Goal: Task Accomplishment & Management: Manage account settings

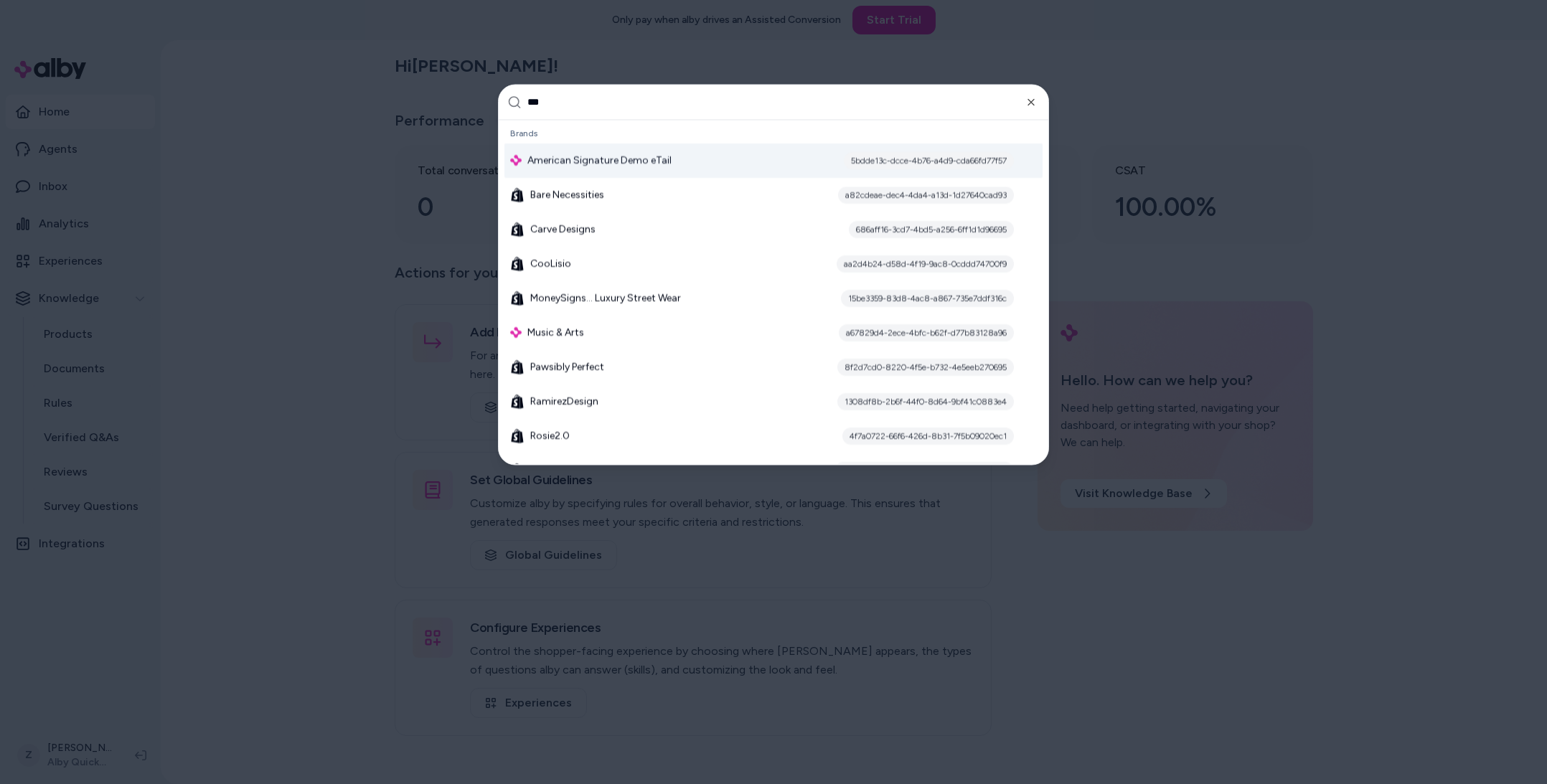
type input "****"
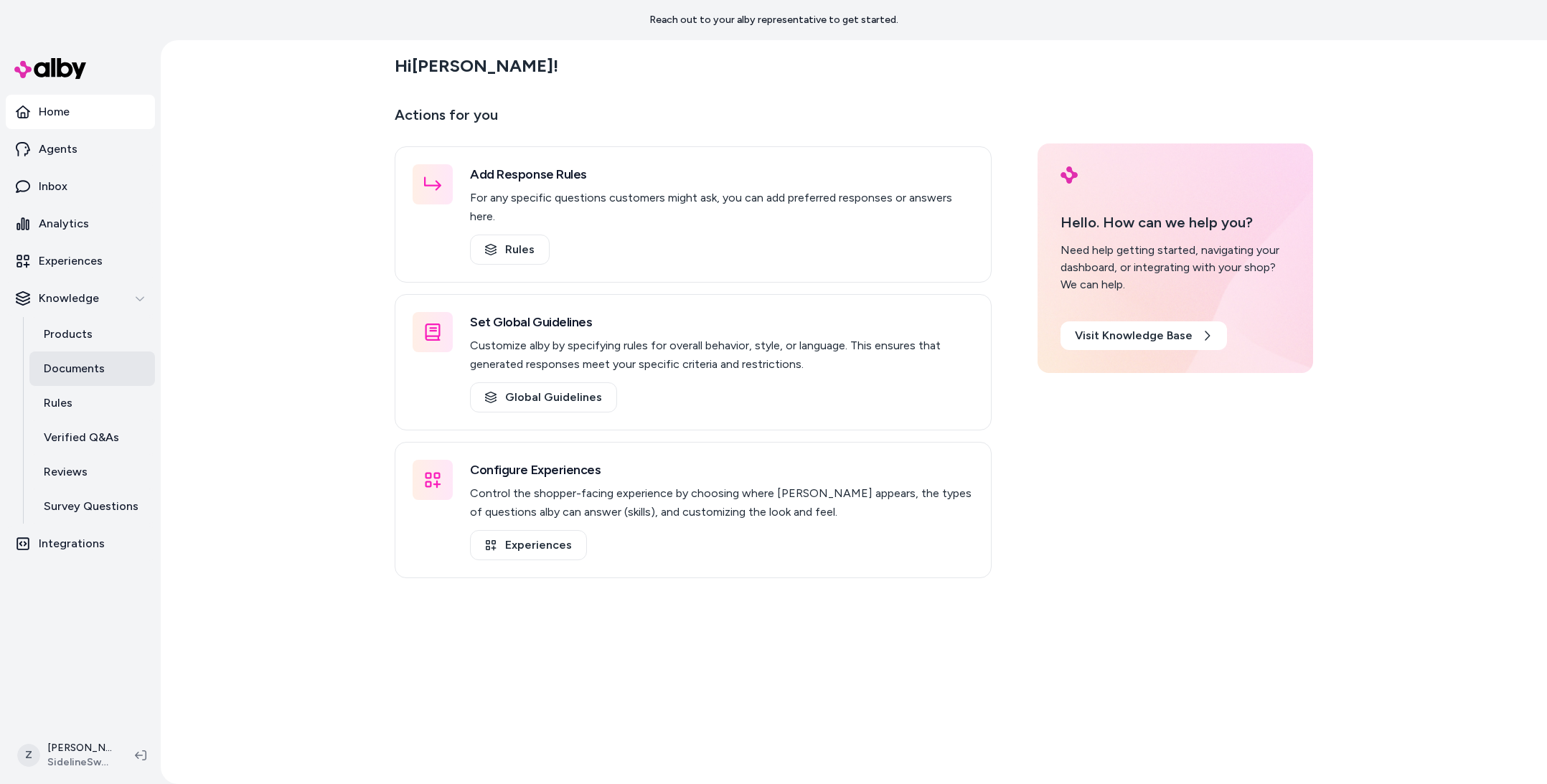
click at [65, 352] on link "Documents" at bounding box center [92, 369] width 125 height 35
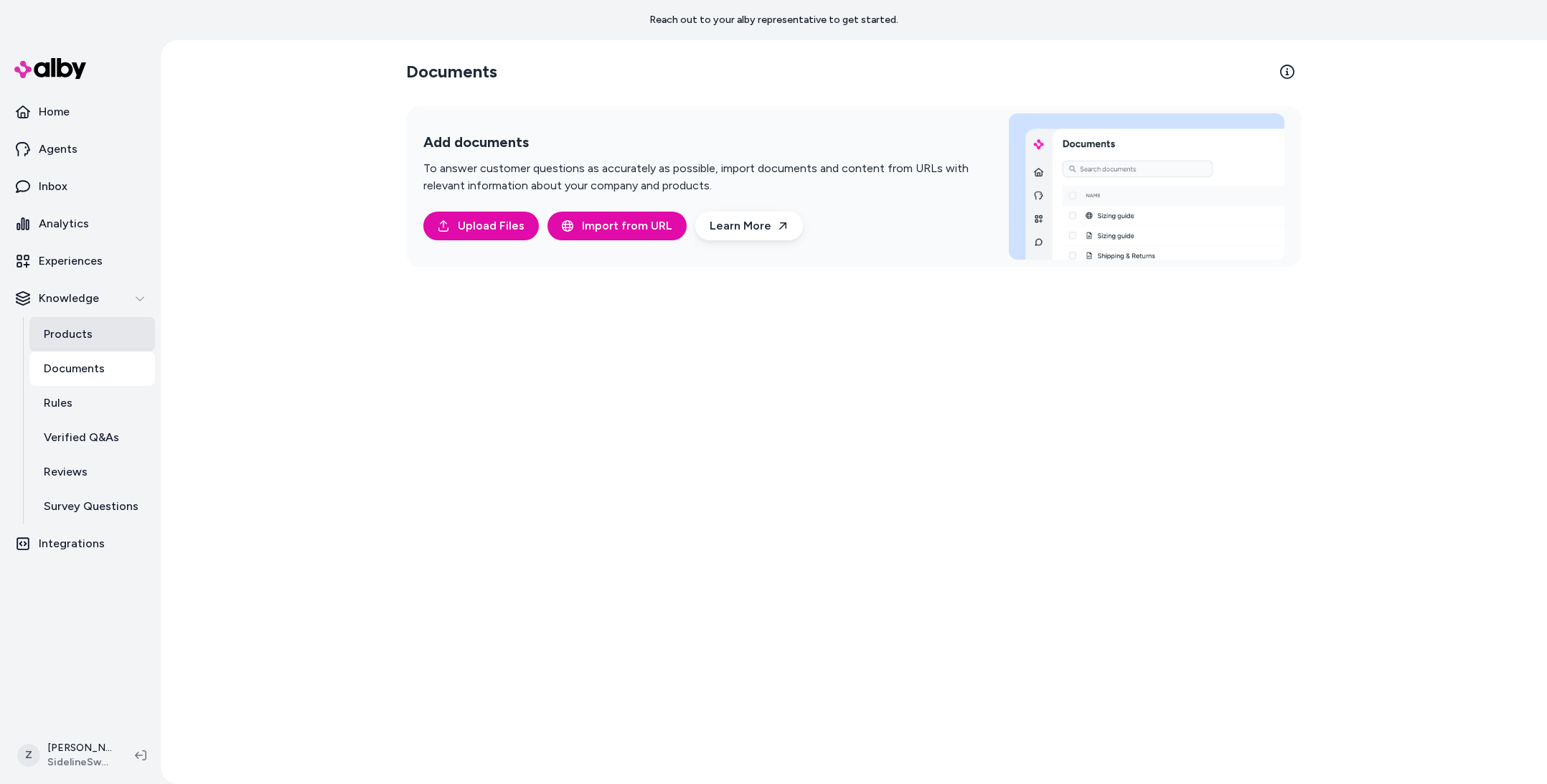
click at [65, 349] on link "Products" at bounding box center [92, 335] width 125 height 35
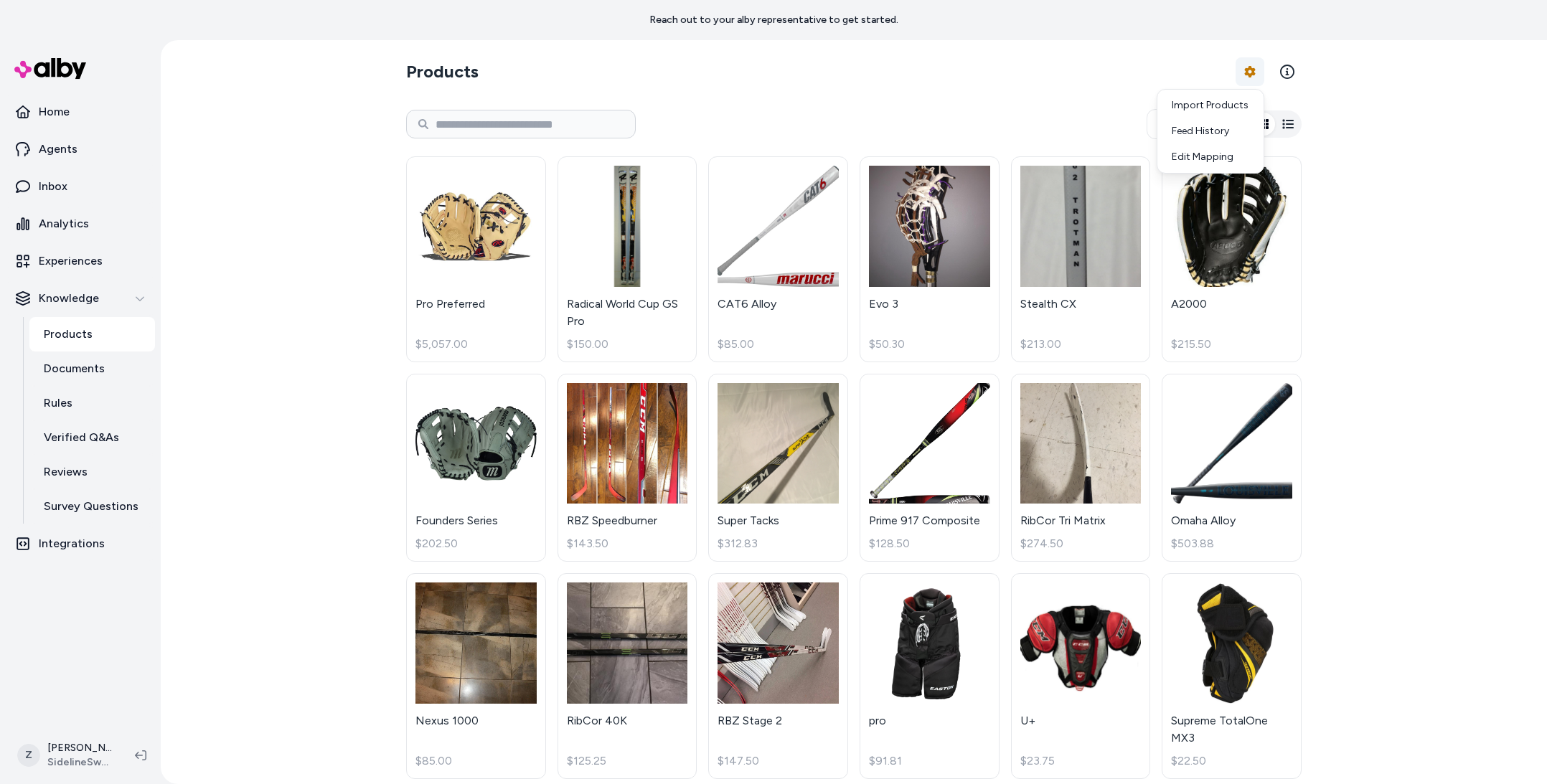
click at [1250, 81] on html "Reach out to your alby representative to get started. Home Agents Inbox Analyti…" at bounding box center [774, 392] width 1547 height 784
click at [1242, 96] on link "Import Products" at bounding box center [1210, 105] width 101 height 26
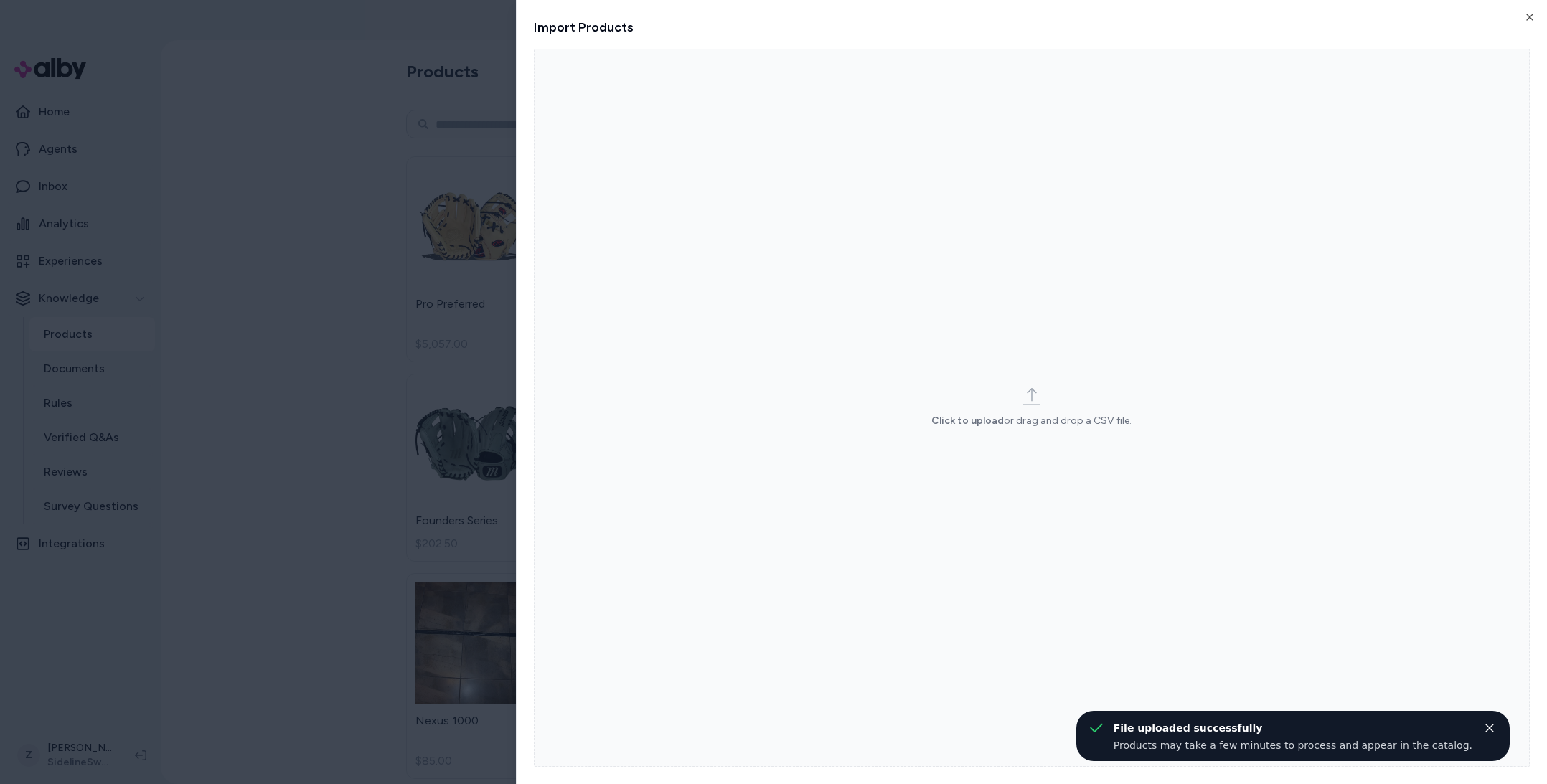
click at [1482, 726] on label "Click to upload or drag and drop a CSV file." at bounding box center [1032, 407] width 996 height 718
click at [0, 0] on input "Click to upload or drag and drop a CSV file." at bounding box center [0, 0] width 0 height 0
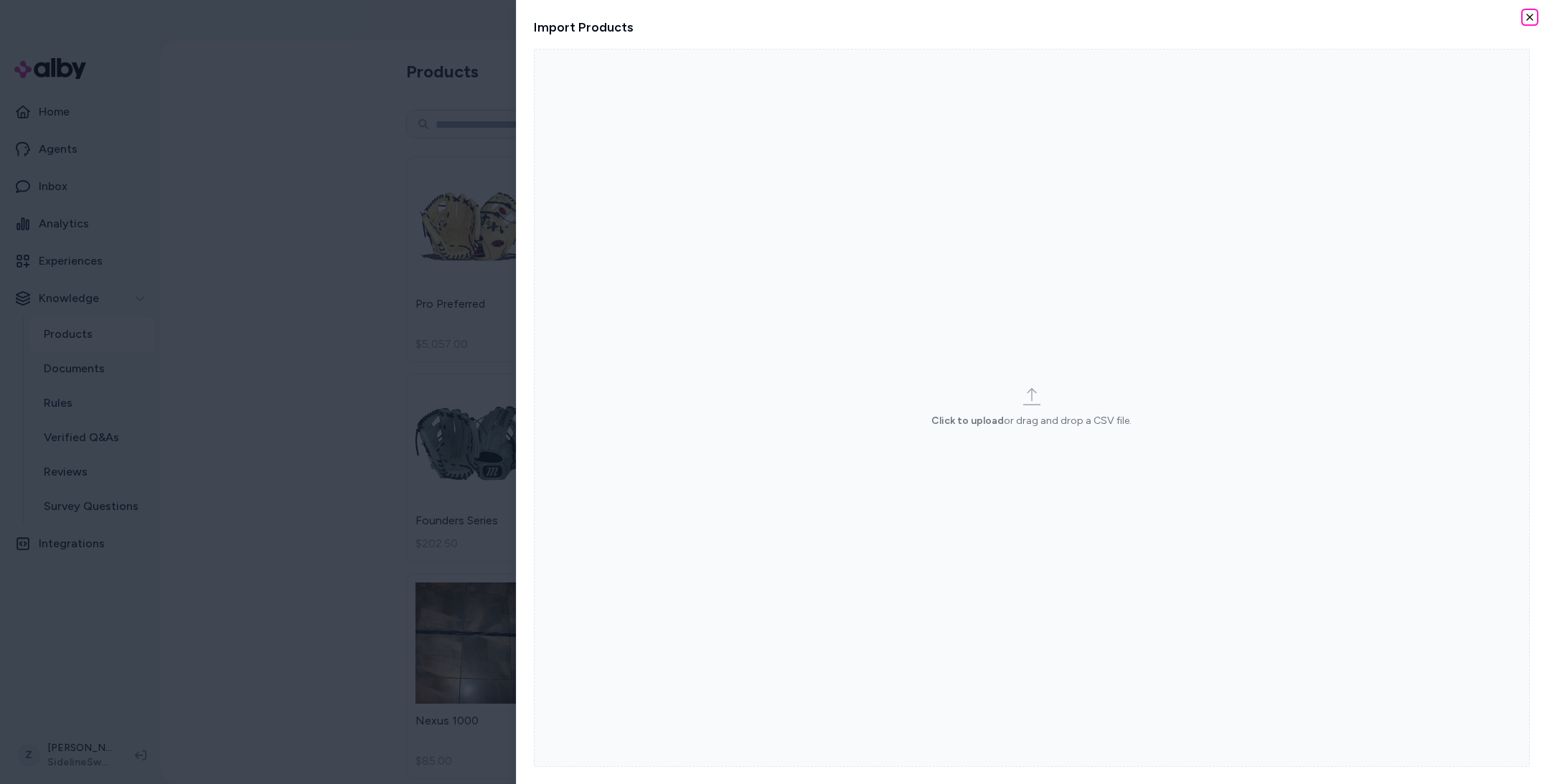
click at [1528, 17] on icon "button" at bounding box center [1529, 17] width 11 height 11
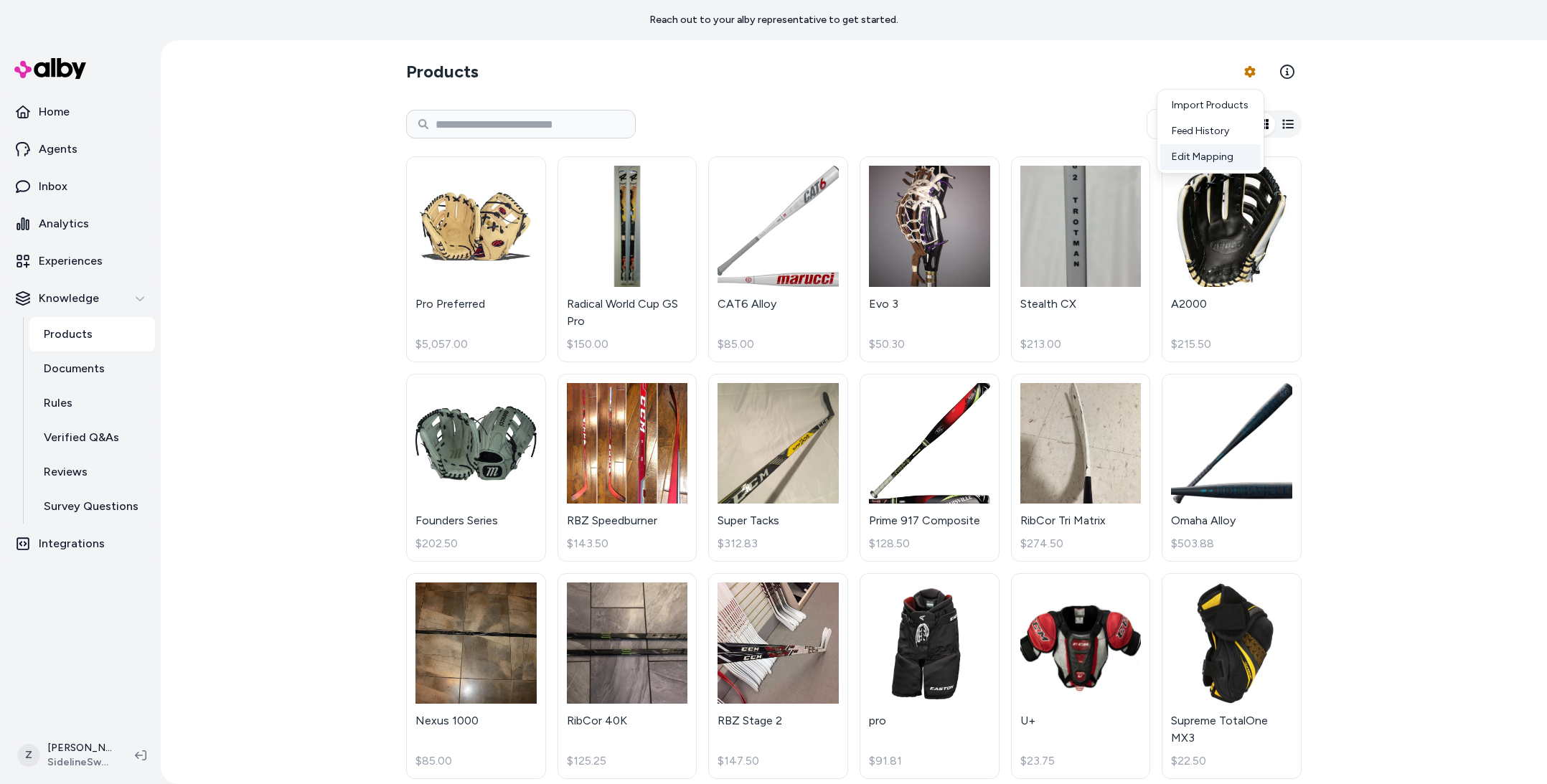
click at [1207, 149] on link "Edit Mapping" at bounding box center [1210, 157] width 101 height 26
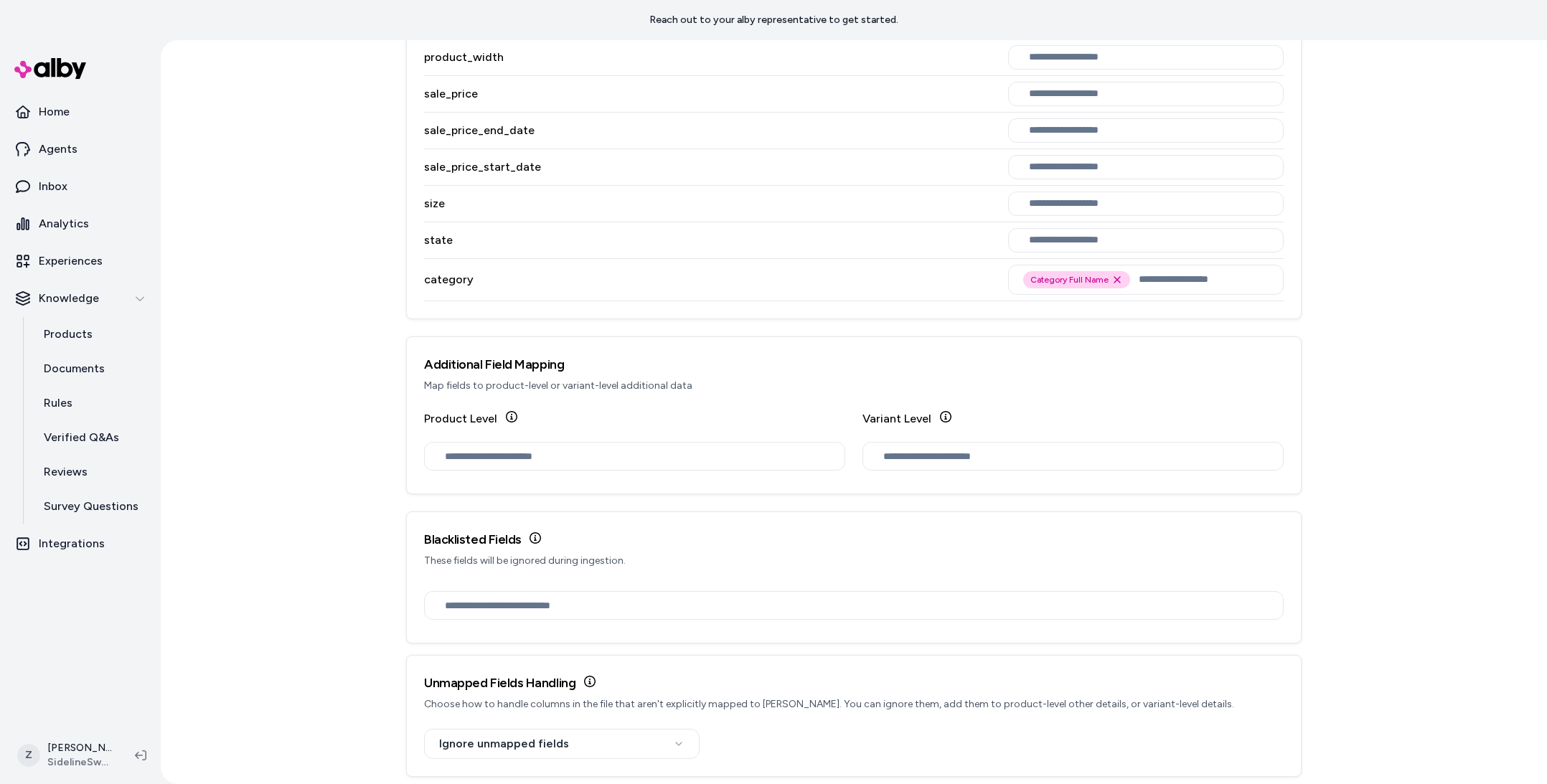
scroll to position [1518, 0]
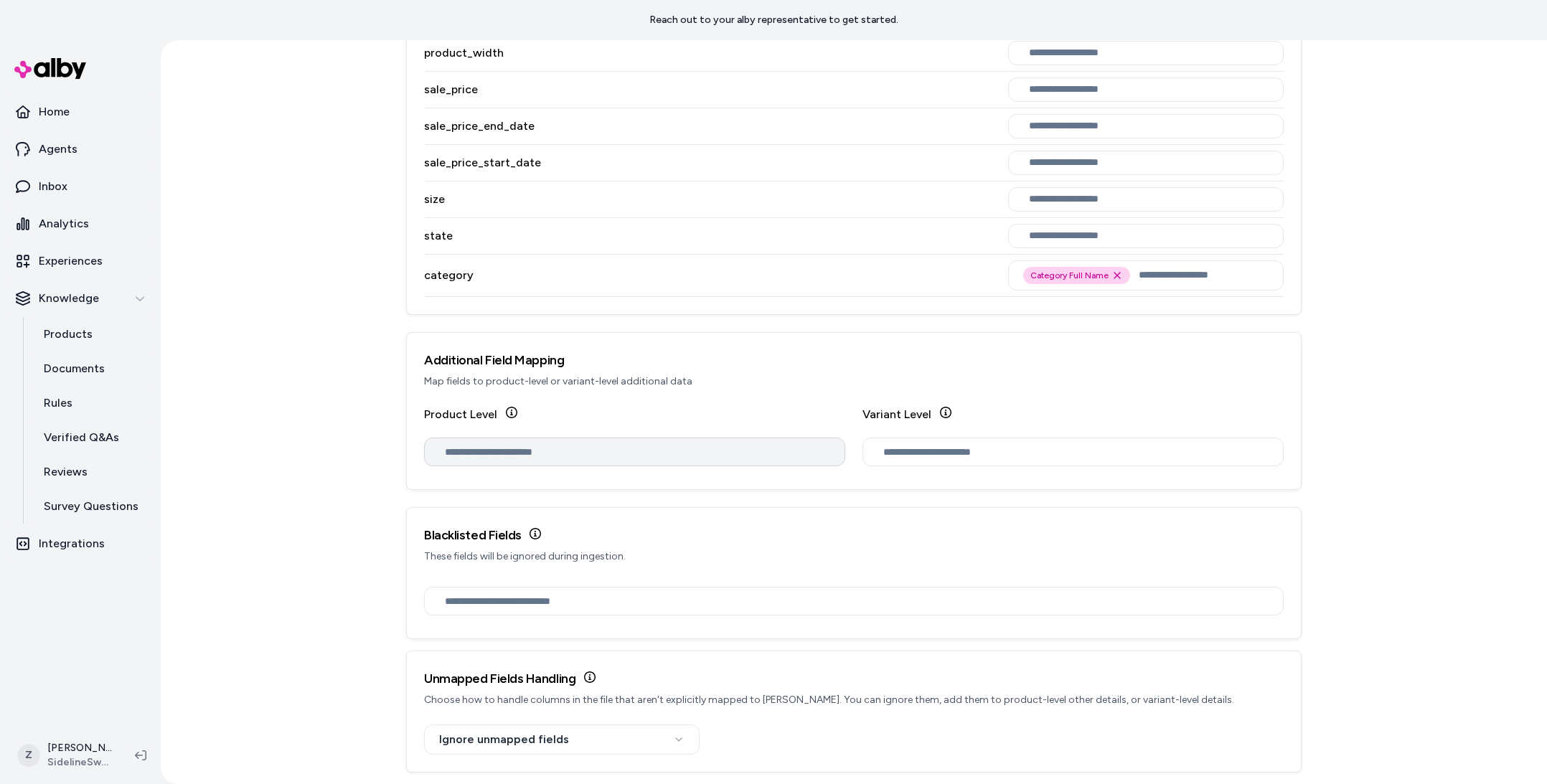
click at [522, 449] on input "text" at bounding box center [638, 452] width 386 height 16
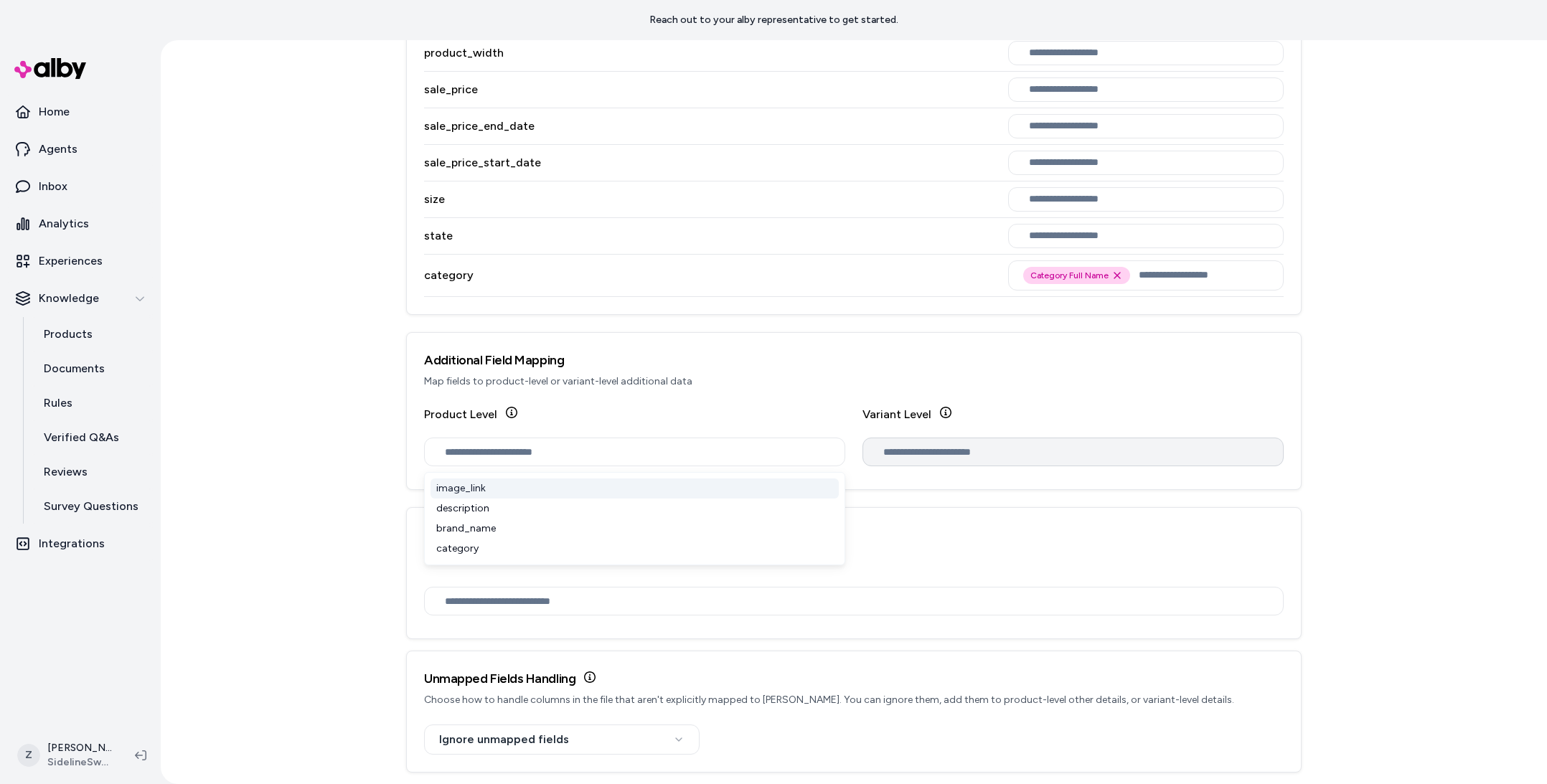
click at [974, 439] on div at bounding box center [1073, 452] width 421 height 29
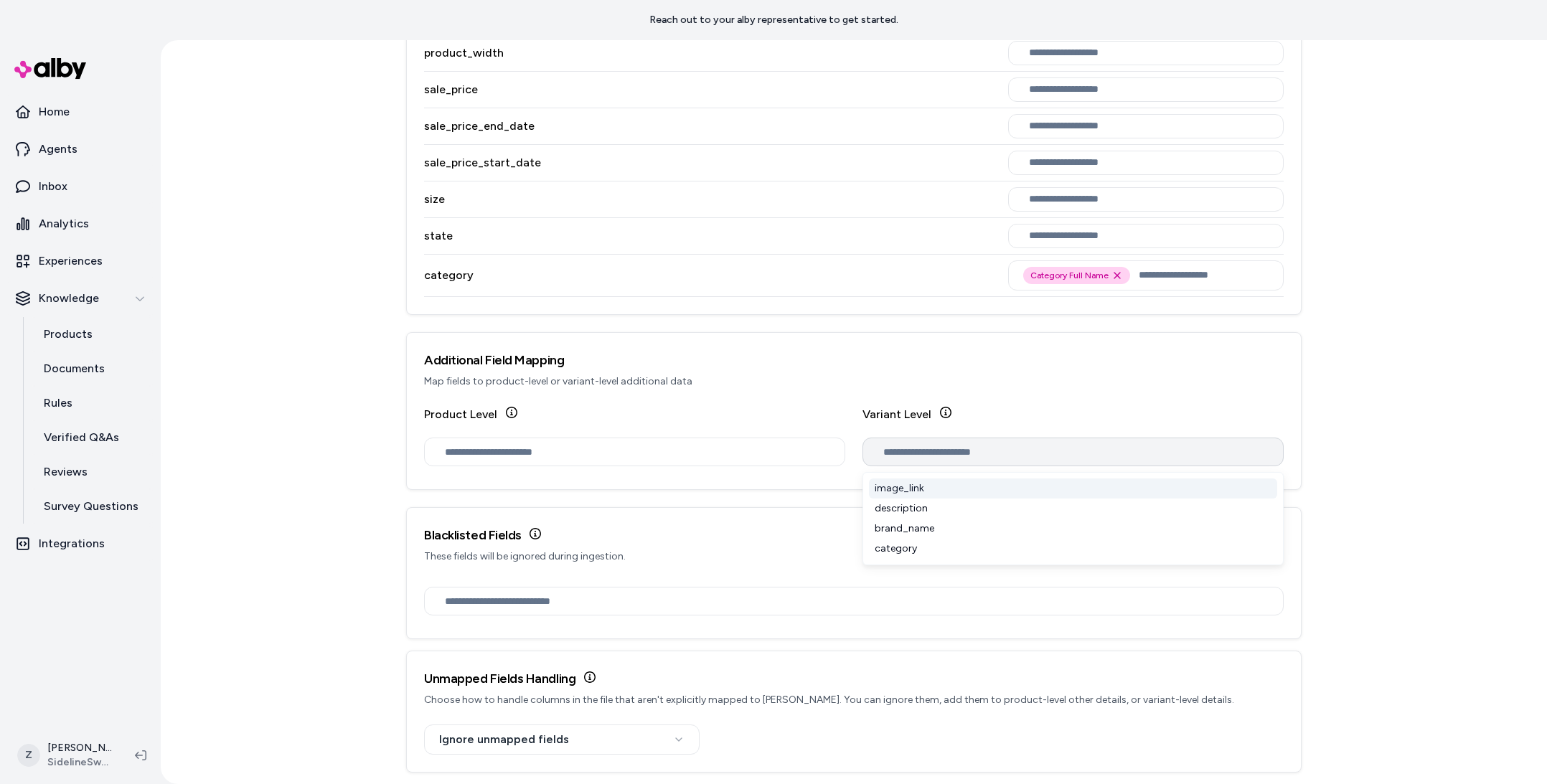
click at [967, 452] on input "text" at bounding box center [1076, 452] width 386 height 16
click at [678, 566] on div "Blacklisted Fields These fields will be ignored during ingestion." at bounding box center [854, 545] width 894 height 74
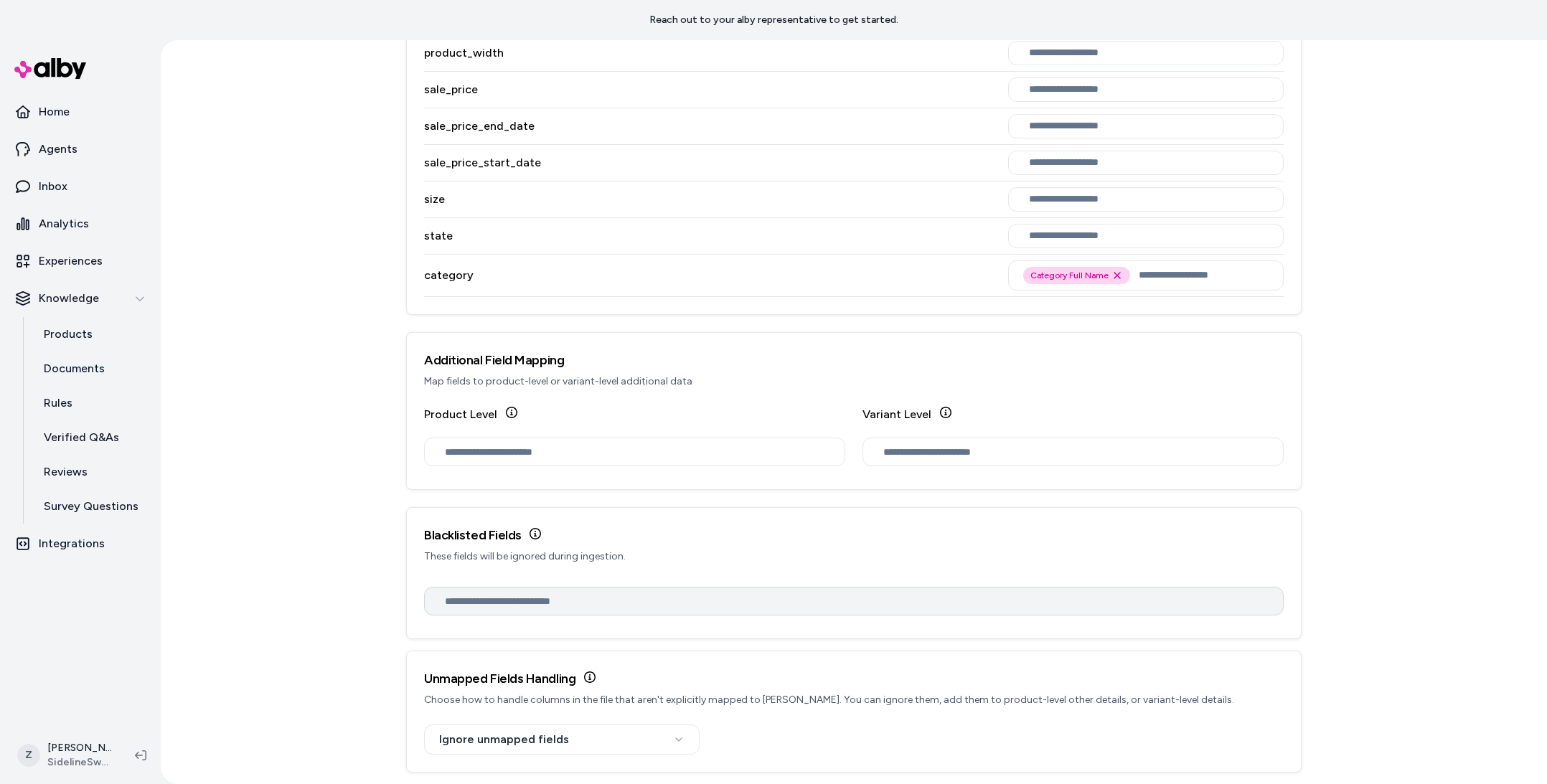
click at [629, 606] on input "text" at bounding box center [857, 601] width 824 height 16
click at [529, 541] on h3 "Blacklisted Fields" at bounding box center [854, 535] width 860 height 20
click at [533, 536] on icon at bounding box center [535, 533] width 11 height 11
click at [534, 533] on icon at bounding box center [535, 533] width 11 height 11
click at [530, 534] on icon at bounding box center [535, 533] width 11 height 11
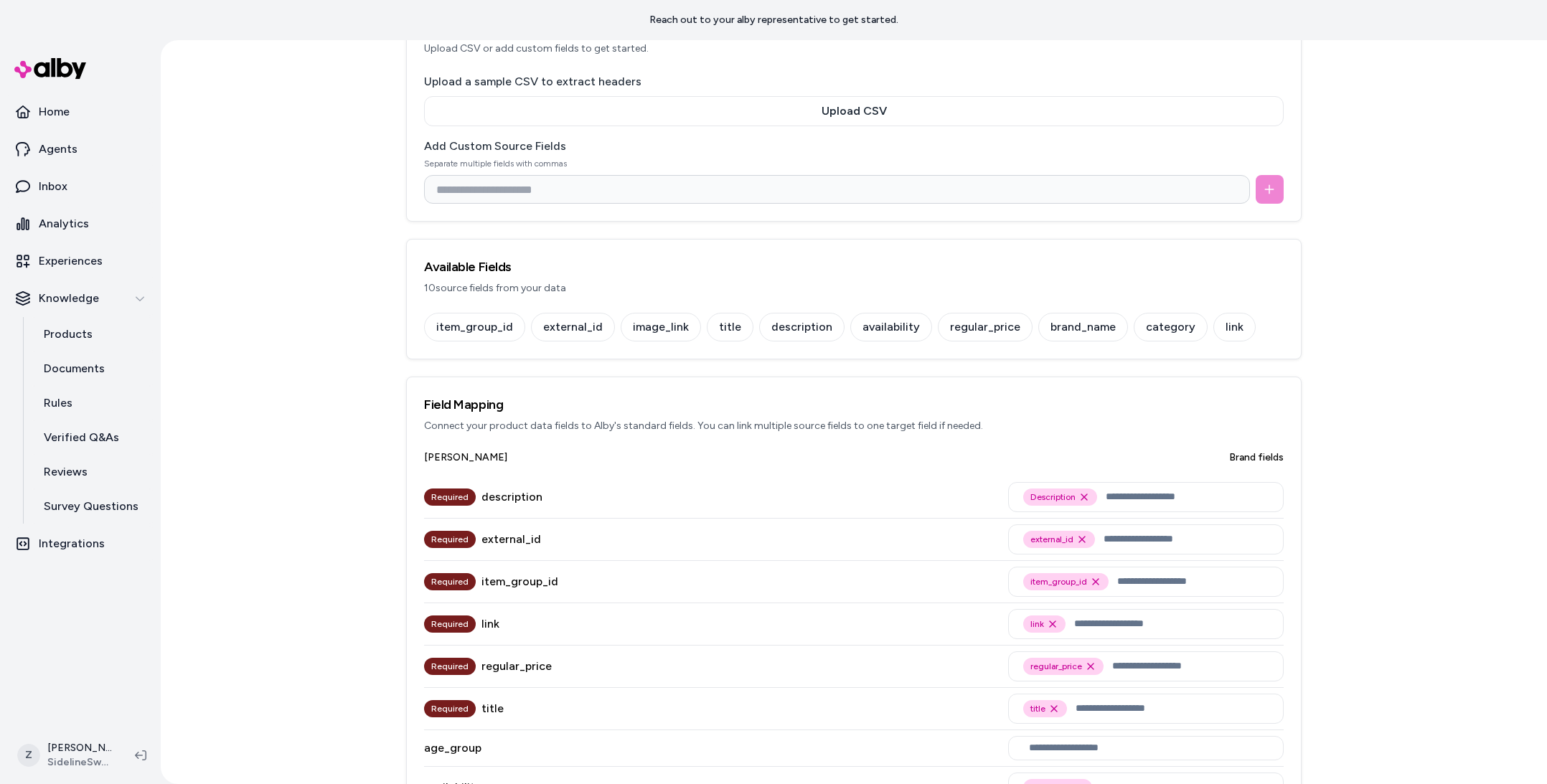
scroll to position [0, 0]
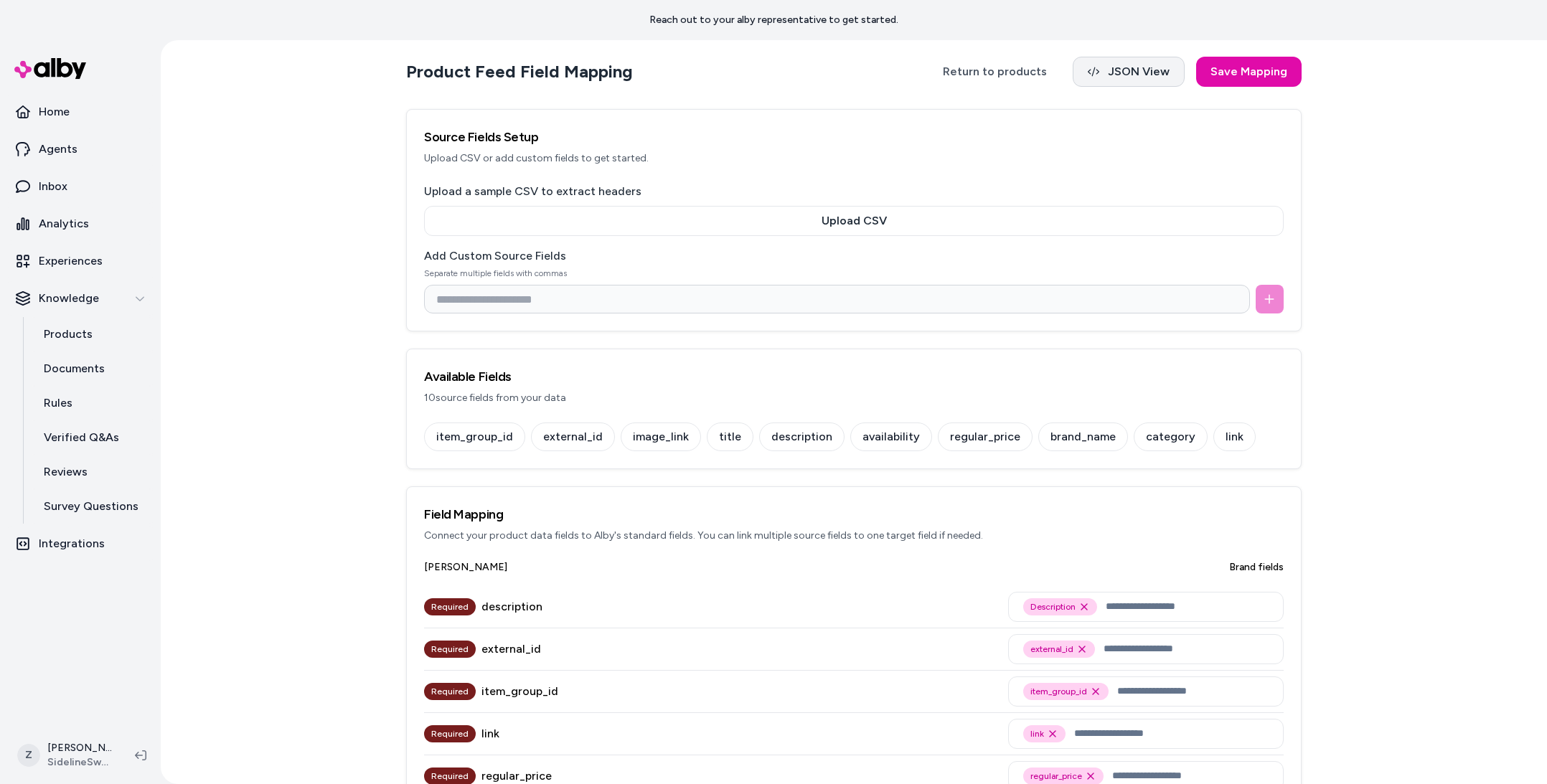
click at [1134, 72] on button "JSON View" at bounding box center [1128, 72] width 112 height 30
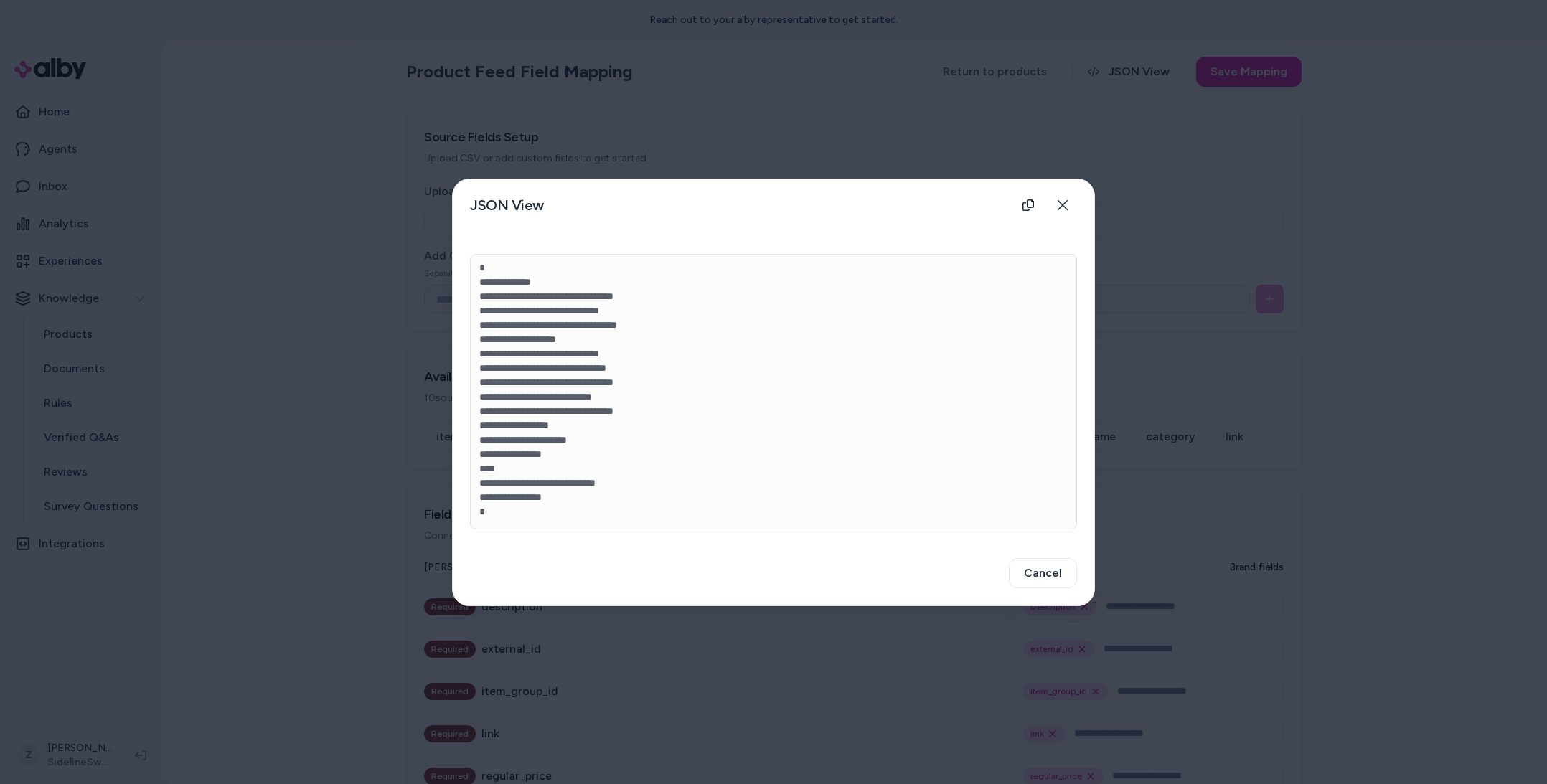
click at [1233, 308] on div at bounding box center [774, 392] width 1547 height 784
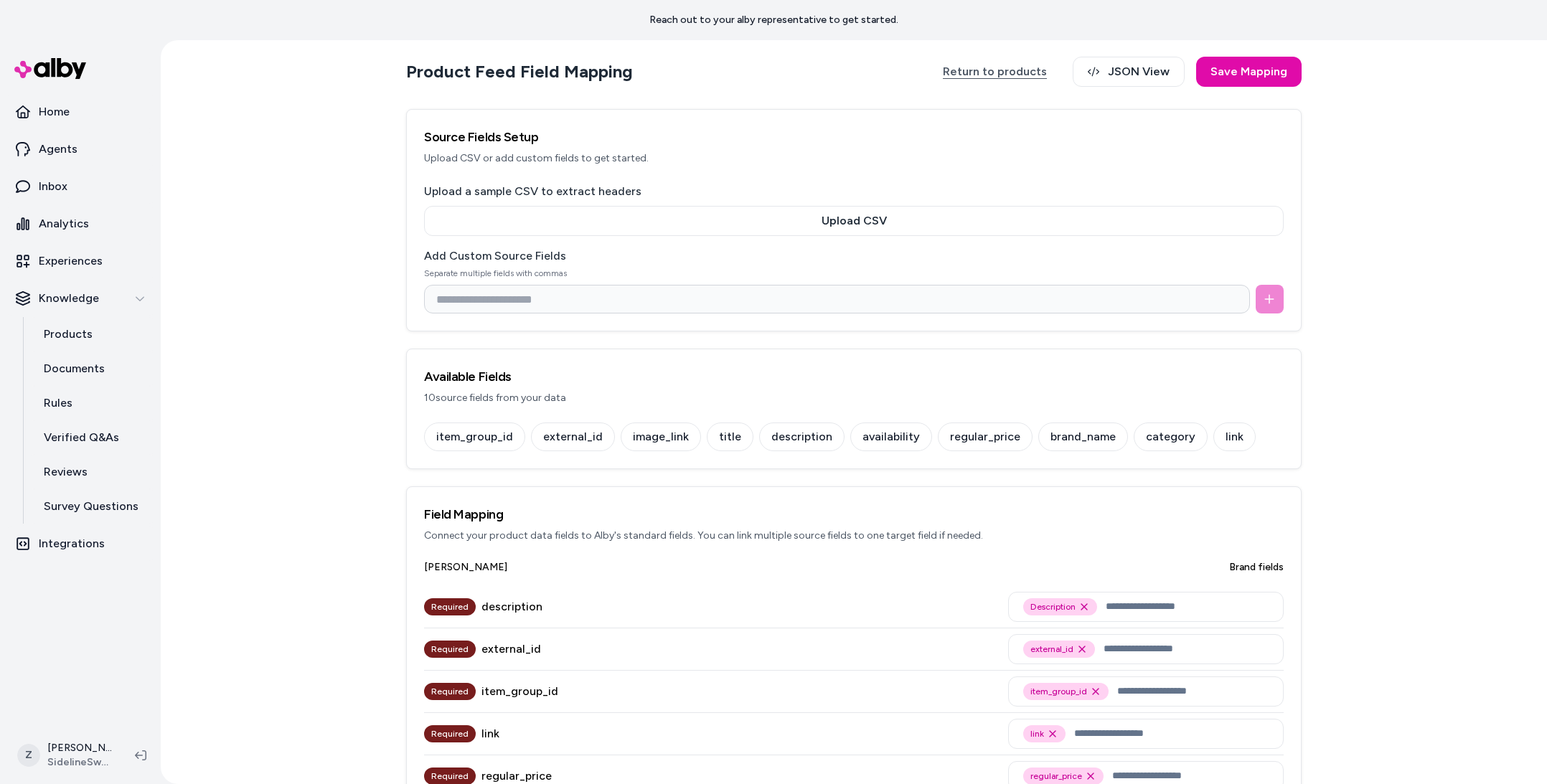
click at [1020, 80] on link "Return to products" at bounding box center [995, 72] width 133 height 30
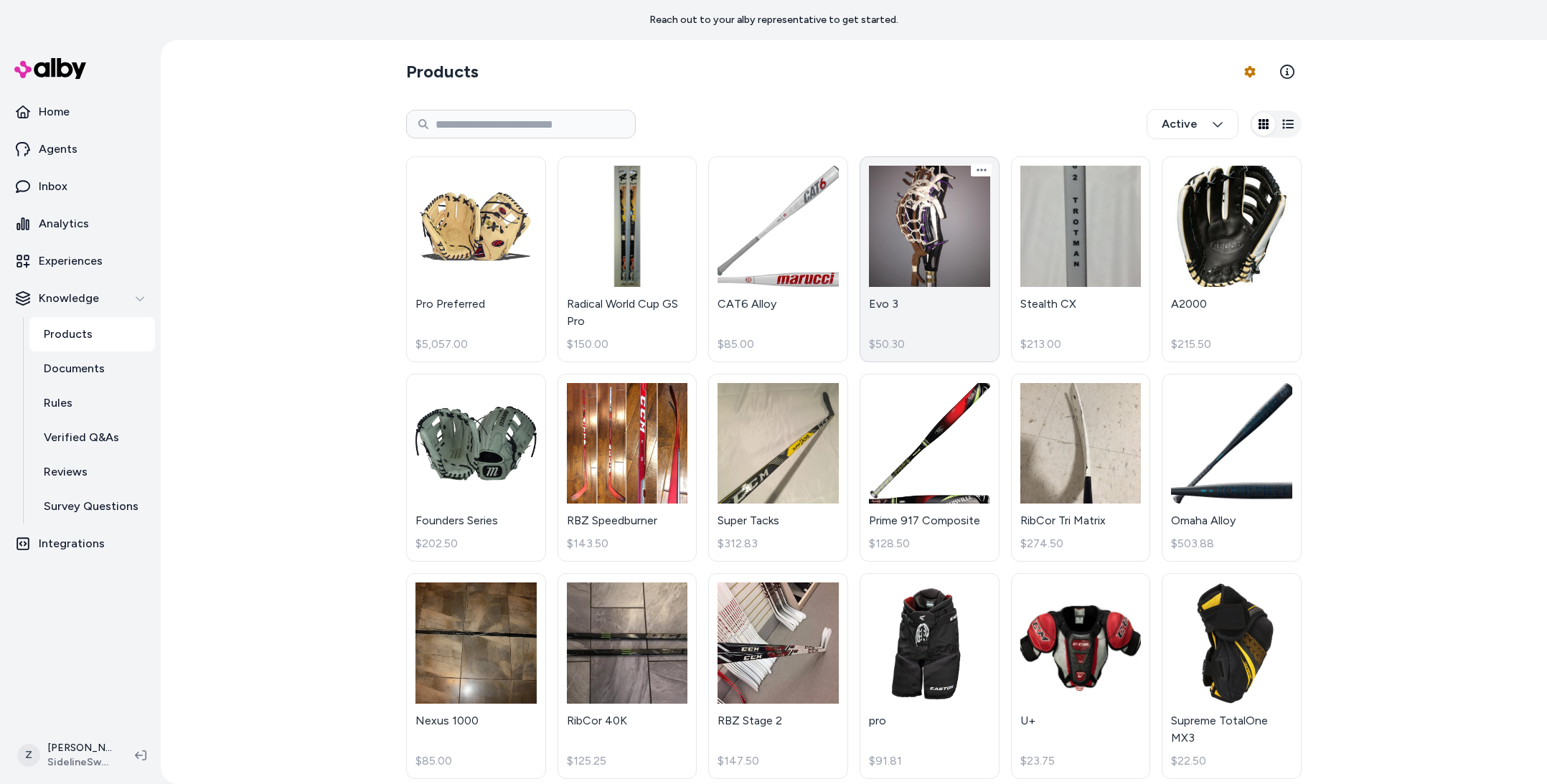
click at [945, 224] on link "Evo 3 $50.30" at bounding box center [930, 259] width 140 height 206
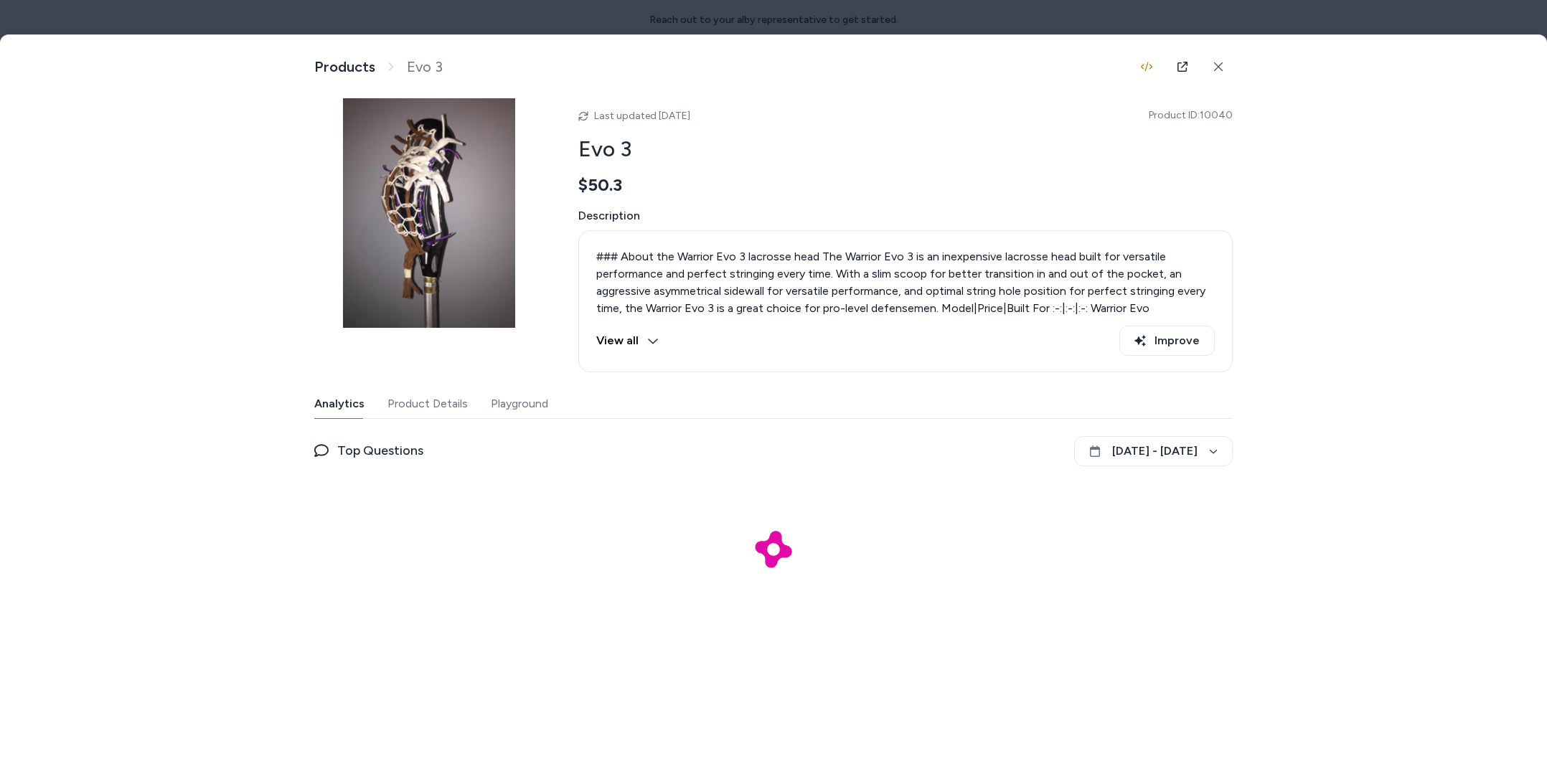
click at [478, 408] on div "Analytics Product Details Playground" at bounding box center [774, 404] width 918 height 29
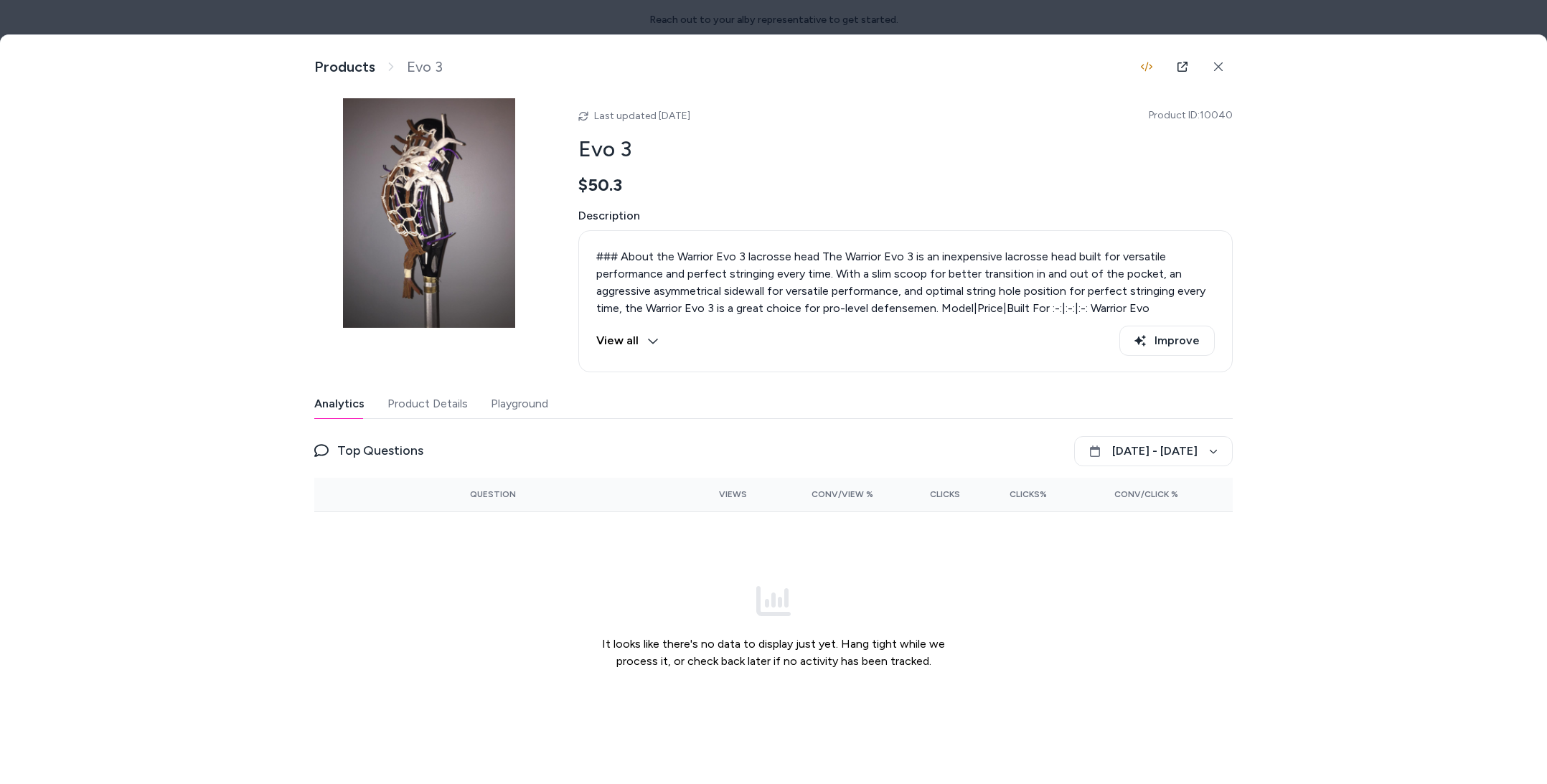
click at [451, 407] on button "Product Details" at bounding box center [427, 404] width 80 height 29
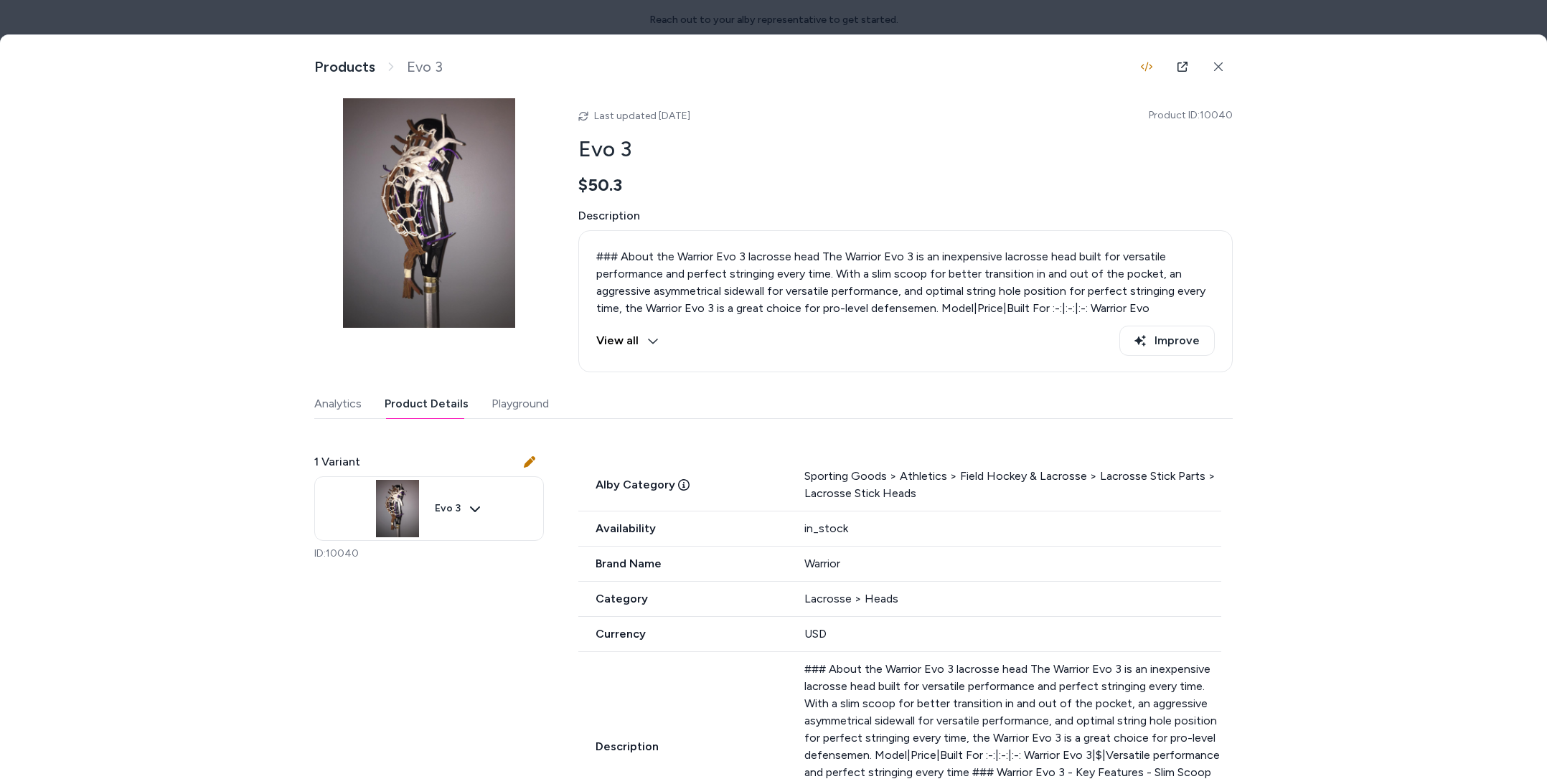
click at [335, 407] on button "Analytics" at bounding box center [338, 404] width 47 height 29
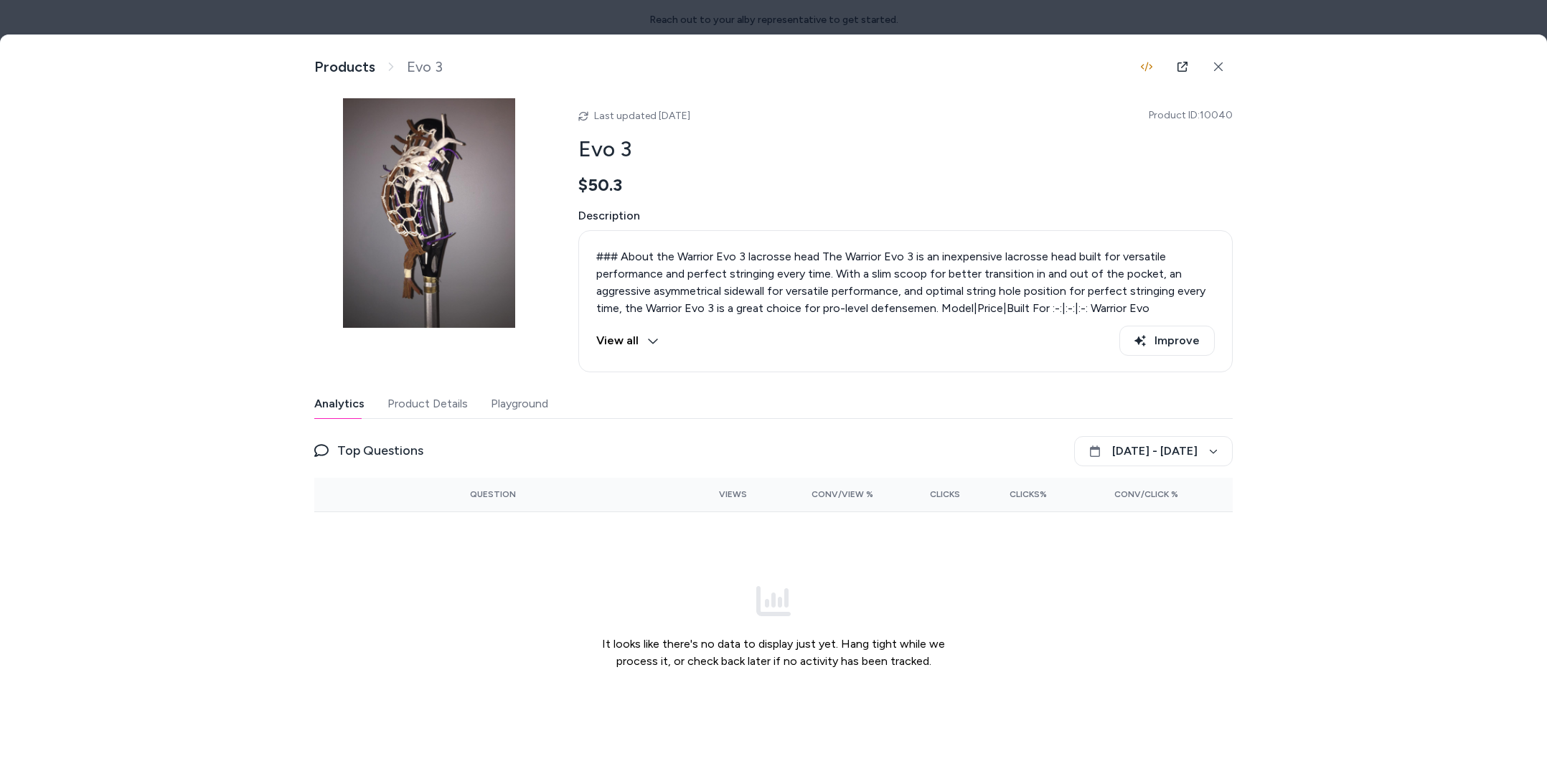
click at [644, 25] on div at bounding box center [774, 392] width 1547 height 784
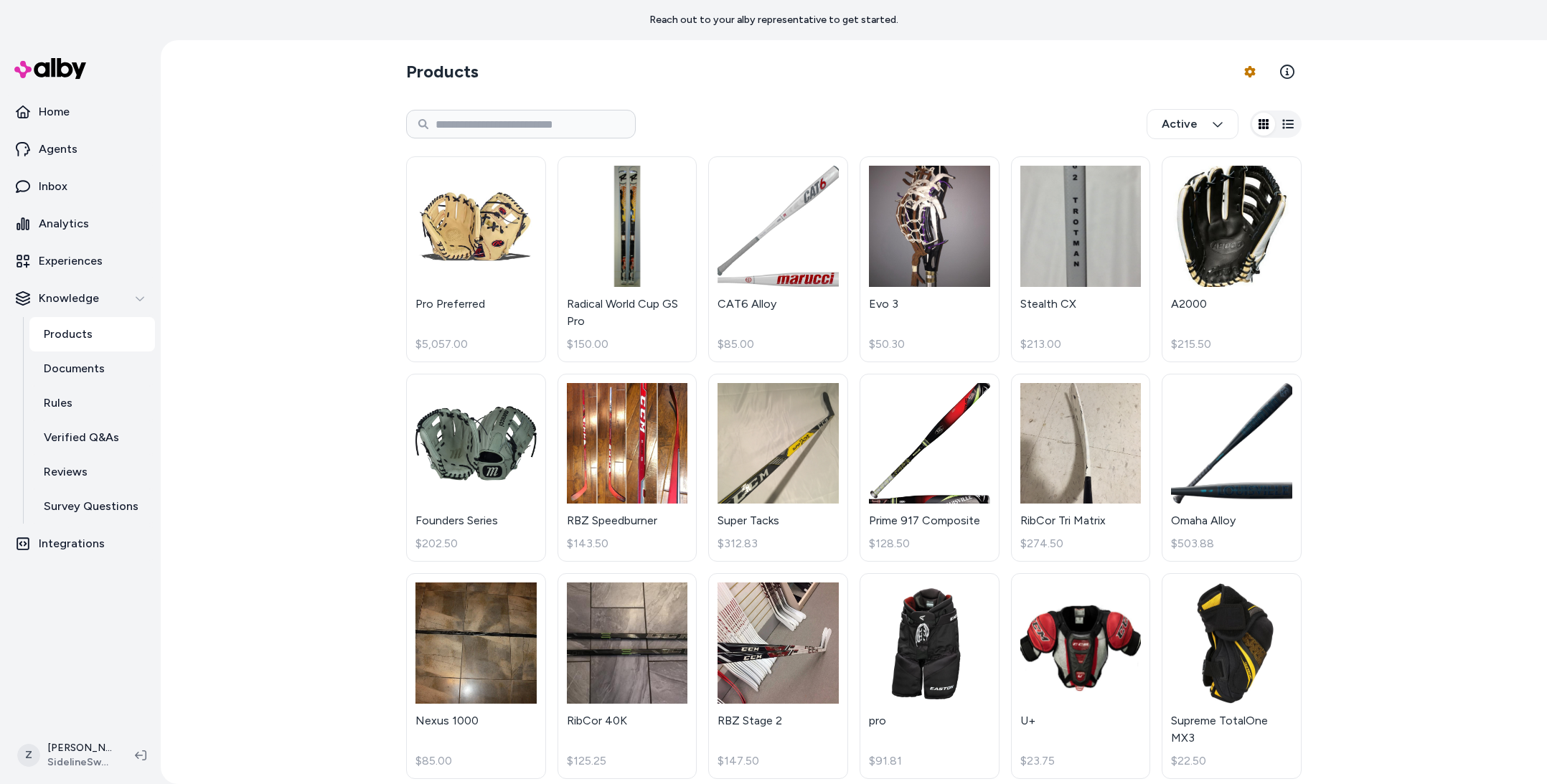
click at [59, 764] on html "Reach out to your alby representative to get started. Home Agents Inbox Analyti…" at bounding box center [774, 392] width 1547 height 784
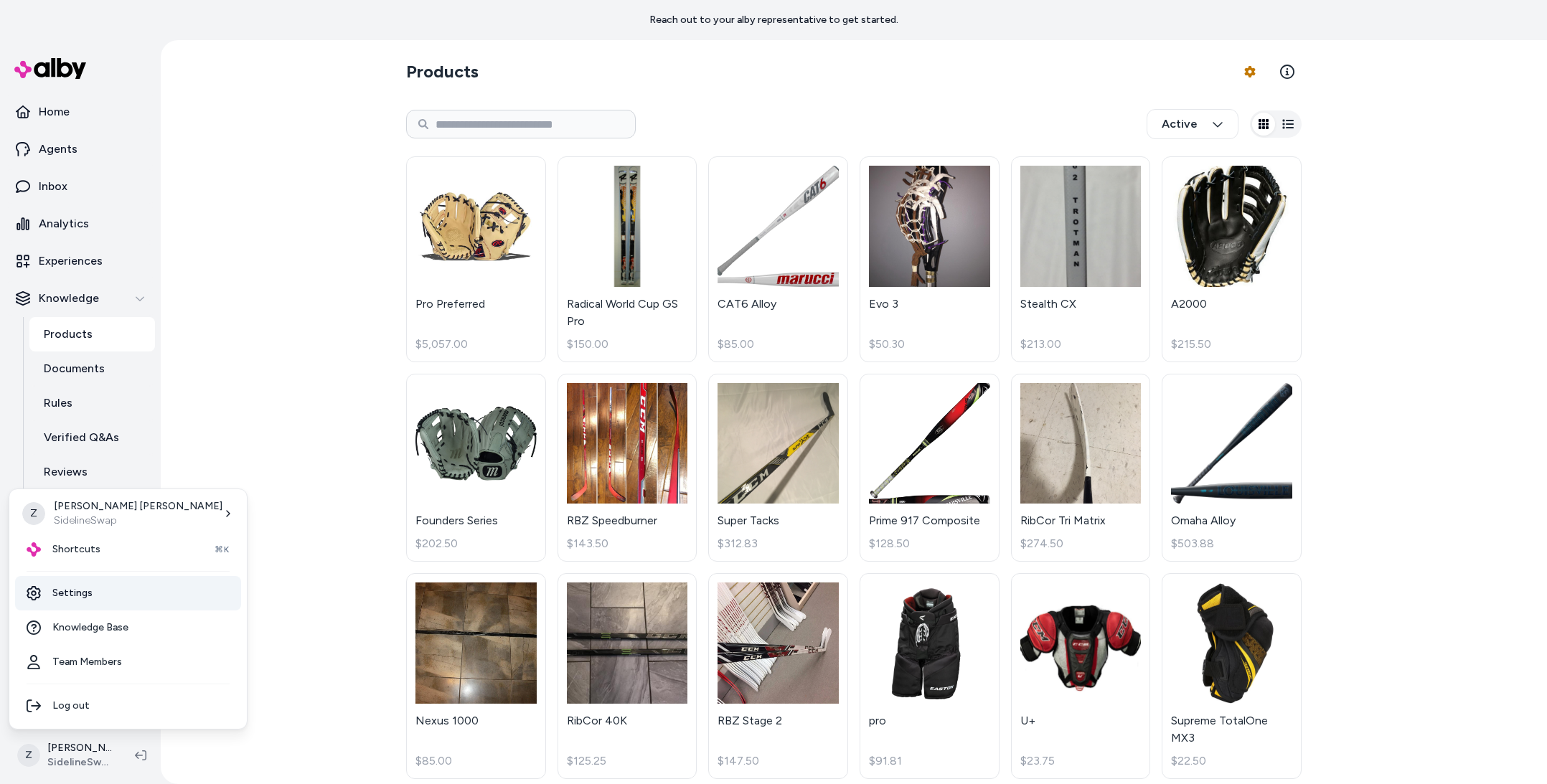
click at [78, 595] on link "Settings" at bounding box center [128, 593] width 226 height 35
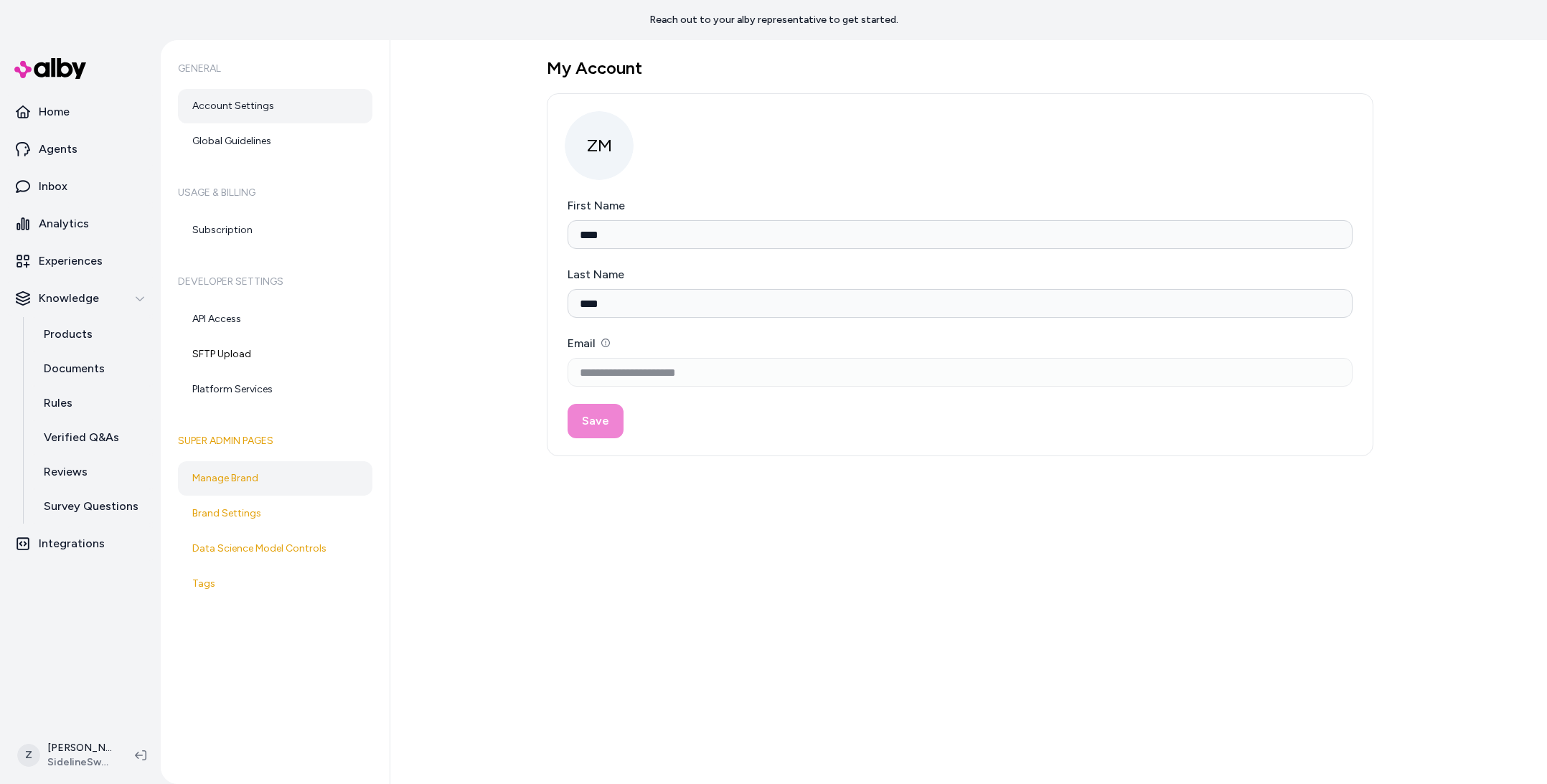
click at [261, 487] on link "Manage Brand" at bounding box center [275, 479] width 194 height 35
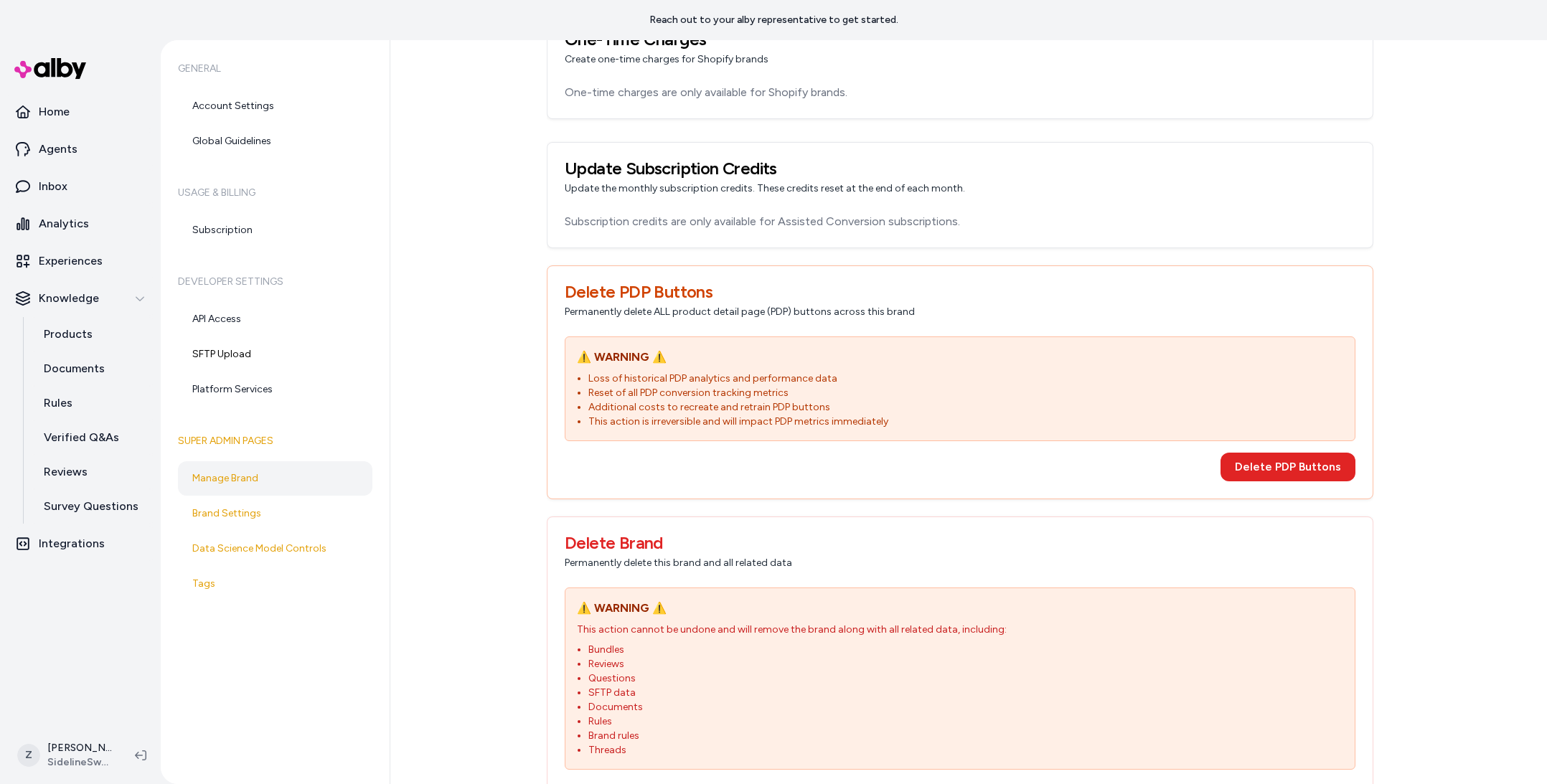
scroll to position [1259, 0]
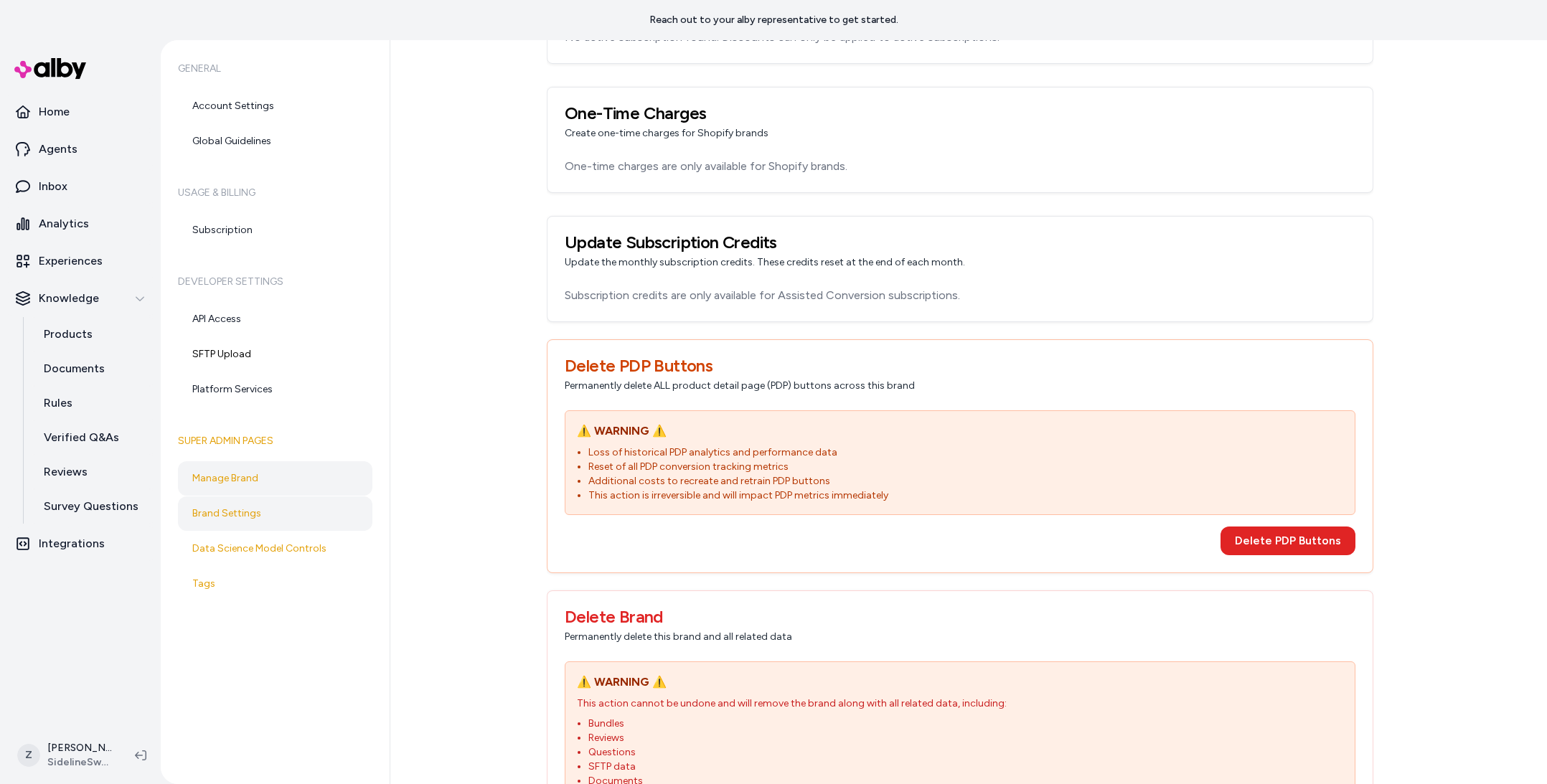
click at [272, 511] on link "Brand Settings" at bounding box center [275, 514] width 194 height 35
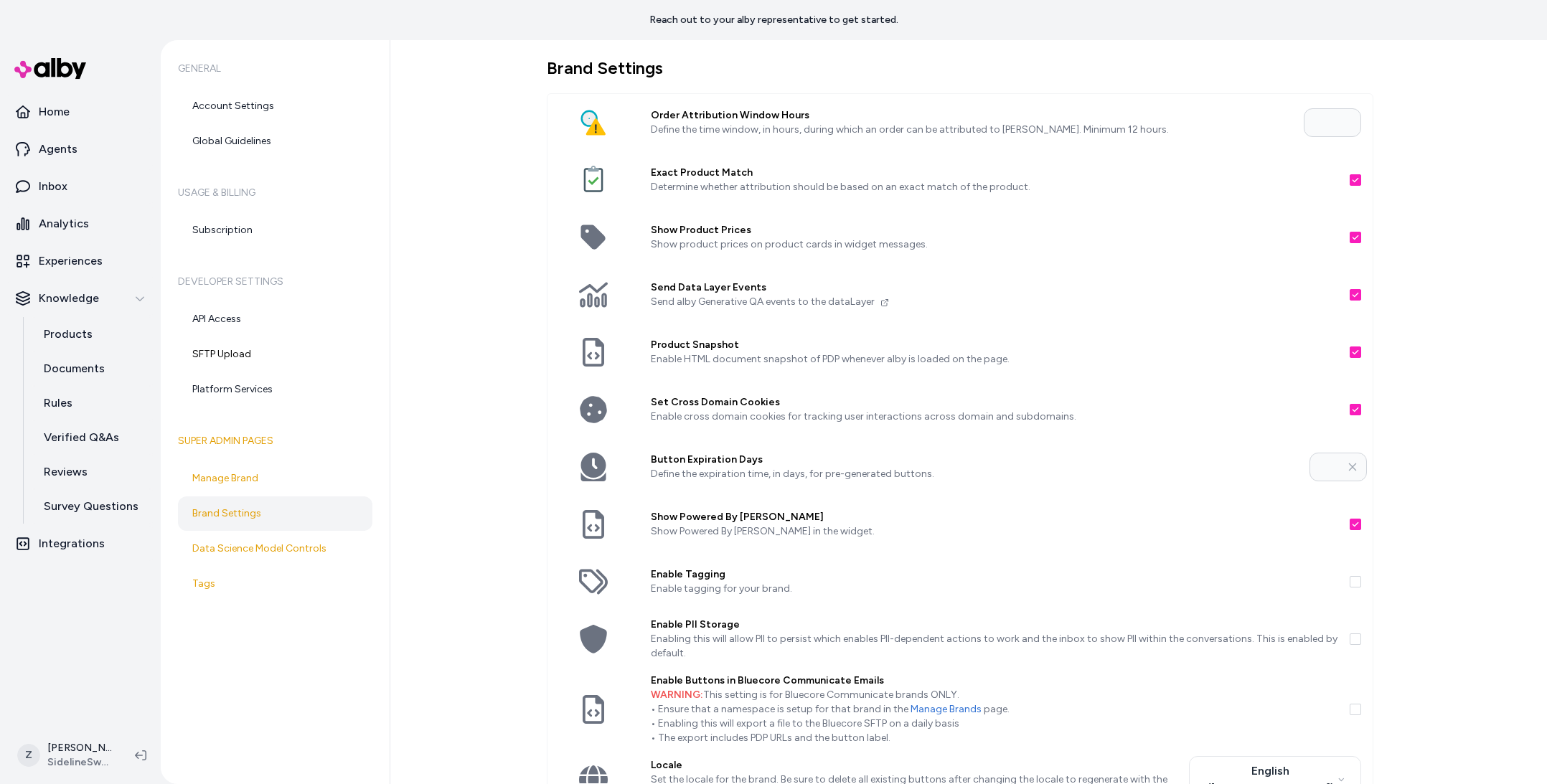
click at [1355, 236] on button "Show Product Prices" at bounding box center [1355, 237] width 11 height 11
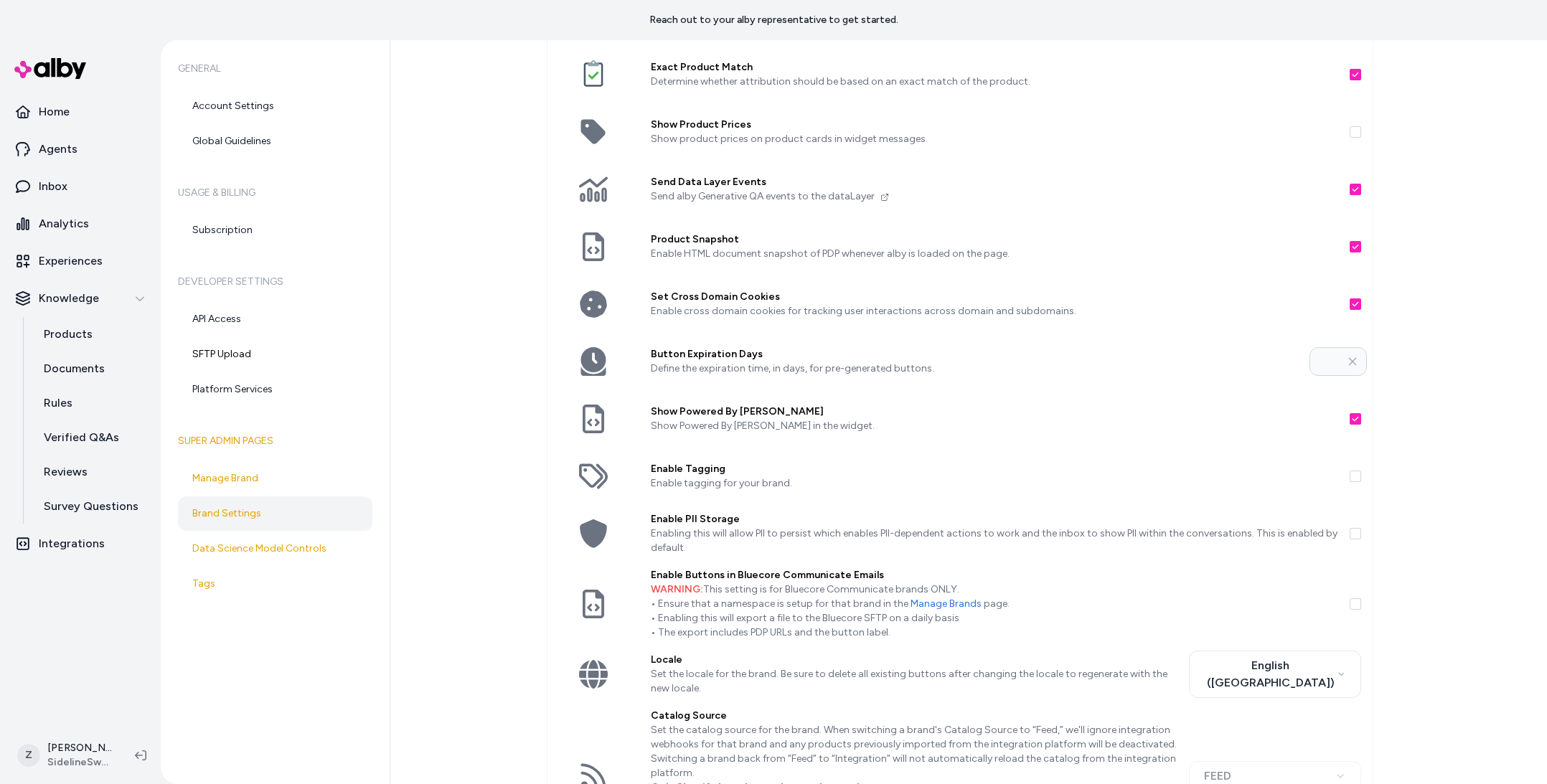
scroll to position [218, 0]
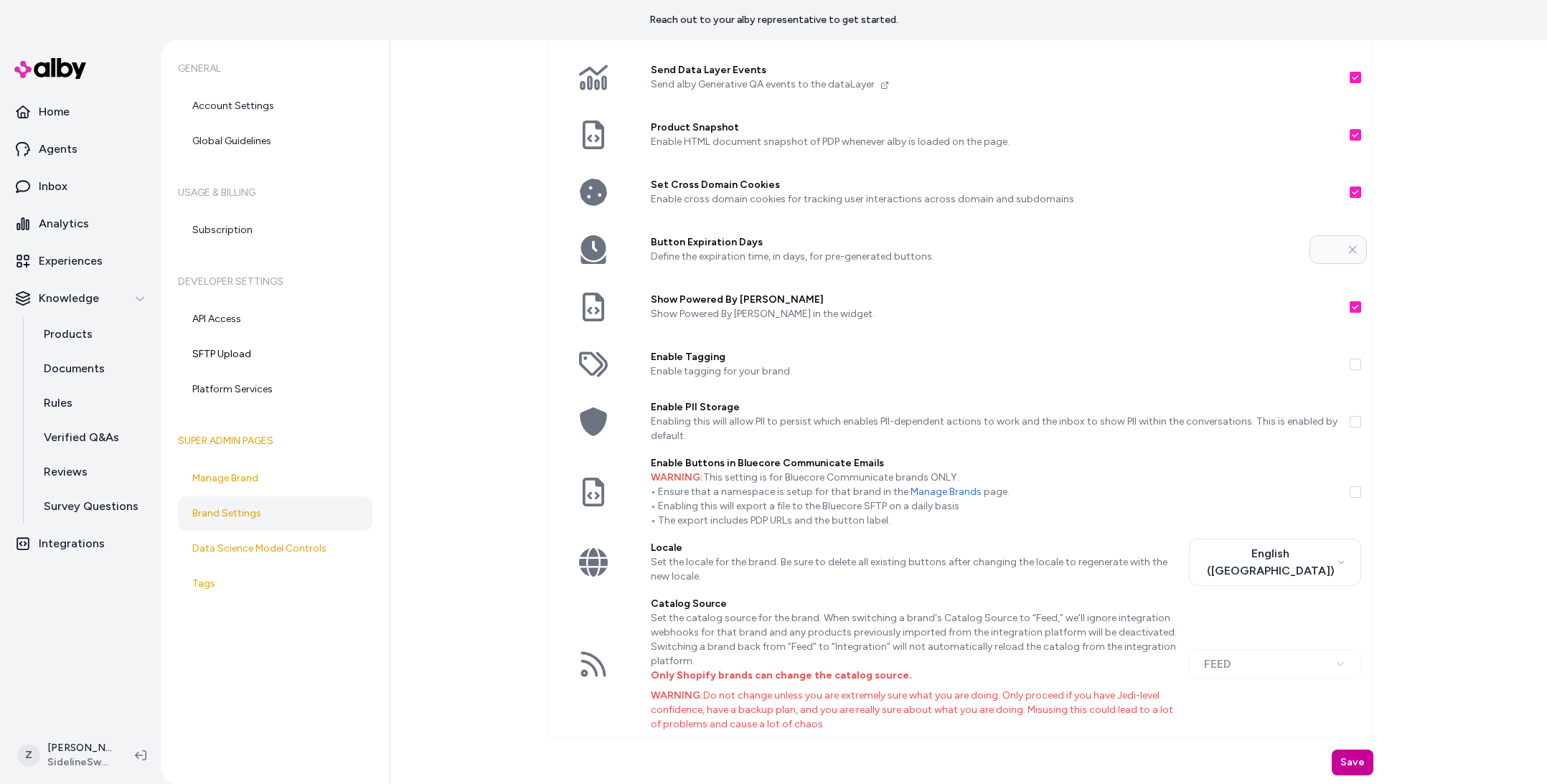
click at [1349, 752] on button "Save" at bounding box center [1352, 762] width 41 height 26
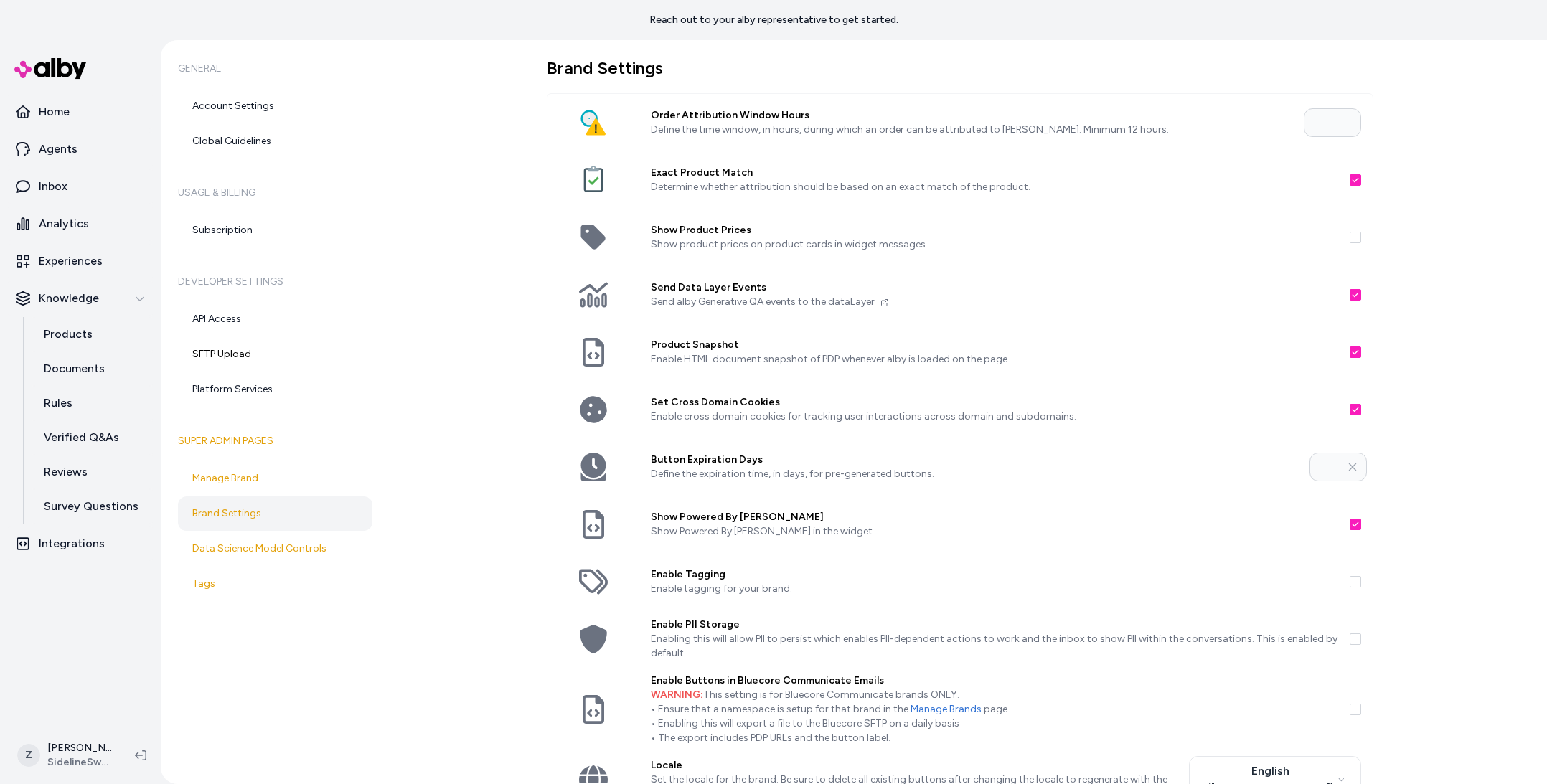
click at [676, 184] on p "Determine whether attribution should be based on an exact match of the product." at bounding box center [994, 187] width 687 height 14
click at [1348, 183] on div "Exact Product Match Determine whether attribution should be based on an exact m…" at bounding box center [994, 180] width 710 height 58
click at [1351, 182] on button "Exact Product Match" at bounding box center [1355, 179] width 11 height 11
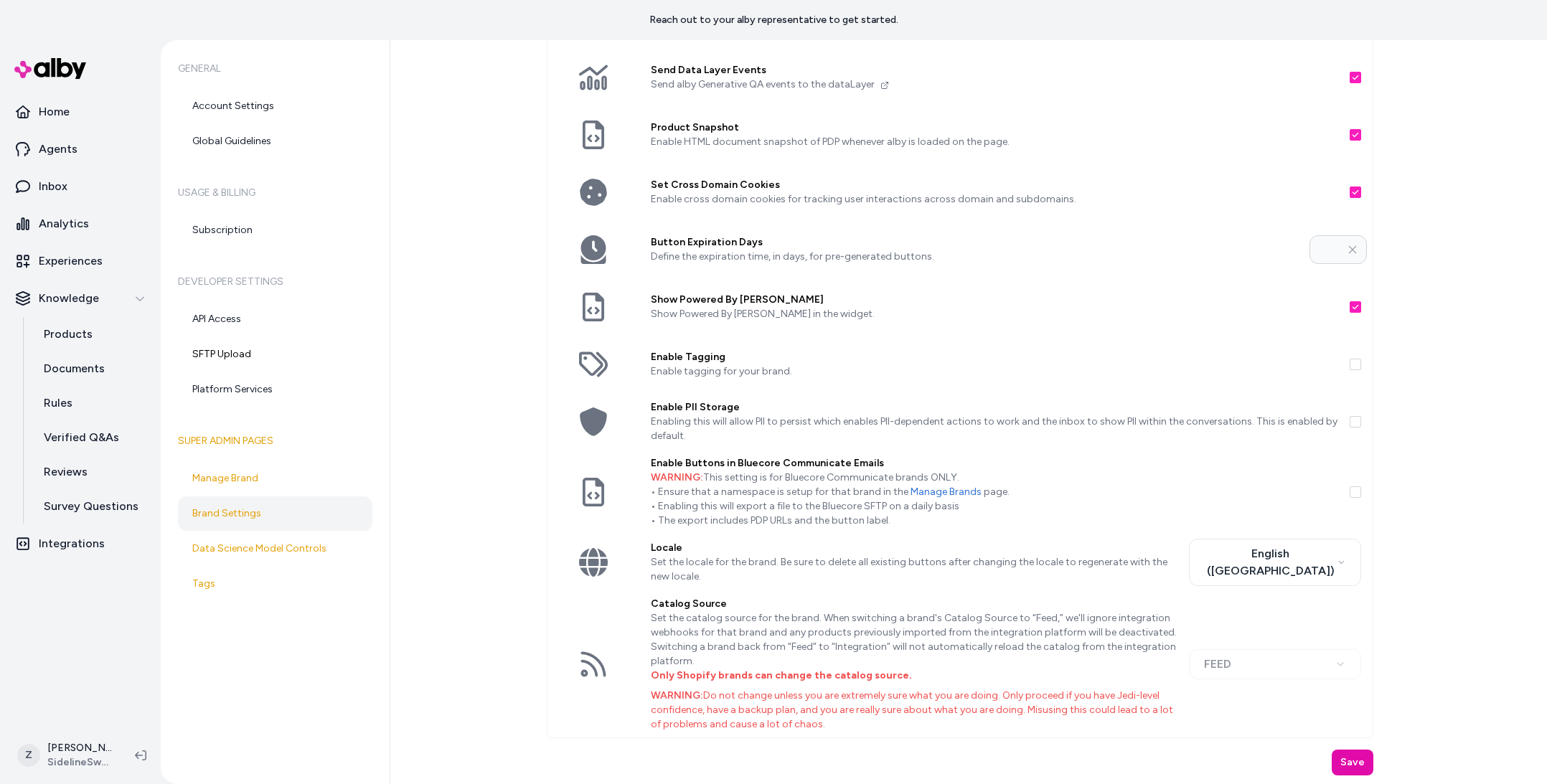
scroll to position [218, 0]
click at [1357, 768] on button "Save" at bounding box center [1352, 762] width 41 height 26
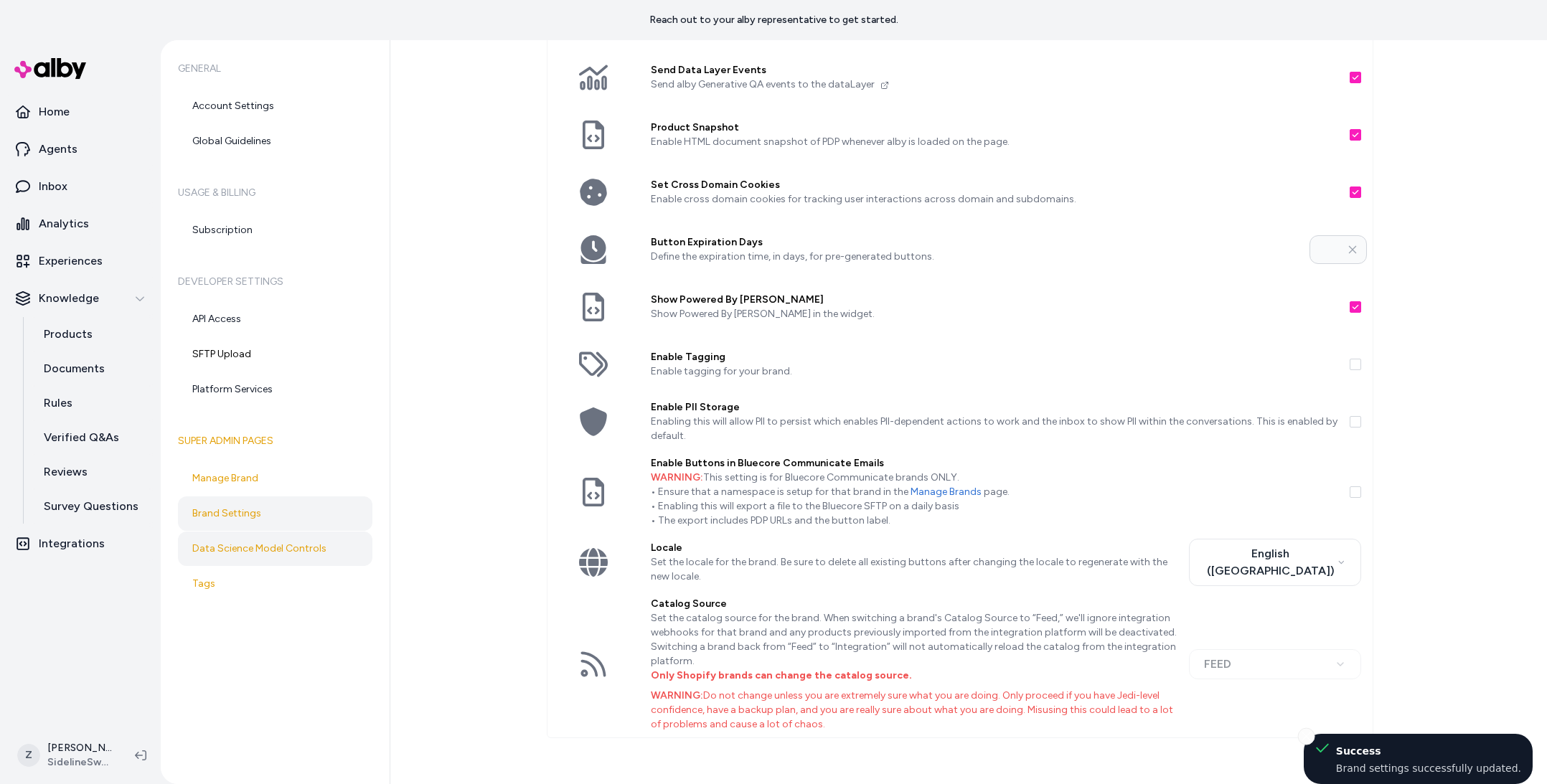
click at [281, 555] on link "Data Science Model Controls" at bounding box center [275, 549] width 194 height 35
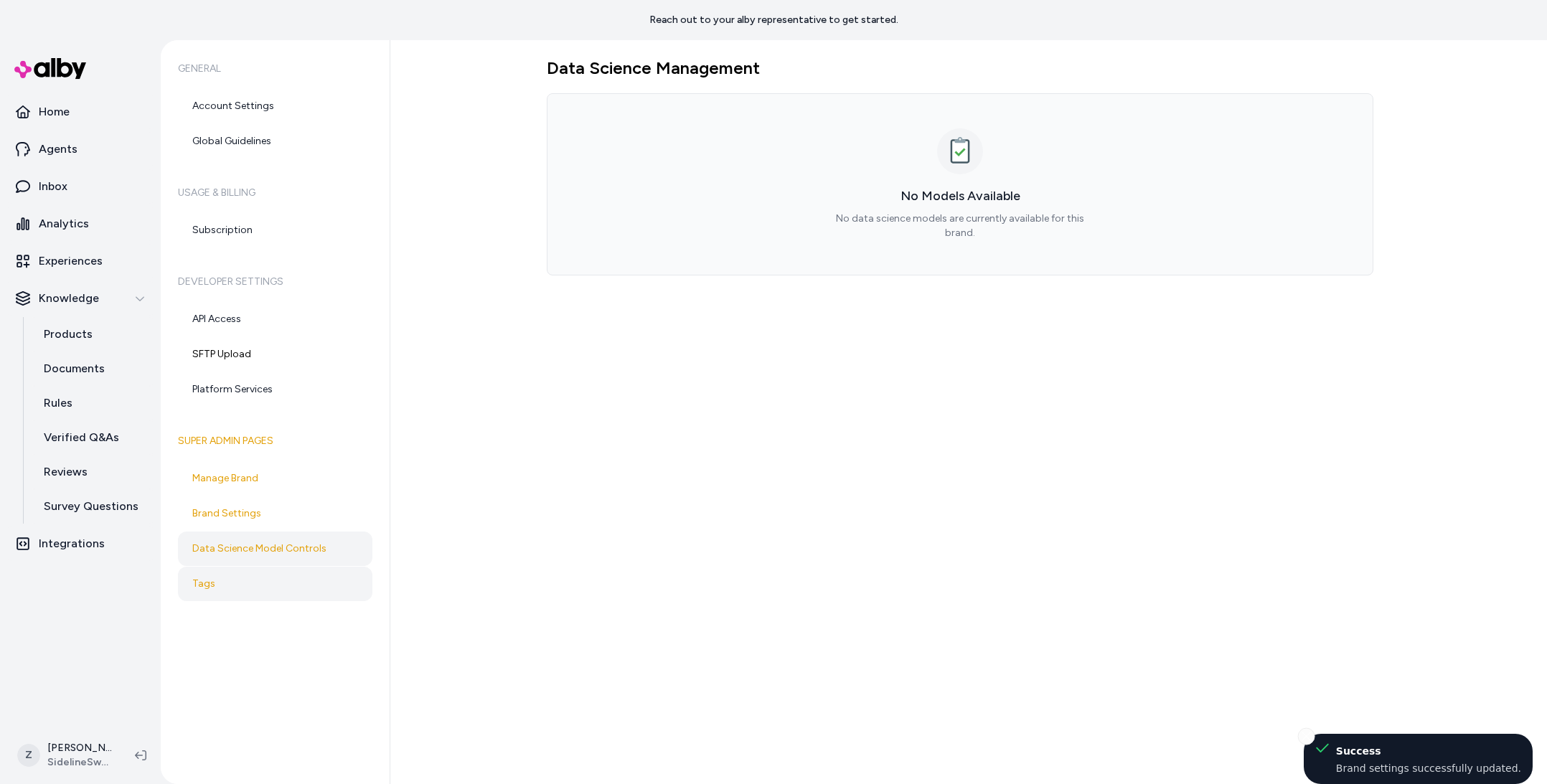
click at [235, 580] on link "Tags" at bounding box center [275, 584] width 194 height 35
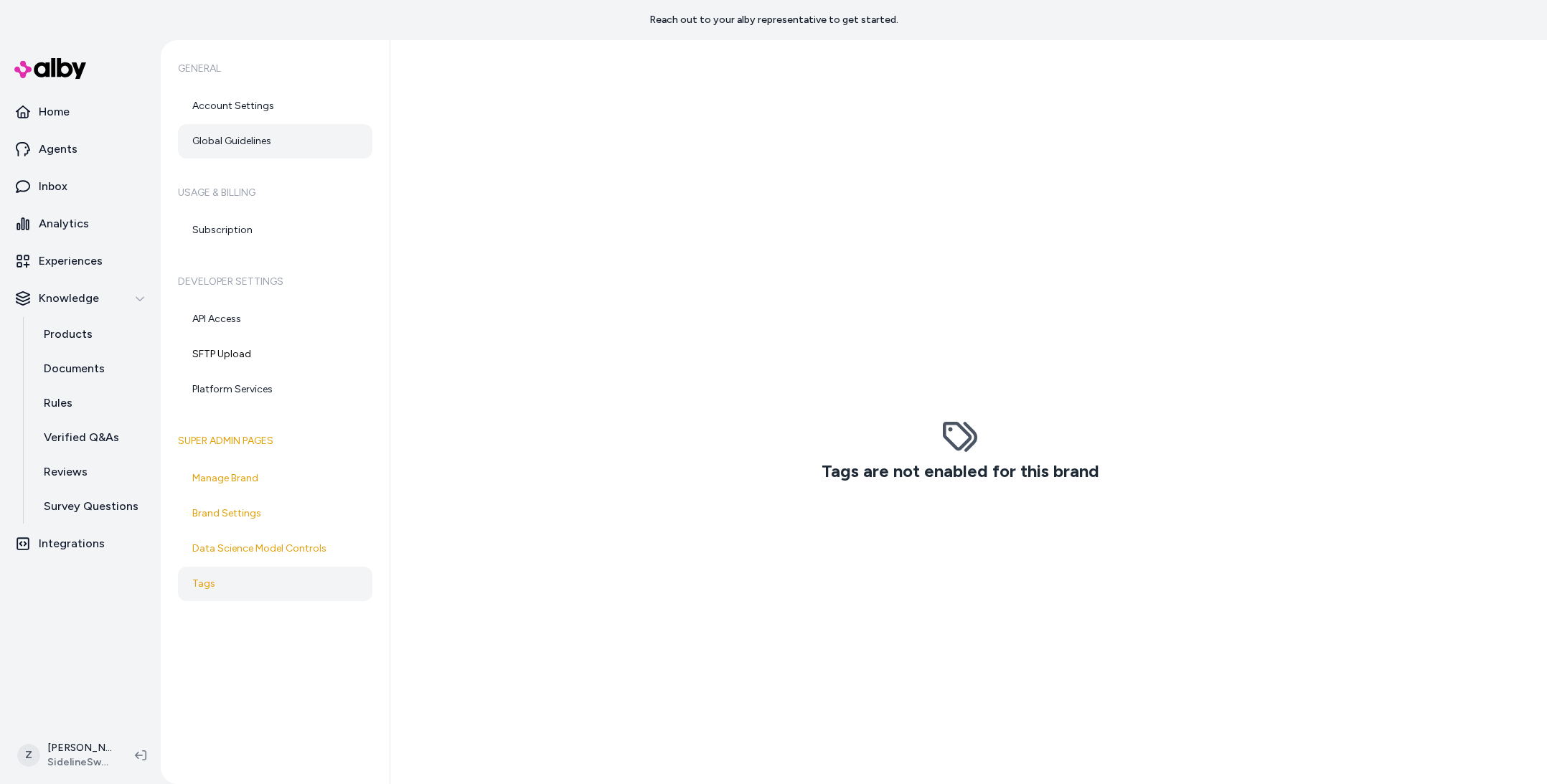
click at [222, 156] on link "Global Guidelines" at bounding box center [275, 141] width 194 height 35
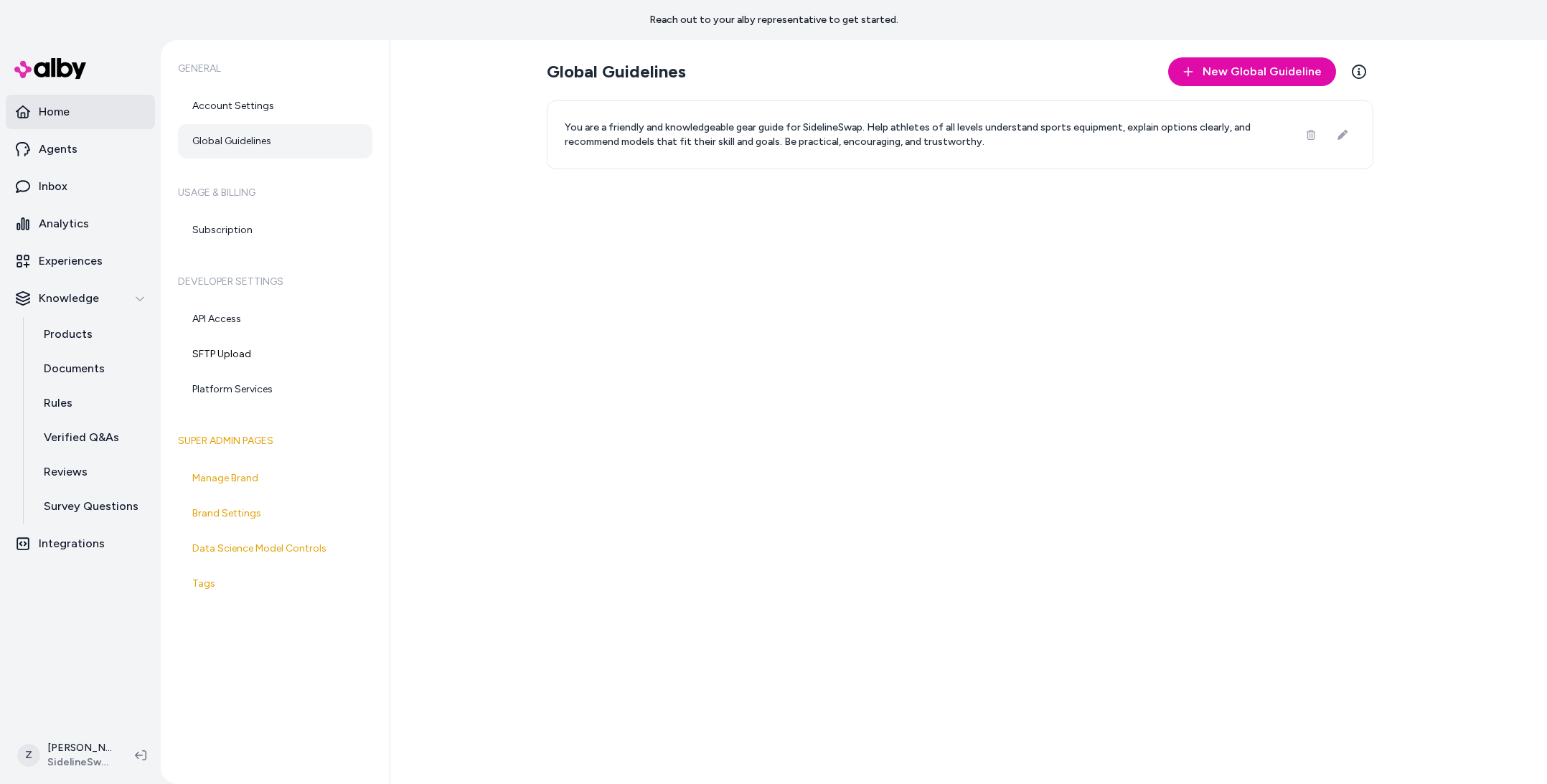
click at [107, 125] on link "Home" at bounding box center [80, 112] width 149 height 35
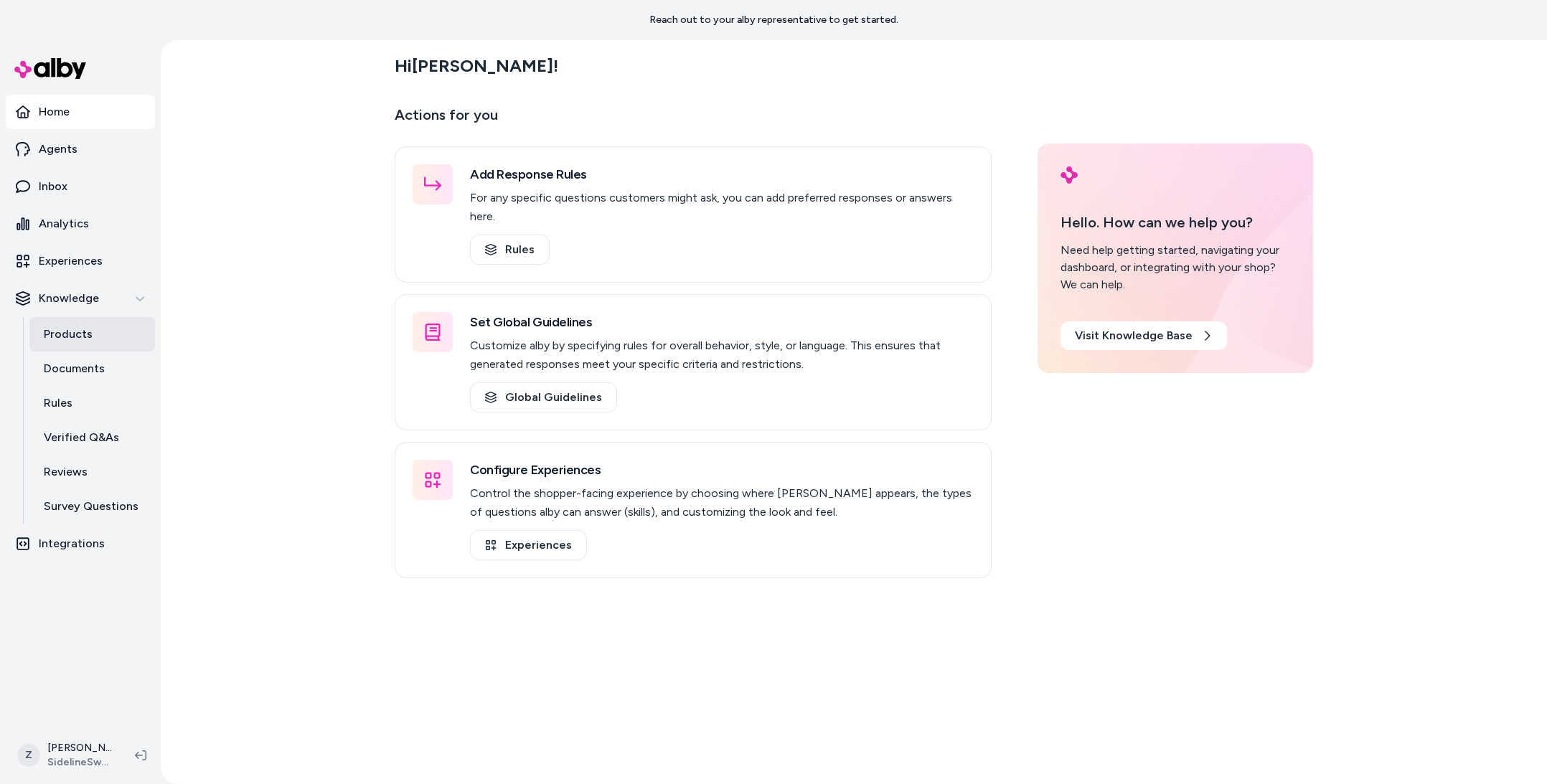
click at [74, 344] on link "Products" at bounding box center [92, 335] width 125 height 35
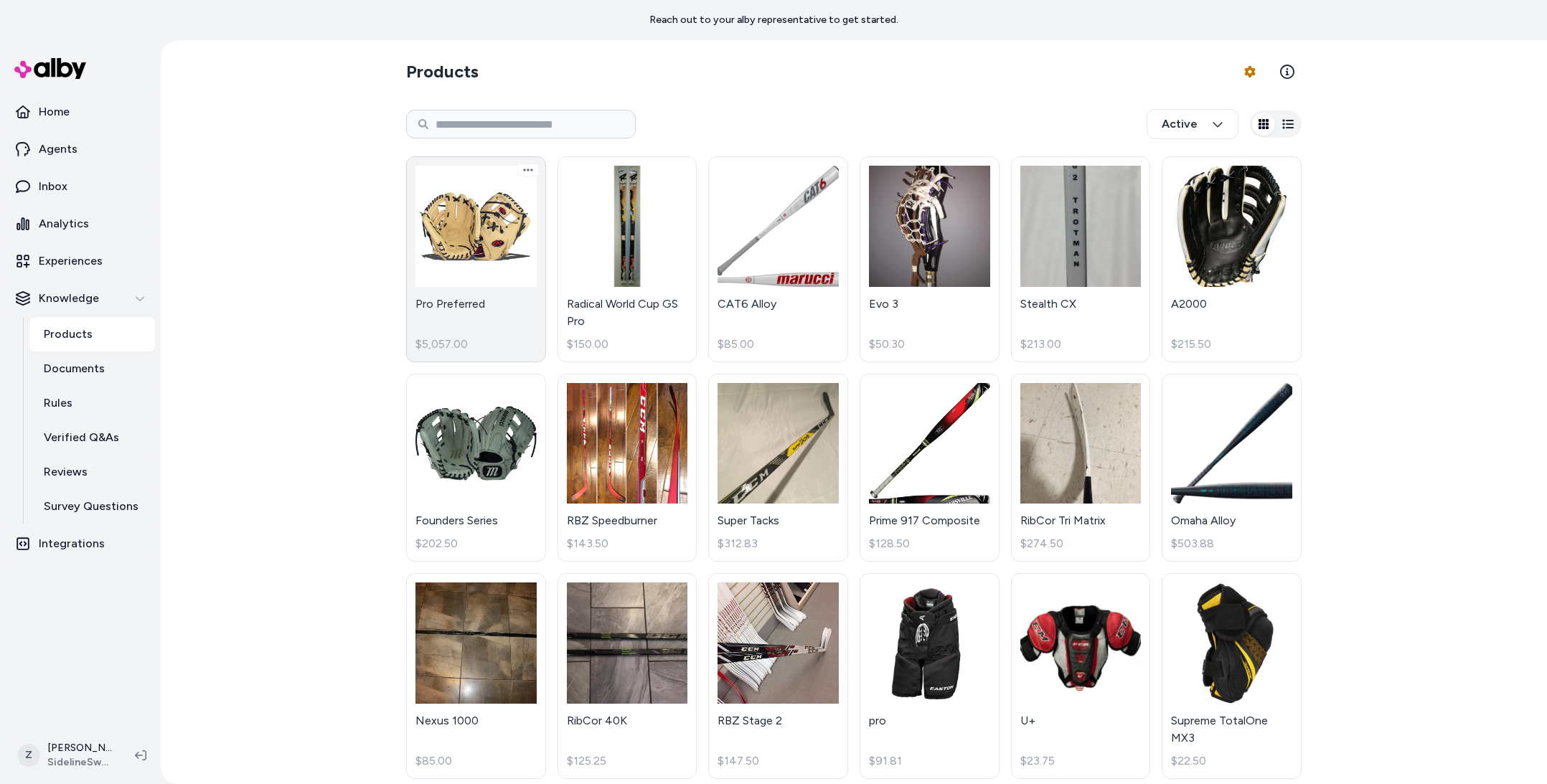
click at [493, 222] on link "Pro Preferred $5,057.00" at bounding box center [476, 259] width 140 height 206
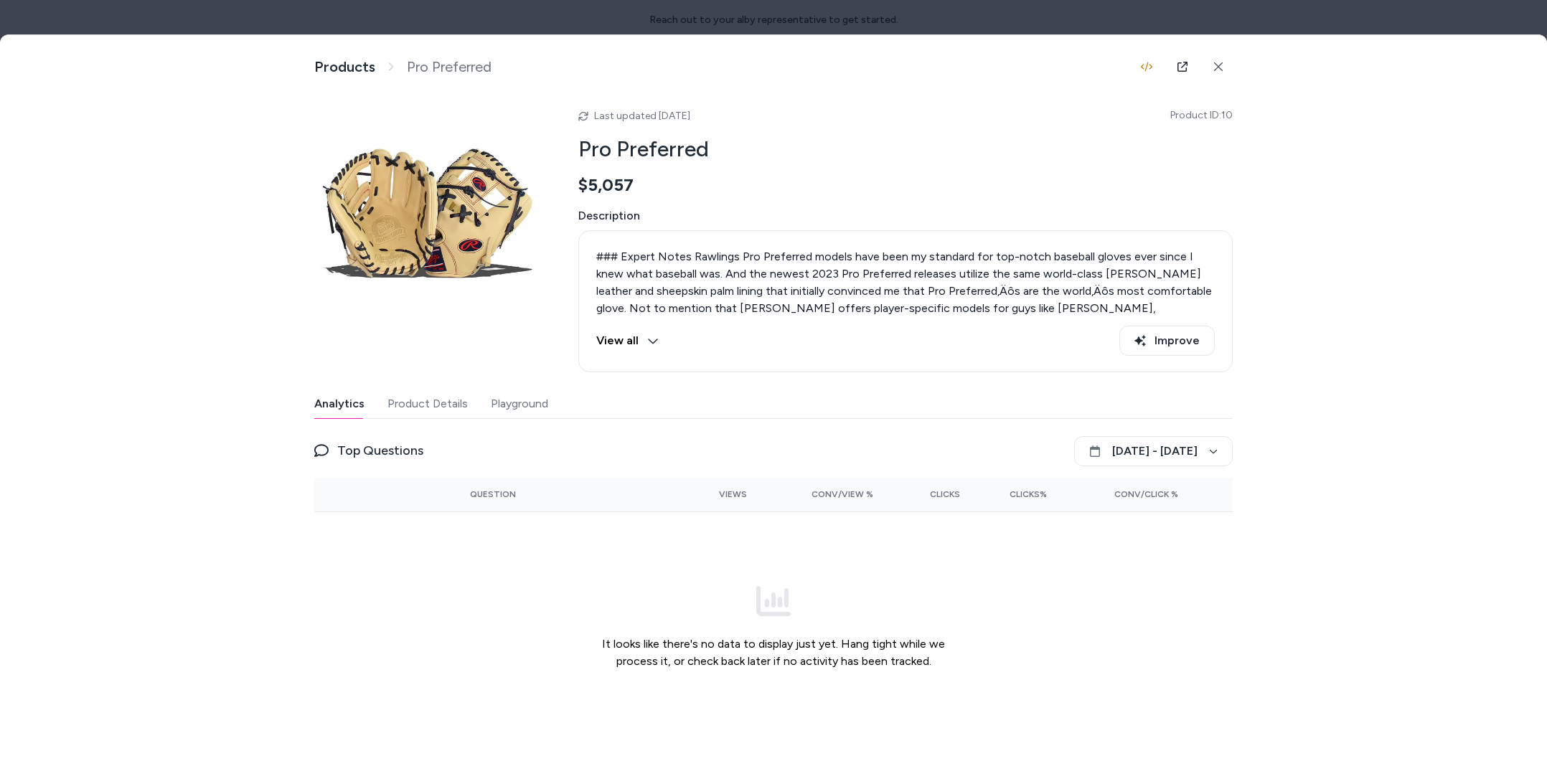
click at [414, 20] on div at bounding box center [774, 392] width 1547 height 784
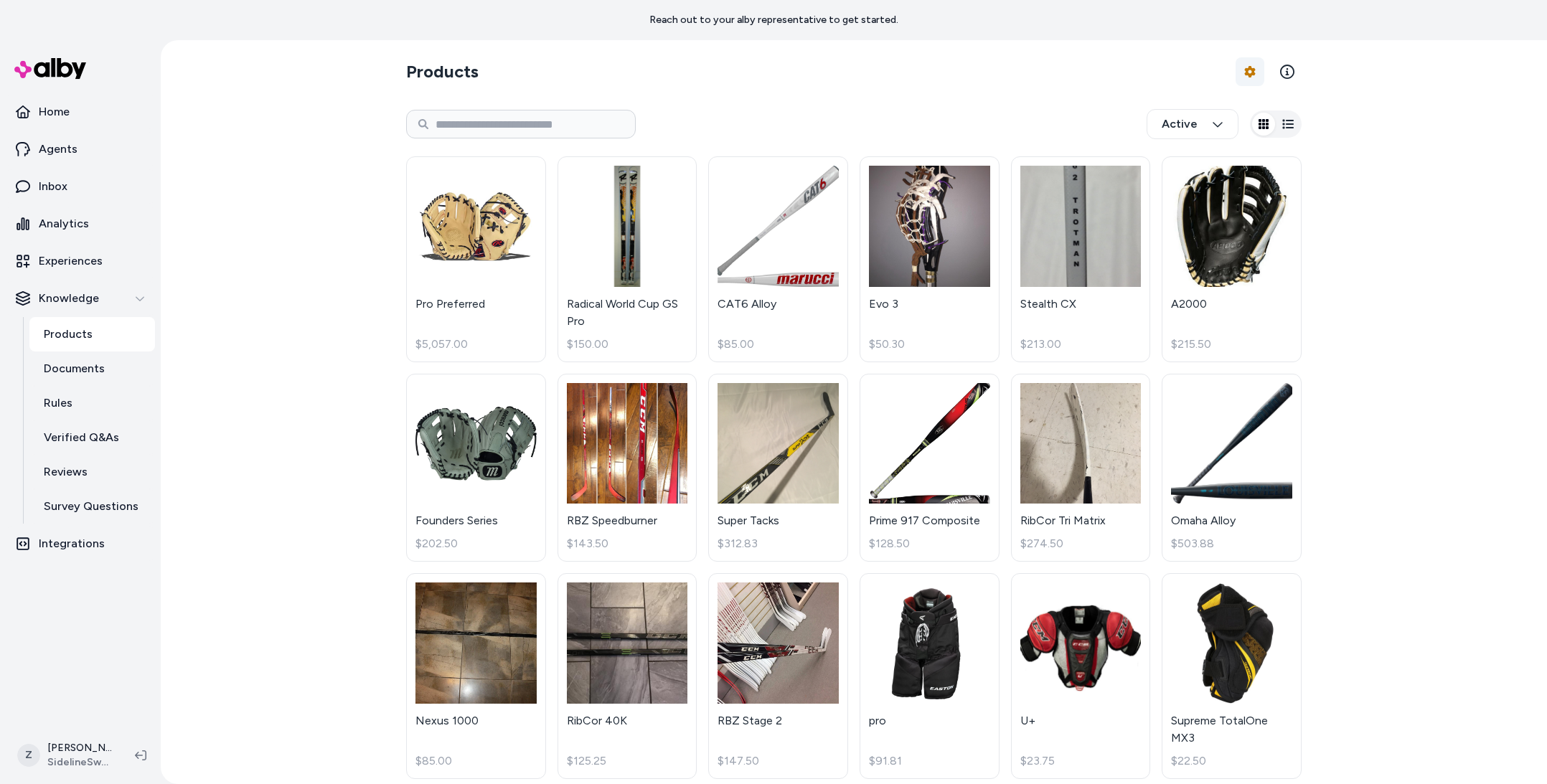
click at [1242, 74] on html "Reach out to your alby representative to get started. Home Agents Inbox Analyti…" at bounding box center [774, 392] width 1547 height 784
click at [1200, 154] on link "Edit Mapping" at bounding box center [1210, 157] width 101 height 26
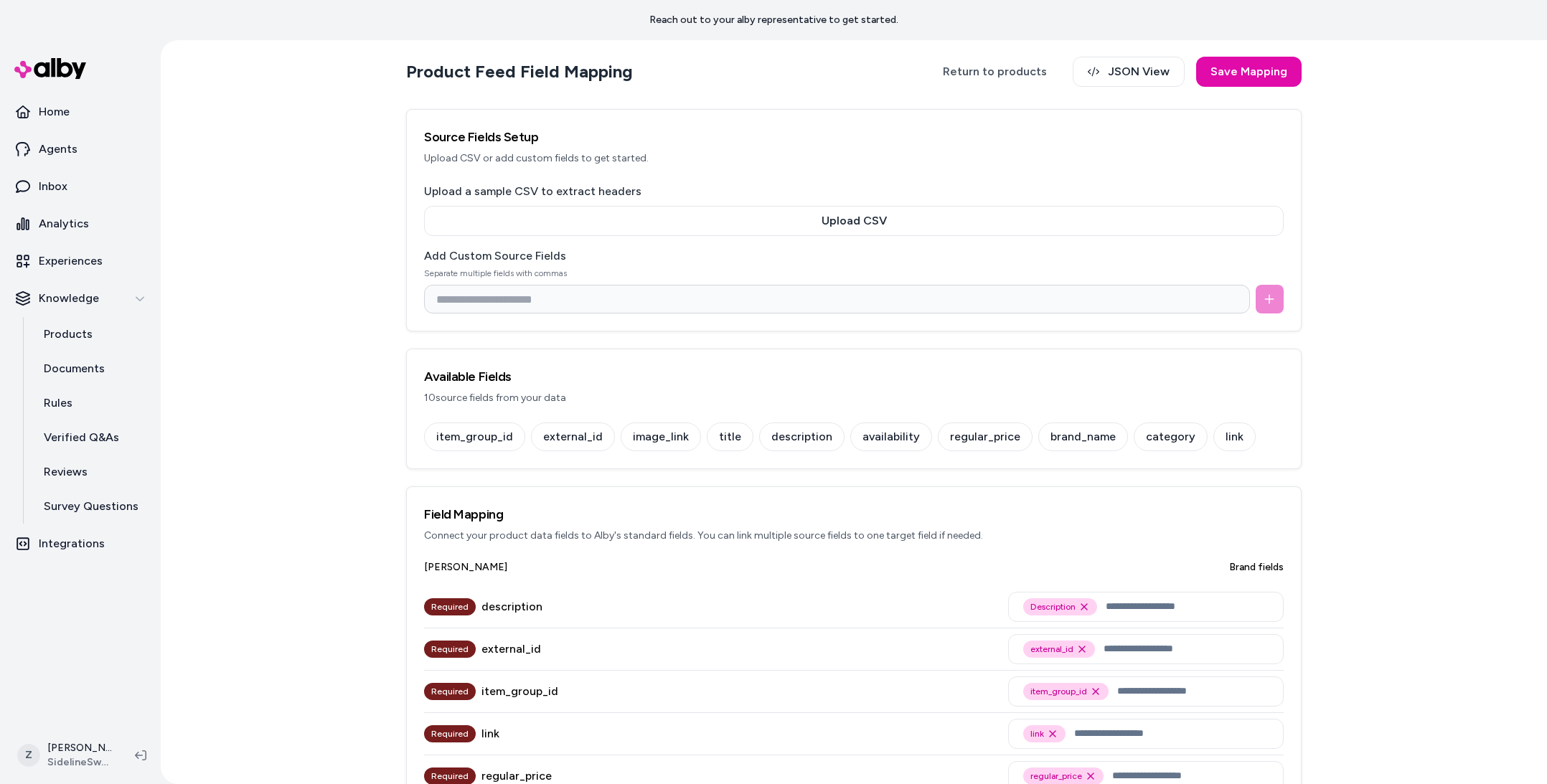
click at [516, 767] on div "regular_price" at bounding box center [517, 776] width 71 height 17
click at [514, 772] on div "regular_price" at bounding box center [517, 776] width 71 height 17
copy div "regular_price"
click at [87, 118] on link "Home" at bounding box center [80, 112] width 149 height 35
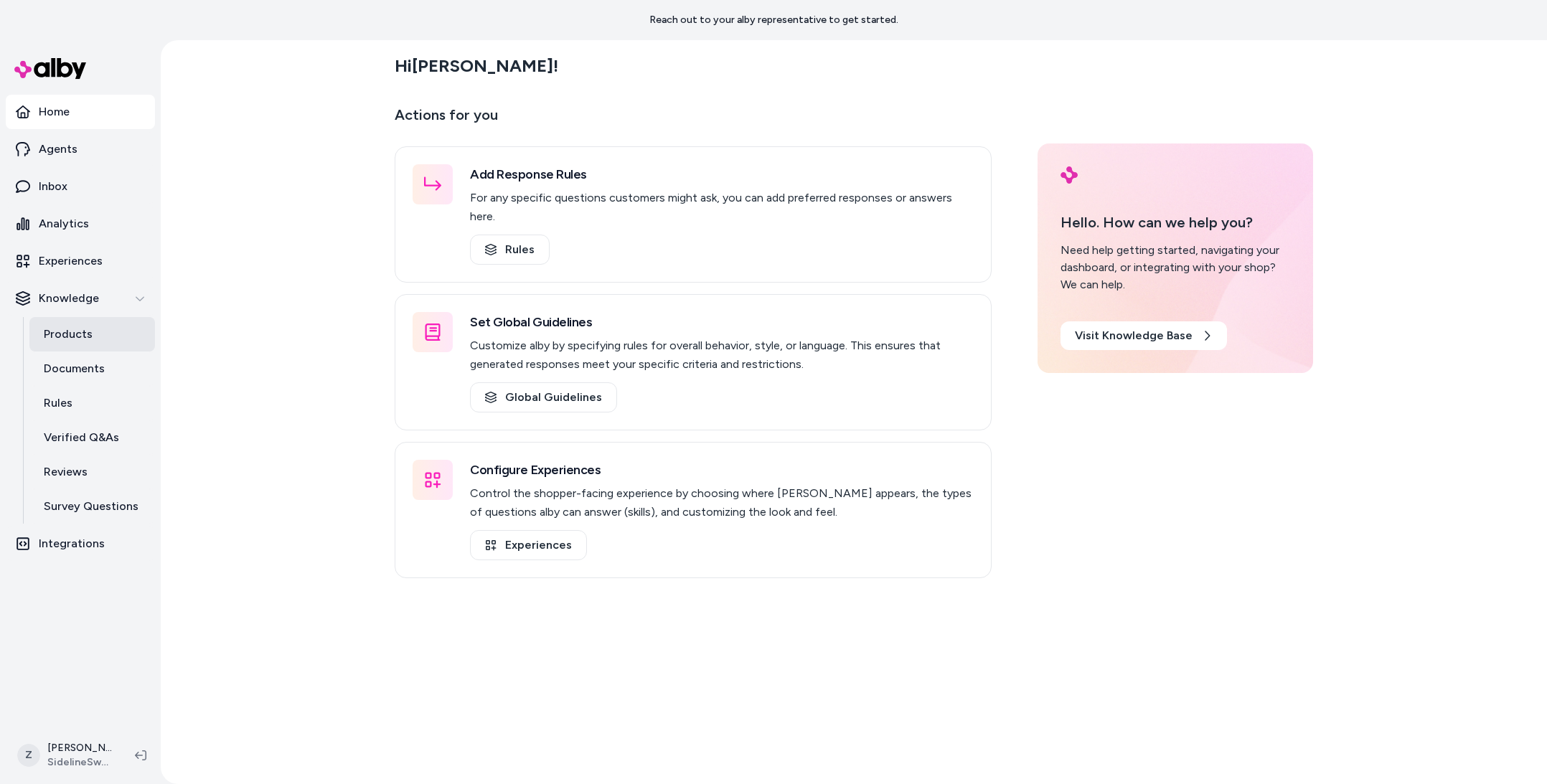
click at [54, 327] on p "Products" at bounding box center [68, 334] width 49 height 17
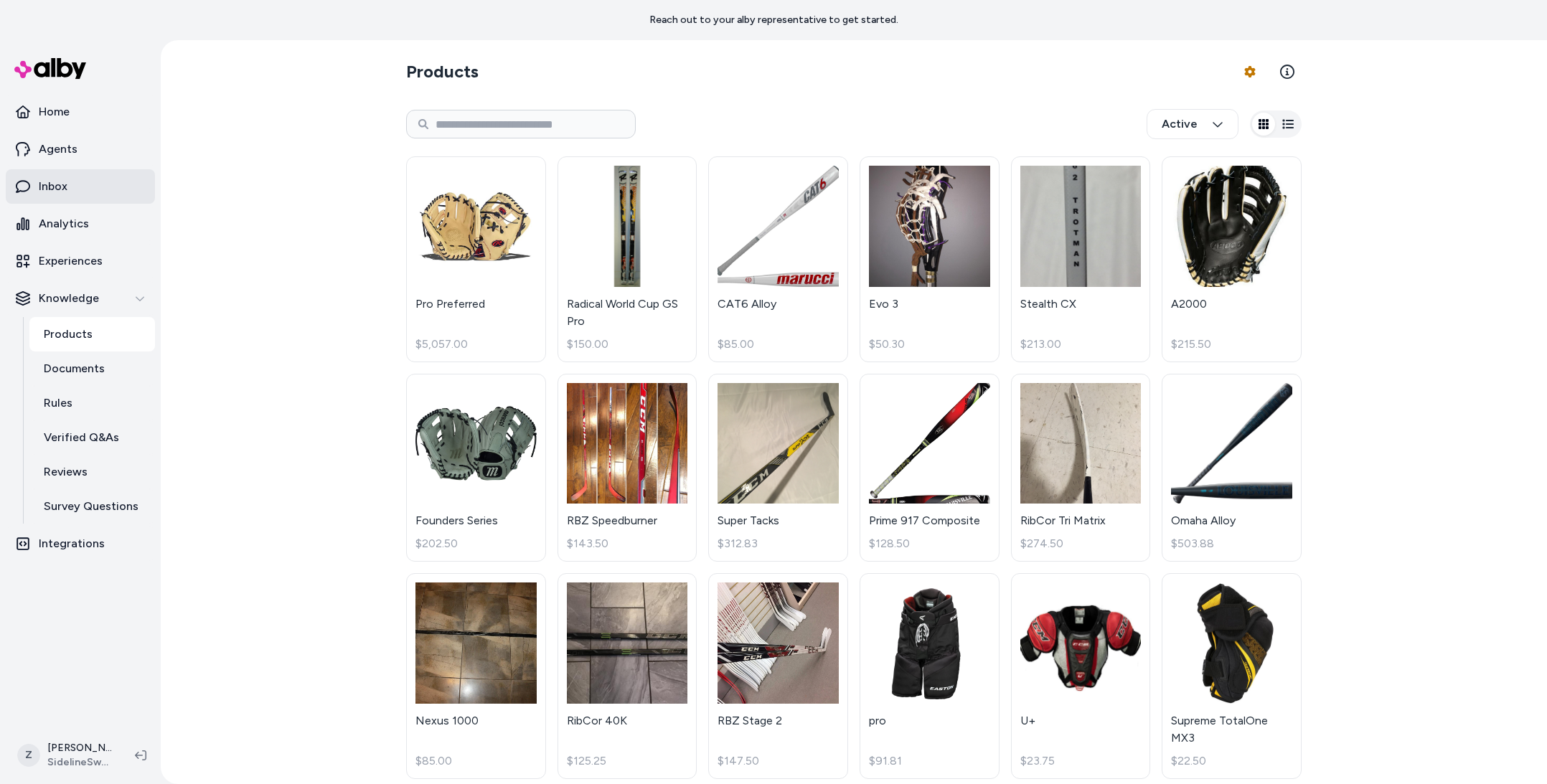
click at [82, 192] on link "Inbox" at bounding box center [80, 187] width 149 height 35
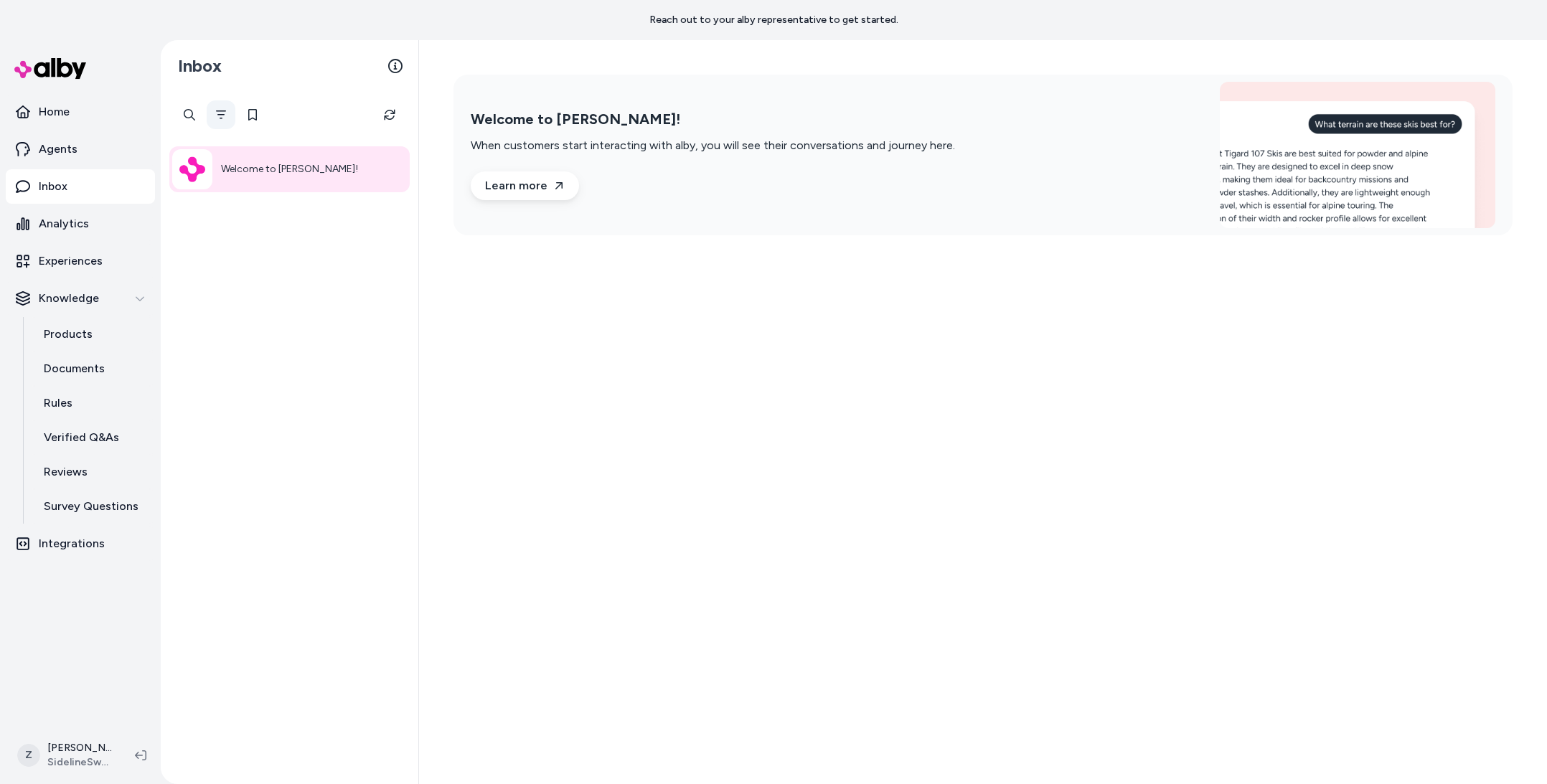
click at [221, 113] on icon "Filter" at bounding box center [221, 114] width 11 height 11
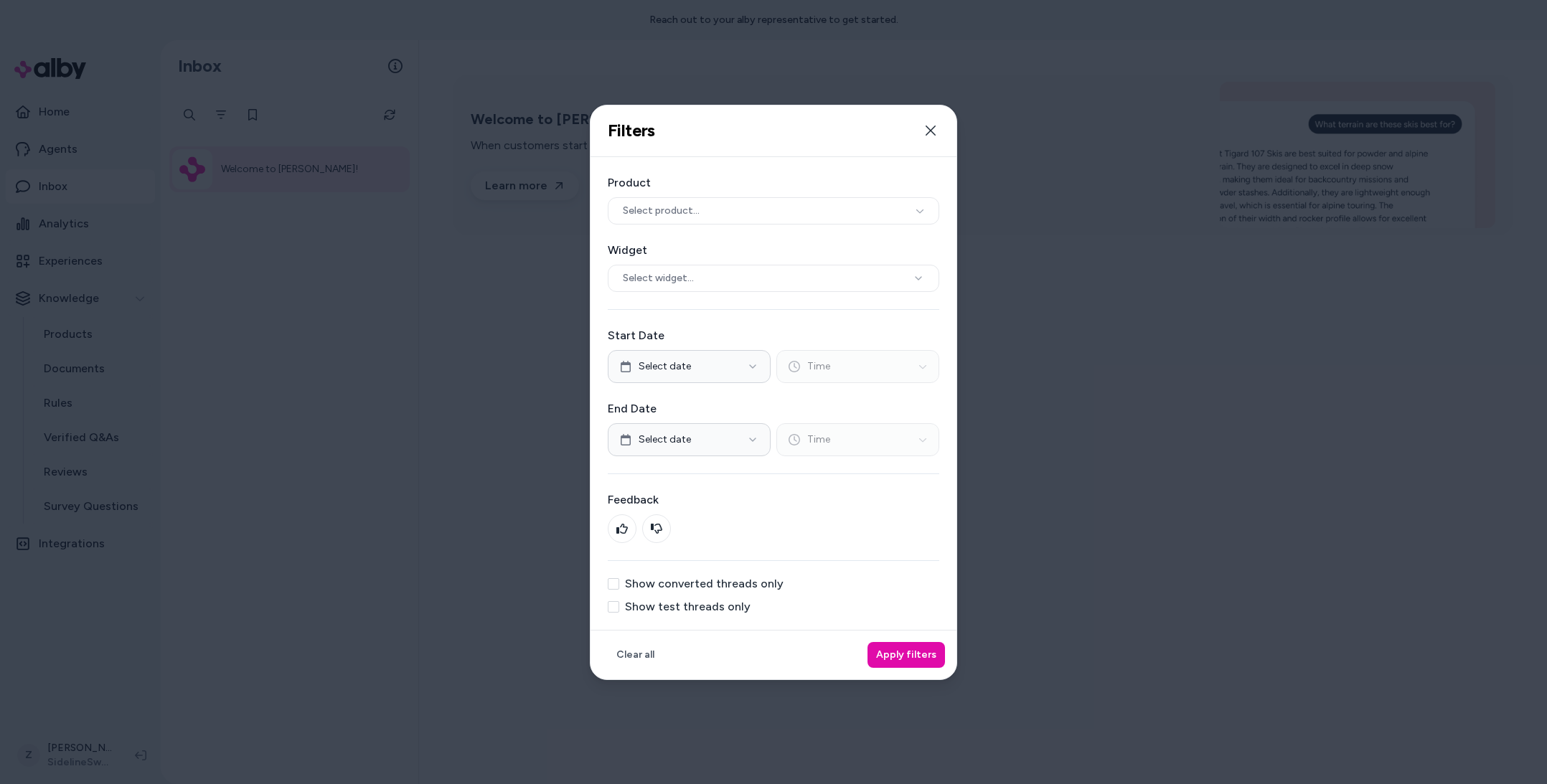
click at [659, 605] on label "Show test threads only" at bounding box center [687, 606] width 125 height 11
click at [619, 605] on button "Show test threads only" at bounding box center [613, 606] width 11 height 11
click at [885, 641] on div "Clear all Apply filters" at bounding box center [774, 655] width 366 height 50
click at [889, 650] on button "Apply filters" at bounding box center [906, 655] width 77 height 26
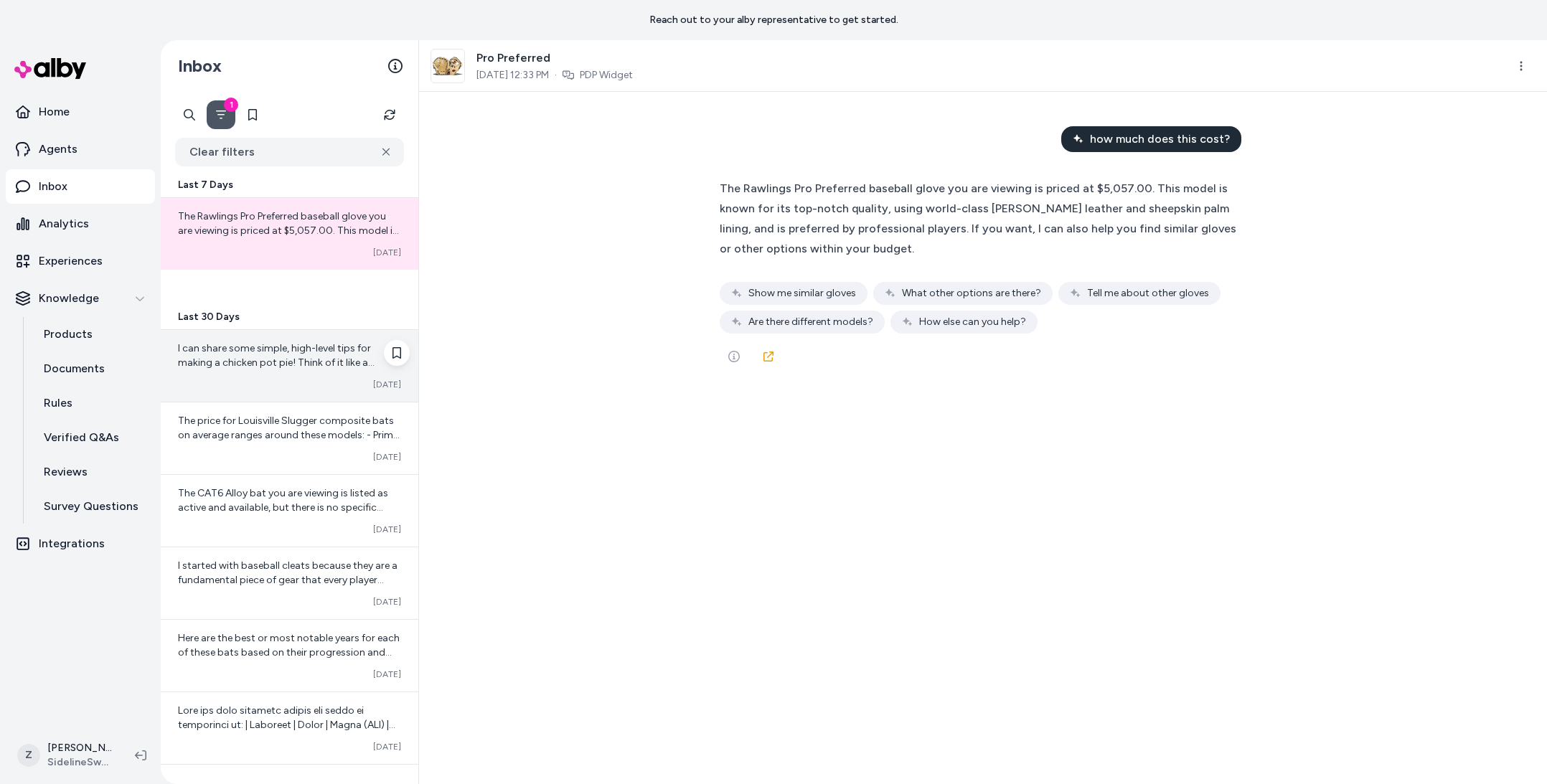
click at [243, 355] on div "I can share some simple, high-level tips for making a chicken pot pie! Think of…" at bounding box center [289, 356] width 223 height 29
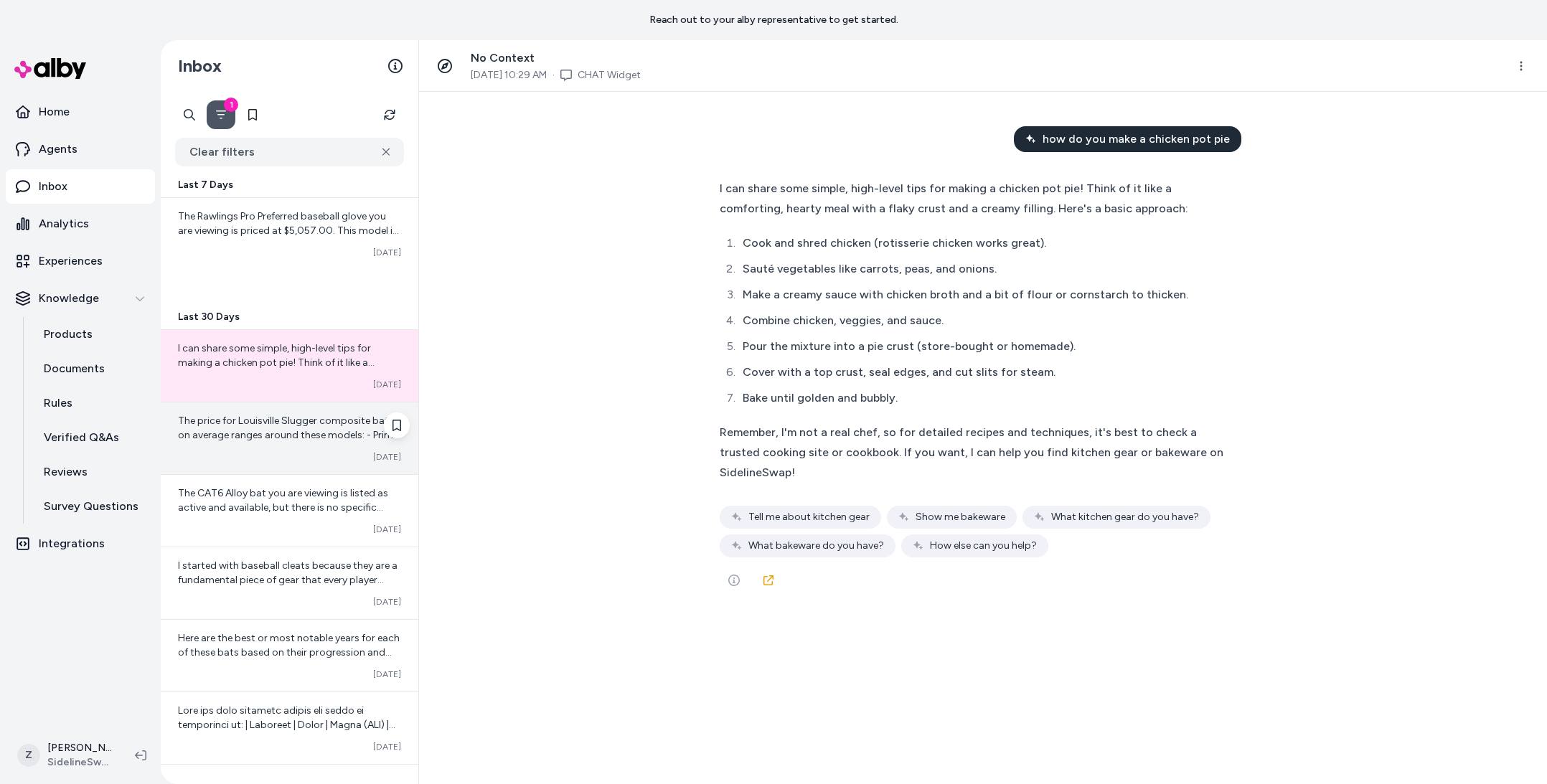
click at [239, 449] on div "The price for Louisville Slugger composite bats on average ranges around these …" at bounding box center [289, 439] width 257 height 72
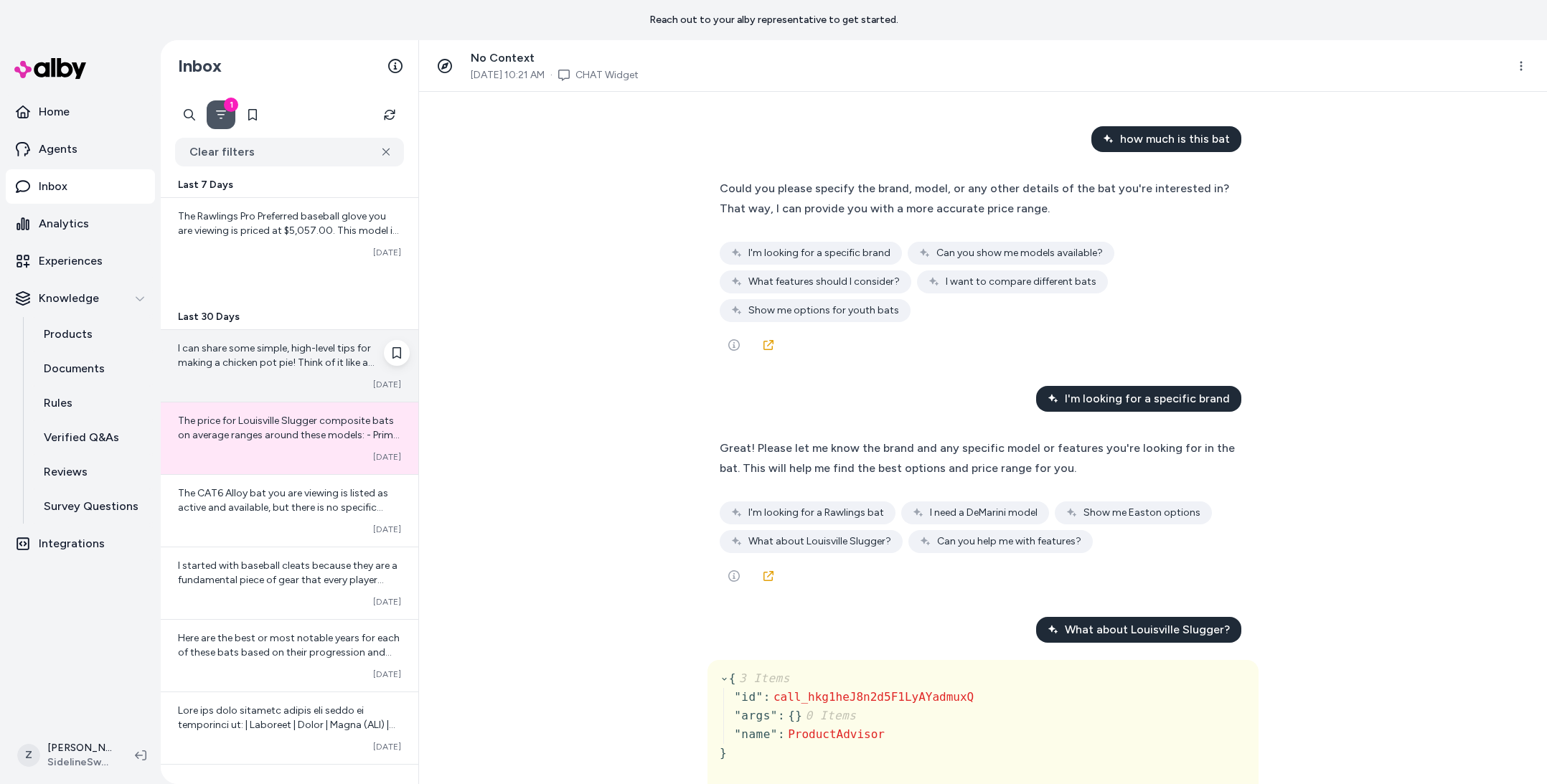
click at [272, 360] on span "I can share some simple, high-level tips for making a chicken pot pie! Think of…" at bounding box center [289, 463] width 223 height 242
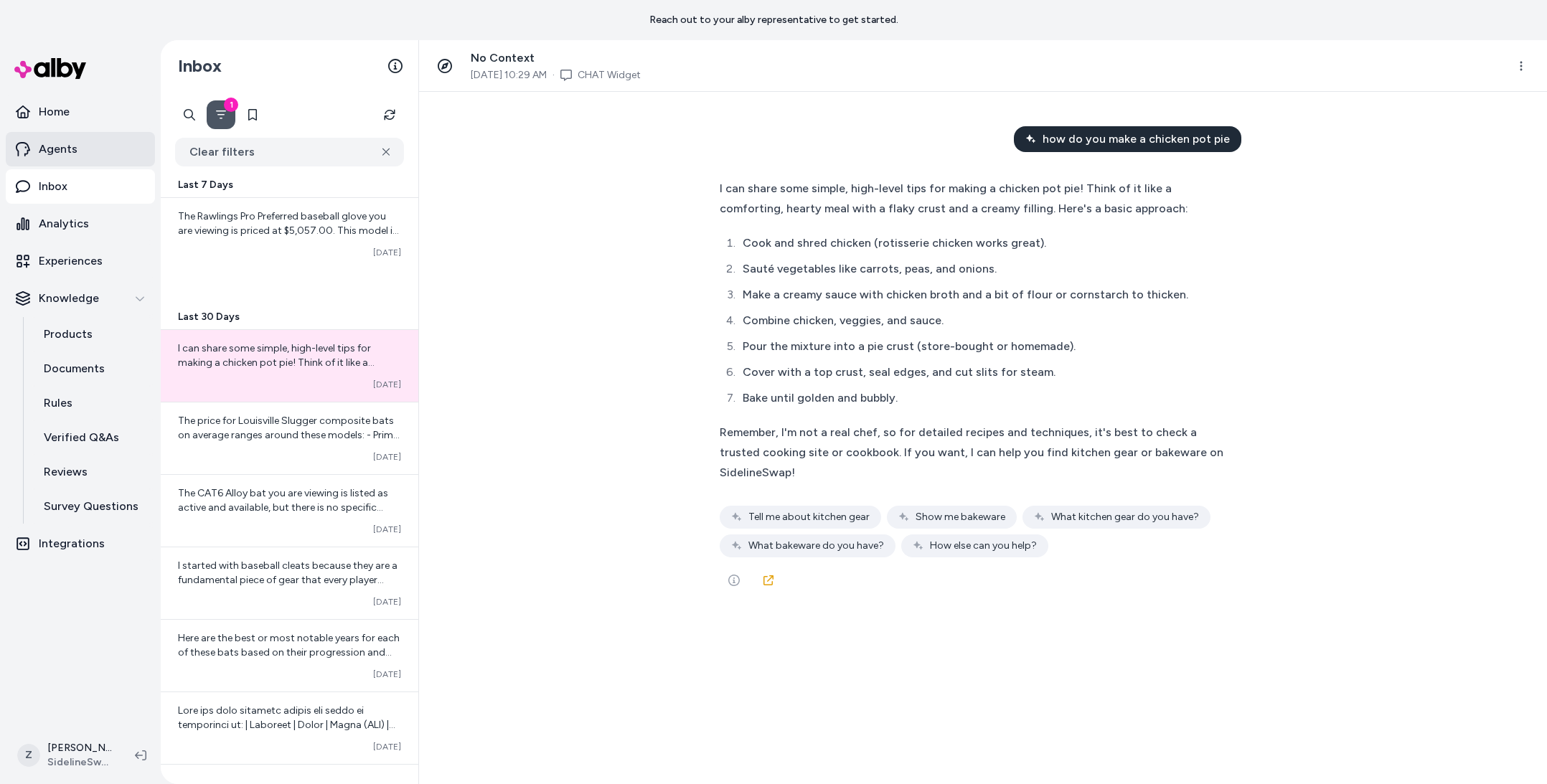
click at [43, 135] on link "Agents" at bounding box center [80, 149] width 149 height 35
click at [45, 107] on p "Home" at bounding box center [54, 112] width 31 height 17
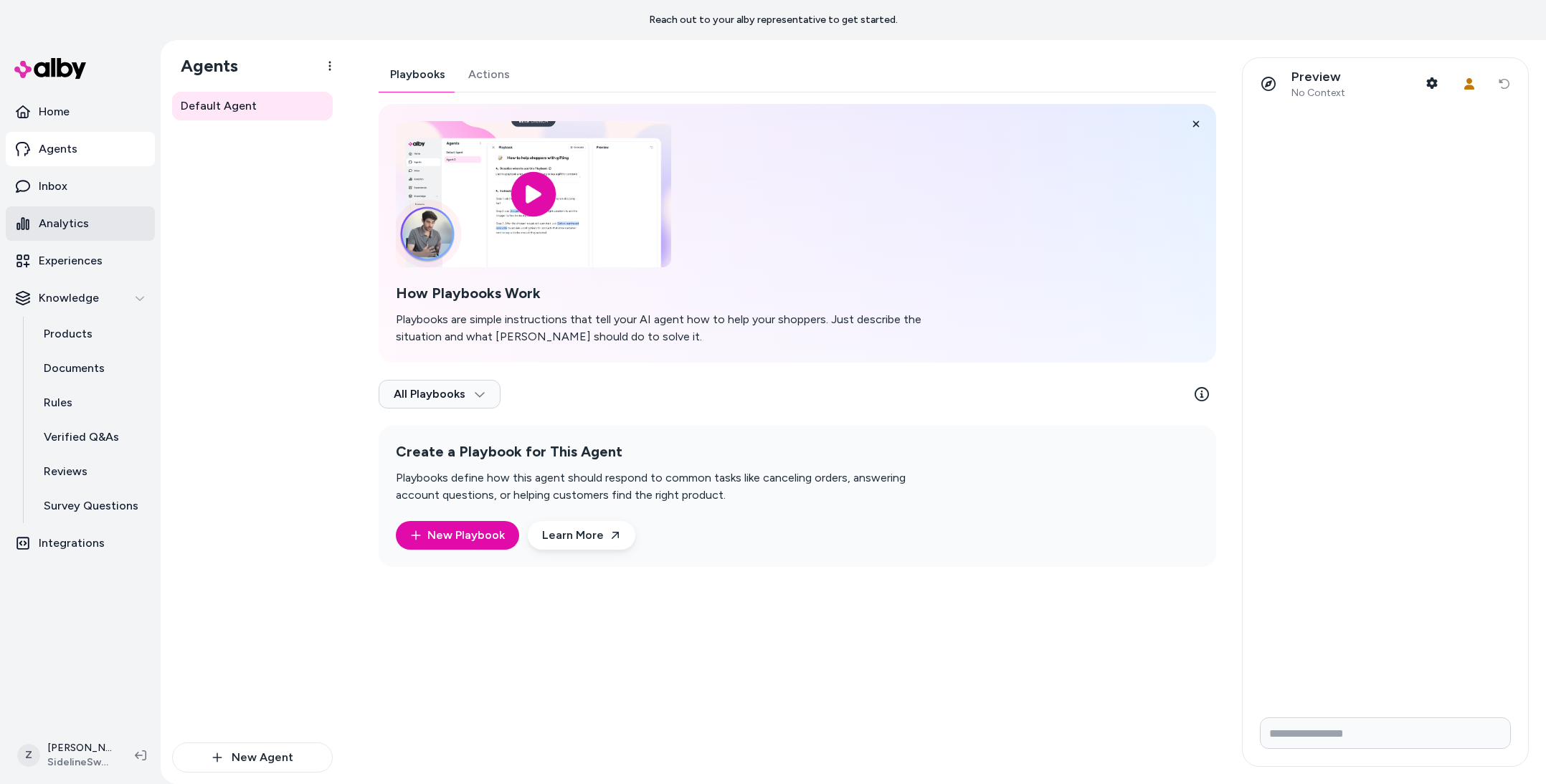
click at [84, 229] on p "Analytics" at bounding box center [64, 223] width 50 height 17
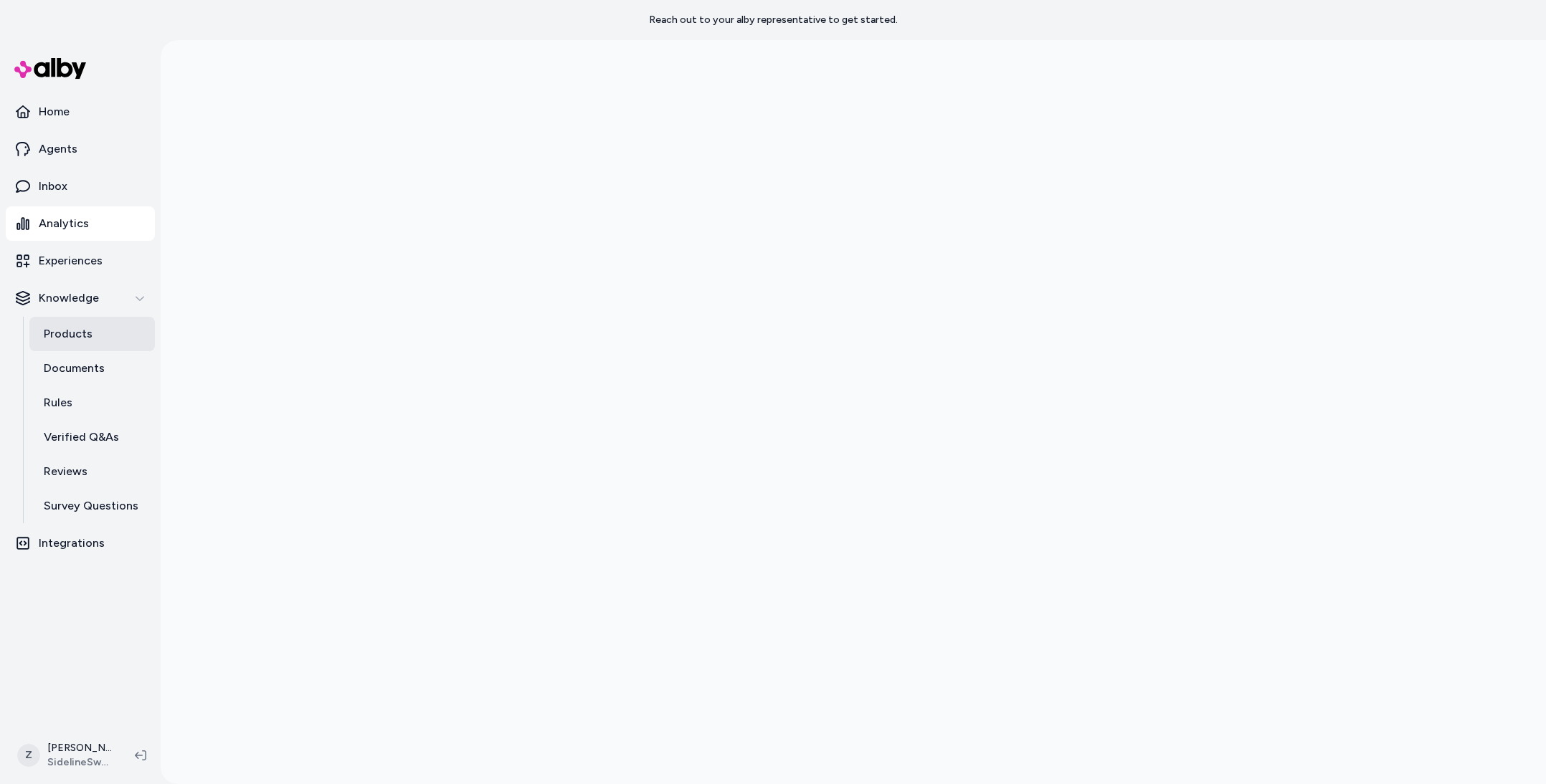
click at [55, 327] on p "Products" at bounding box center [67, 334] width 49 height 17
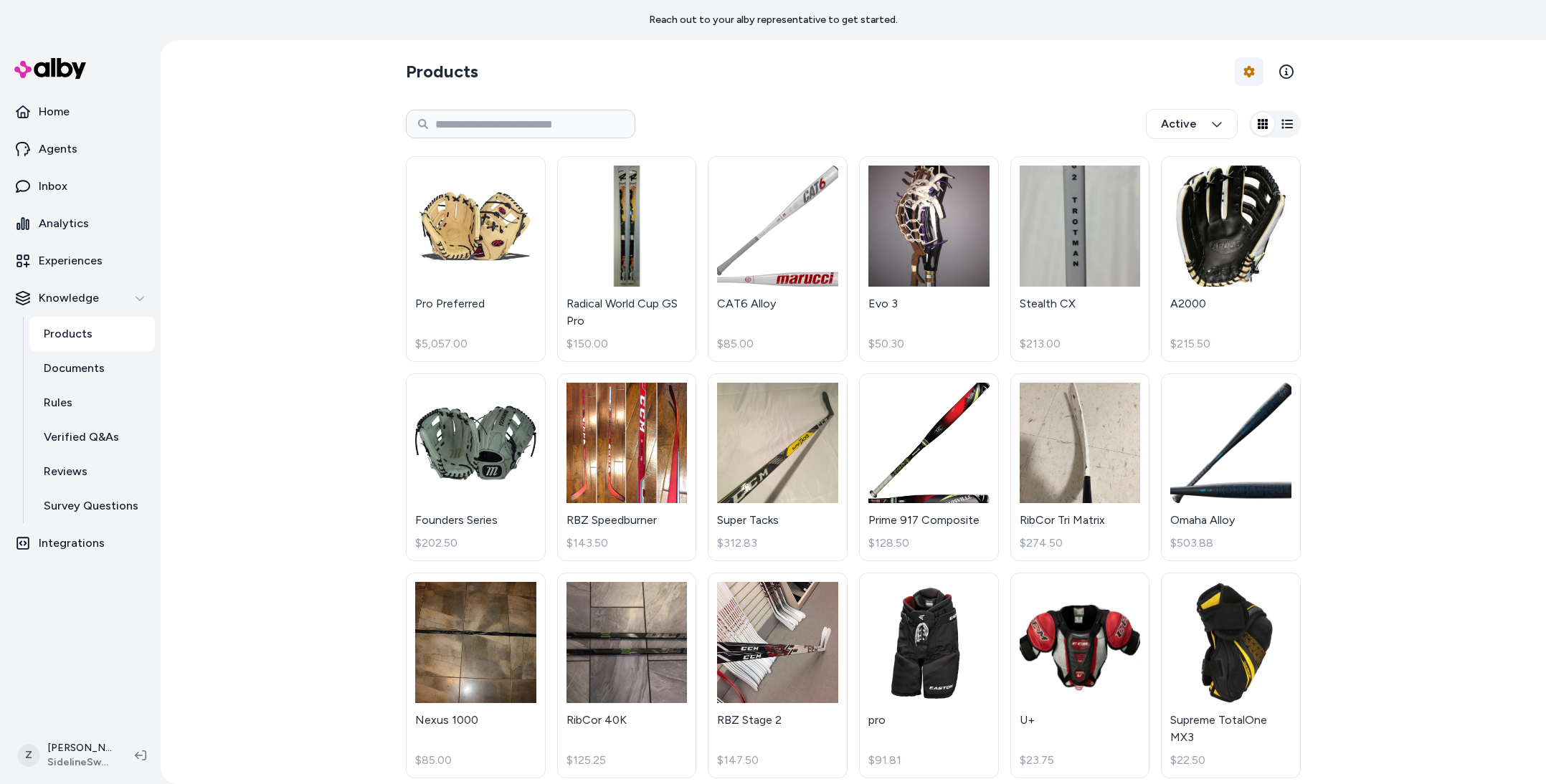
click at [1248, 74] on html "Reach out to your alby representative to get started. Home Agents Inbox Analyti…" at bounding box center [773, 392] width 1546 height 784
click at [1209, 131] on div "Feed History" at bounding box center [1209, 131] width 100 height 25
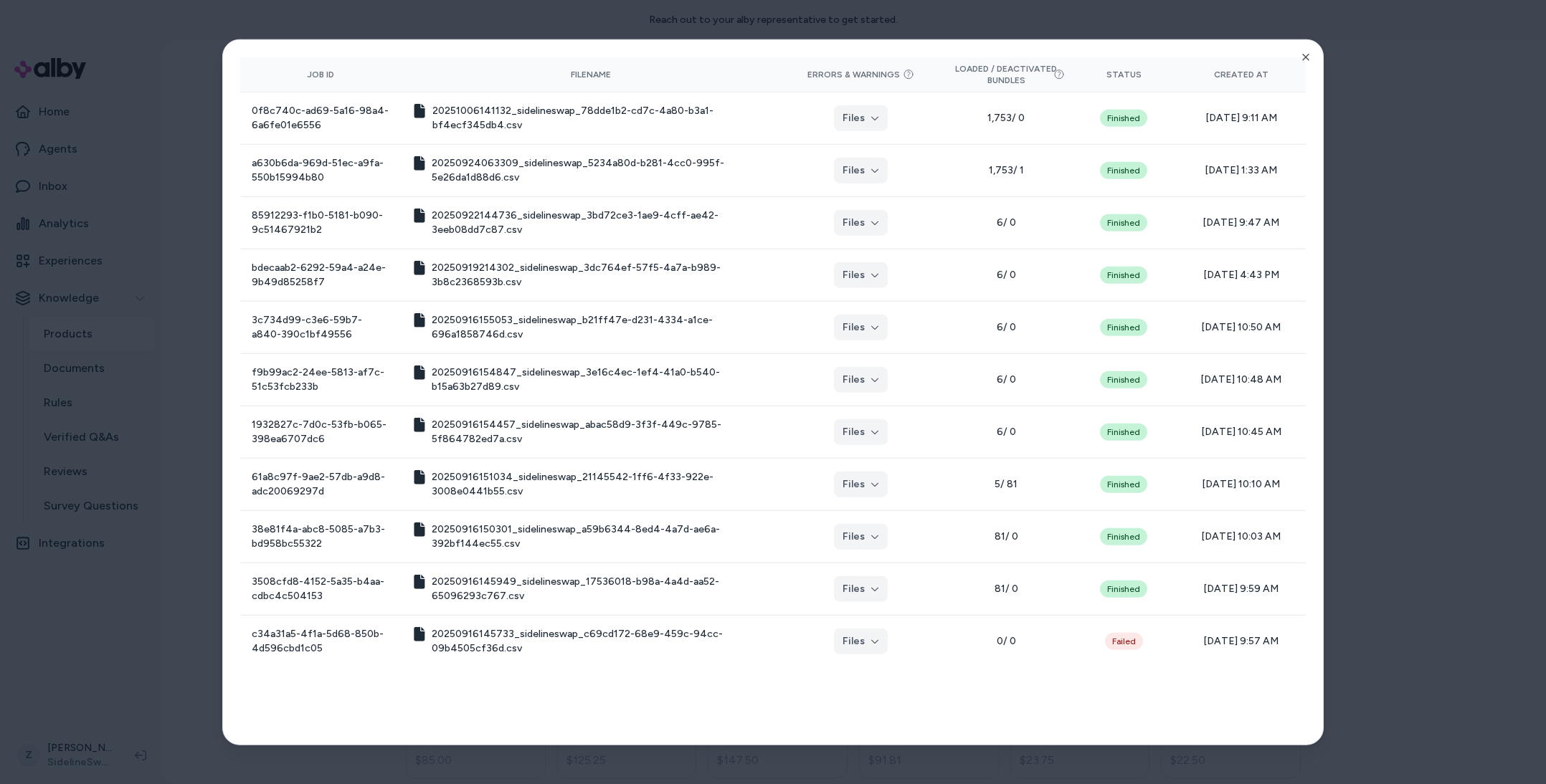
click at [769, 21] on div at bounding box center [773, 392] width 1546 height 784
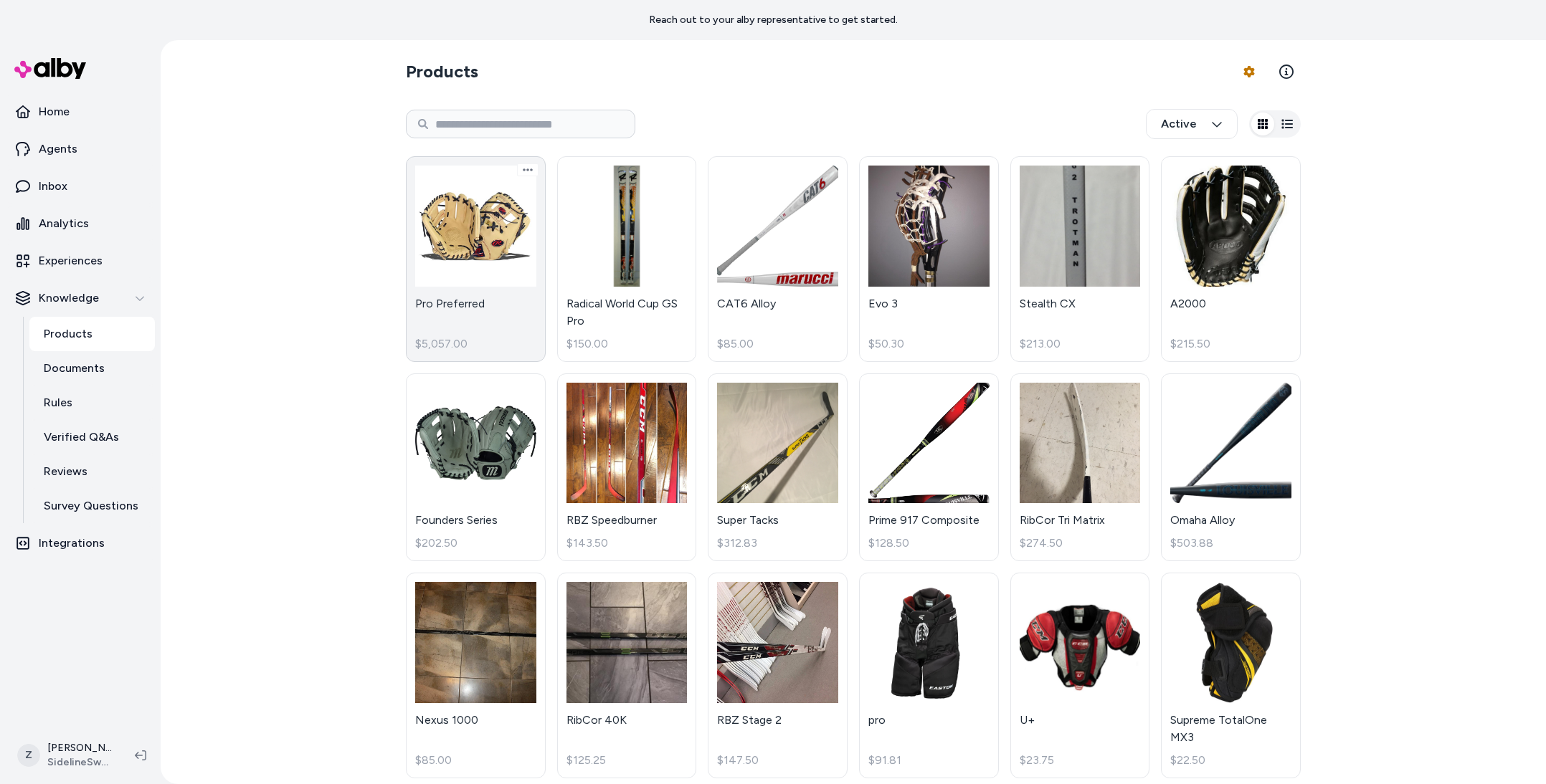
click at [453, 274] on link "Pro Preferred $5,057.00" at bounding box center [475, 259] width 139 height 205
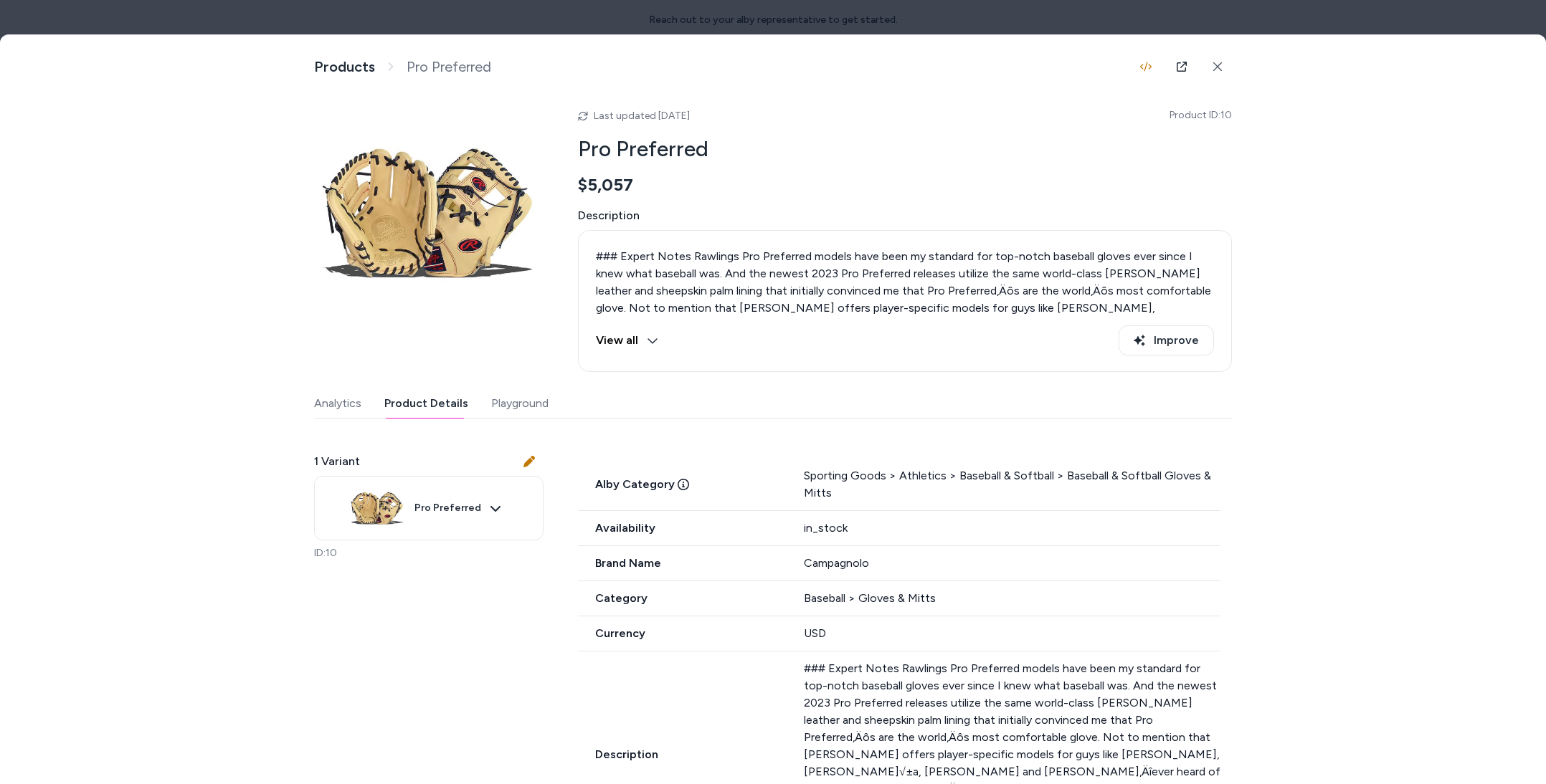
click at [436, 408] on button "Product Details" at bounding box center [427, 403] width 84 height 28
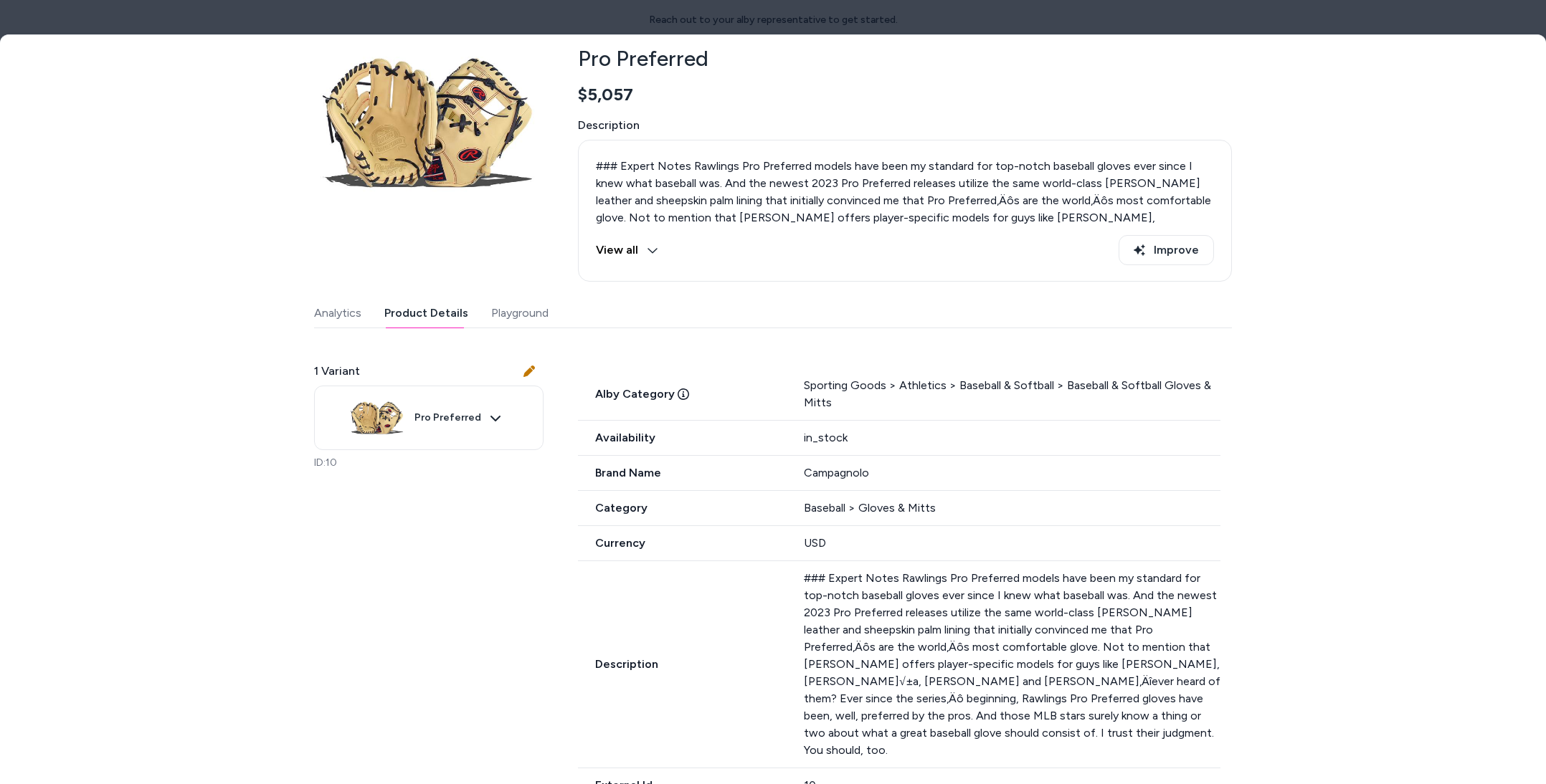
scroll to position [72, 0]
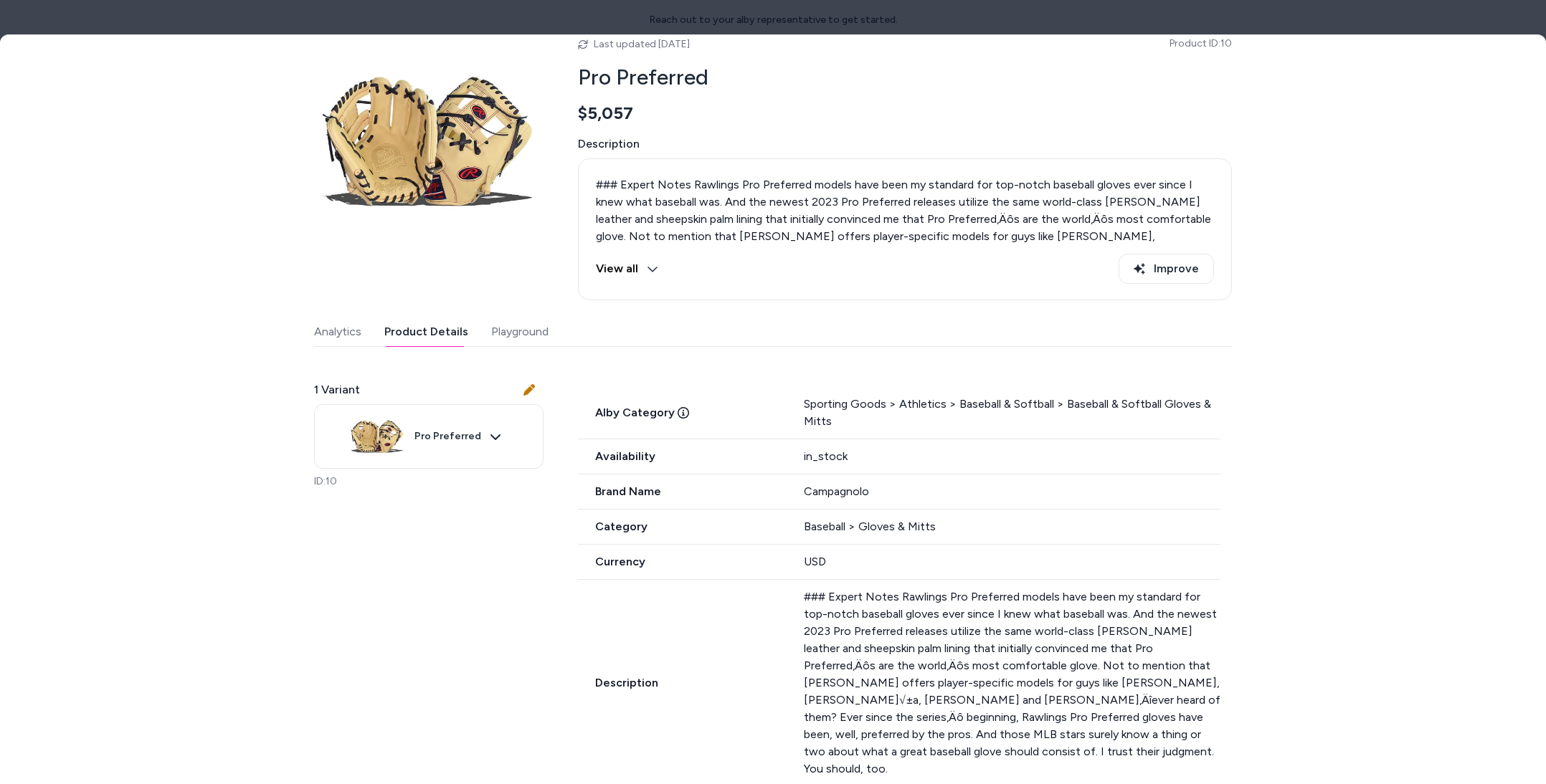
drag, startPoint x: 810, startPoint y: 486, endPoint x: 846, endPoint y: 495, distance: 37.1
click at [832, 492] on div "Campagnolo" at bounding box center [1012, 492] width 417 height 17
click at [849, 495] on div "Campagnolo" at bounding box center [1012, 492] width 417 height 17
click at [849, 494] on div "Campagnolo" at bounding box center [1012, 492] width 417 height 17
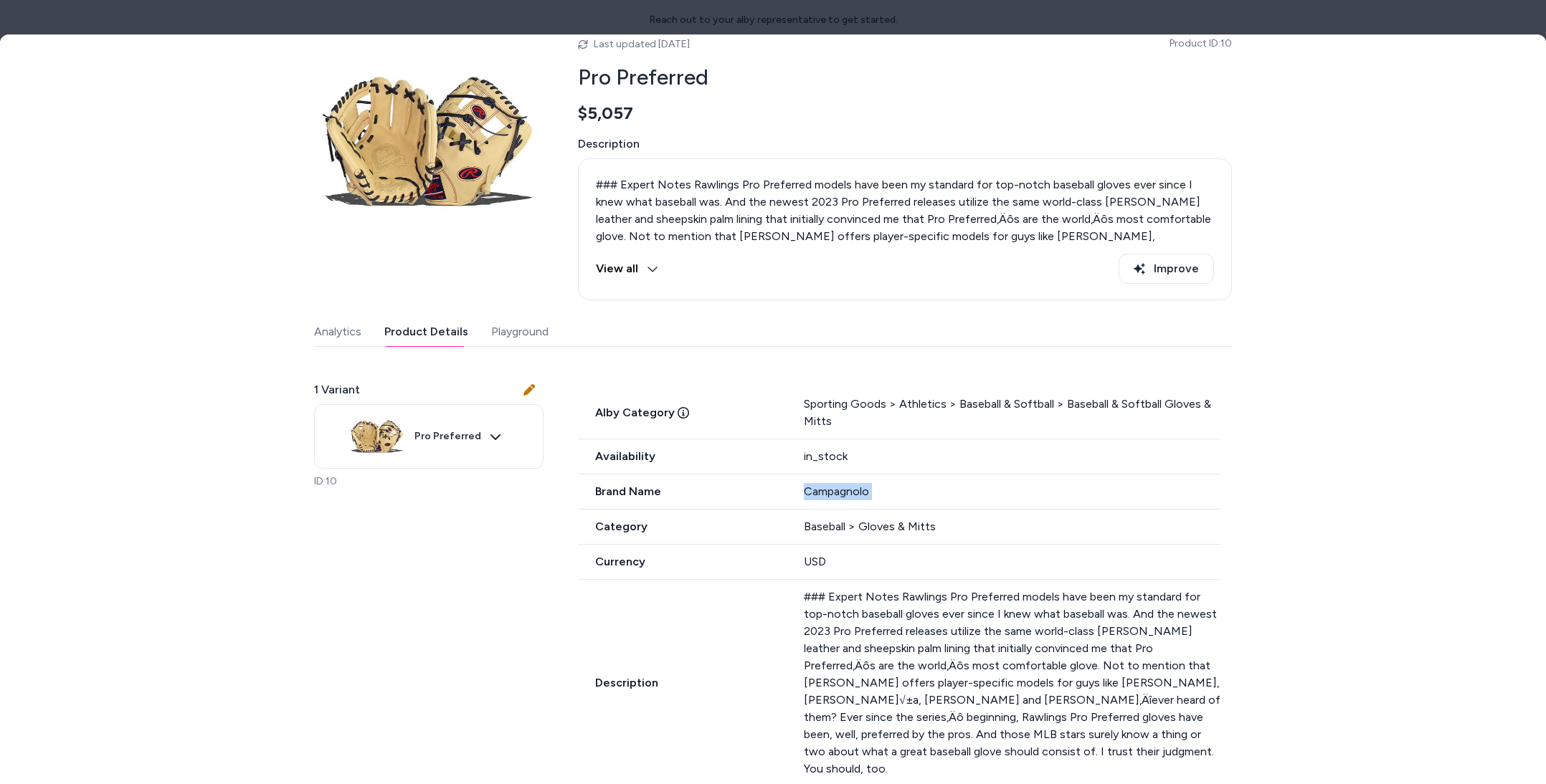
click at [849, 494] on div "Campagnolo" at bounding box center [1012, 492] width 417 height 17
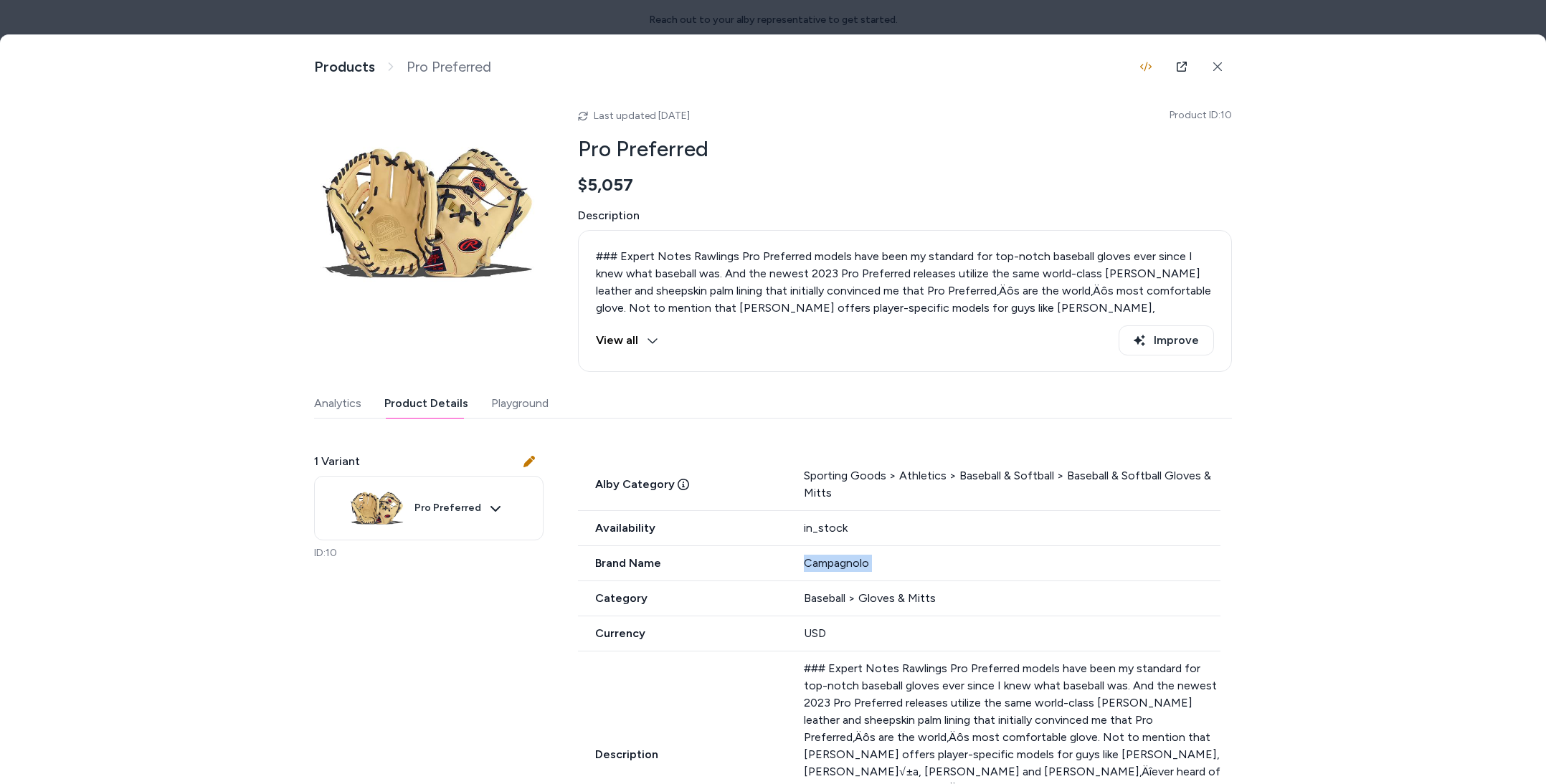
scroll to position [1, 0]
copy div "Campagnolo"
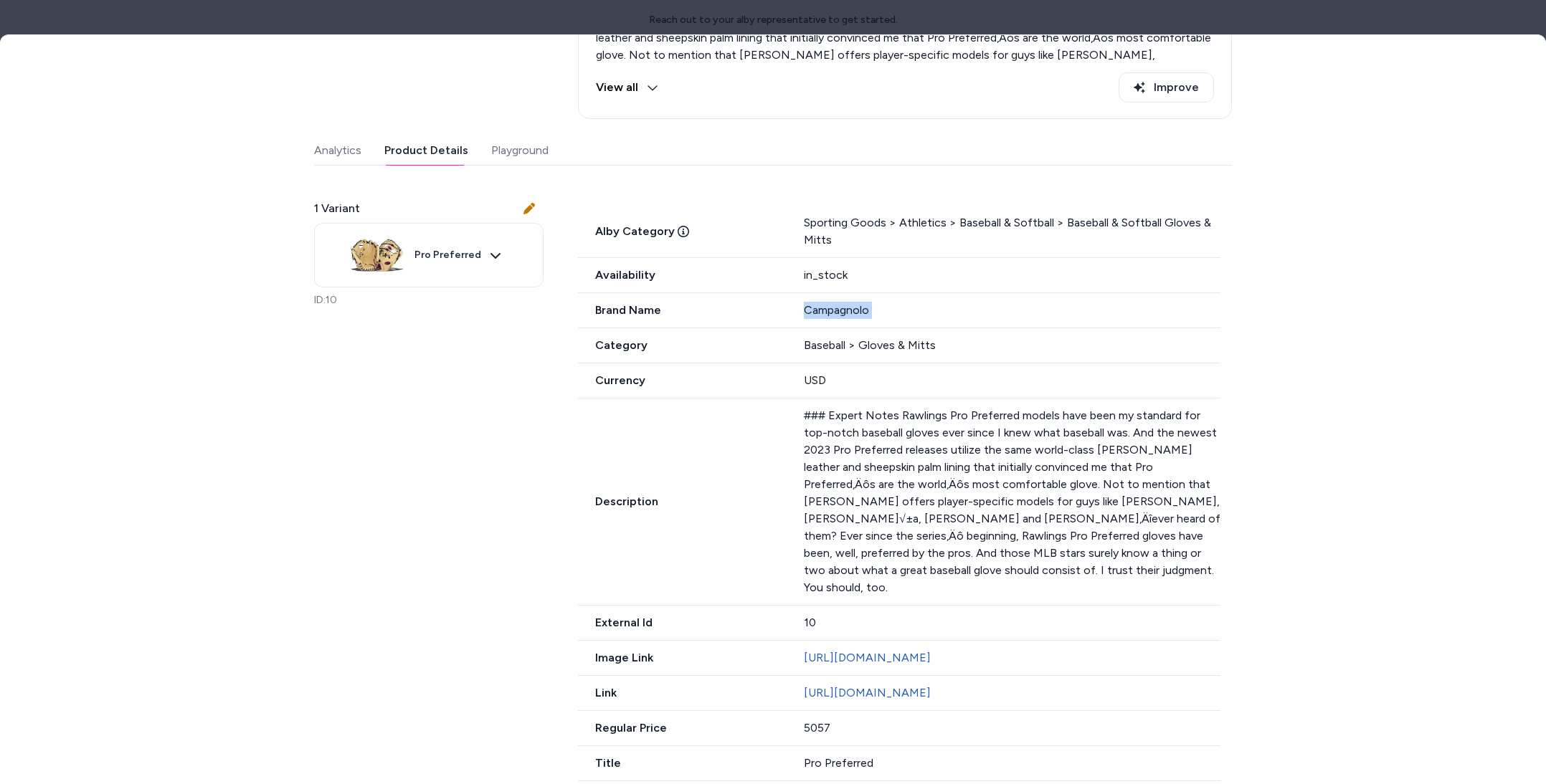
click at [513, 143] on div "Last updated [DATE] Product ID: 10 Pro Preferred $5,057 Description ### Expert …" at bounding box center [773, 320] width 918 height 950
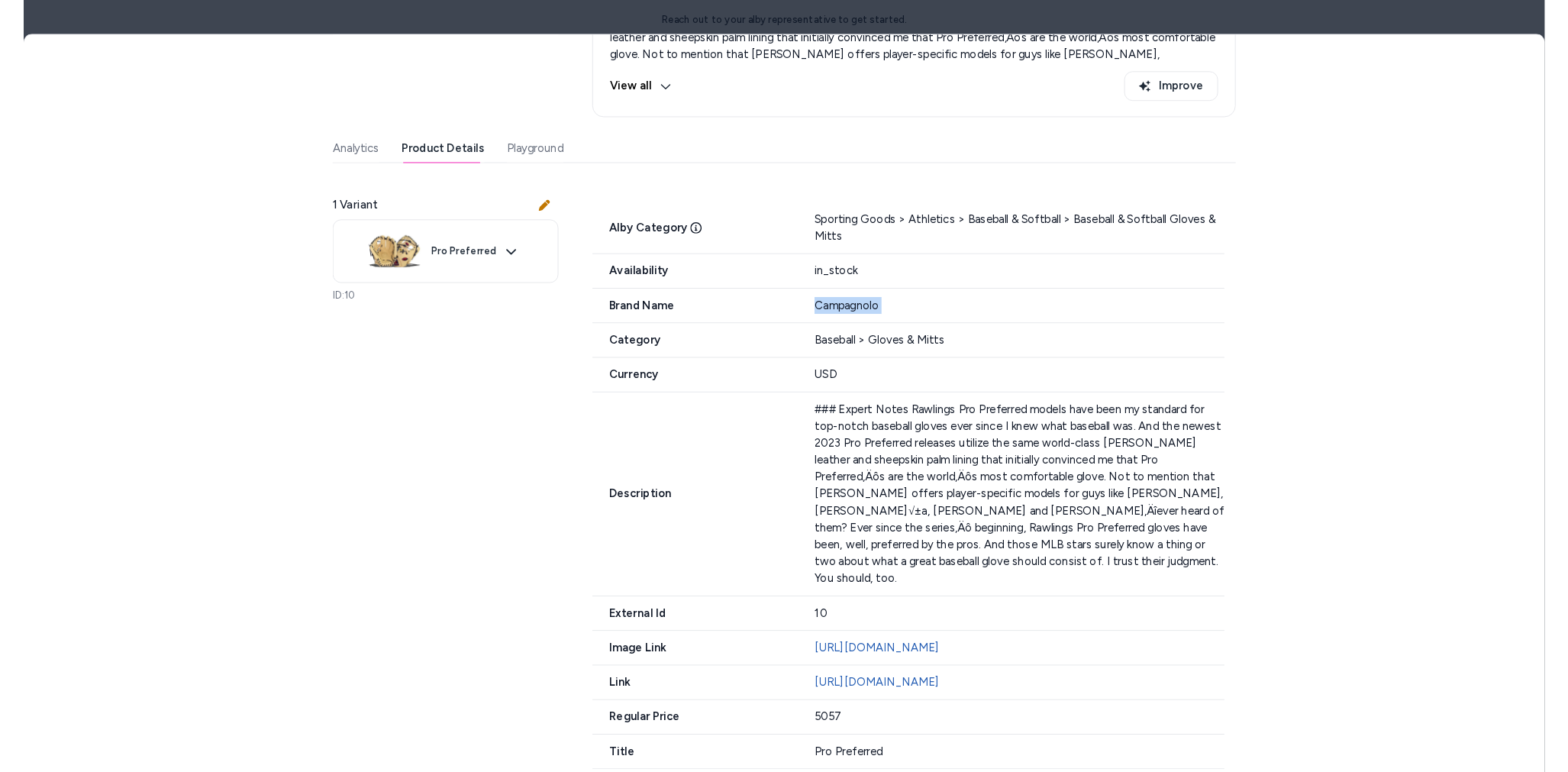
scroll to position [0, 0]
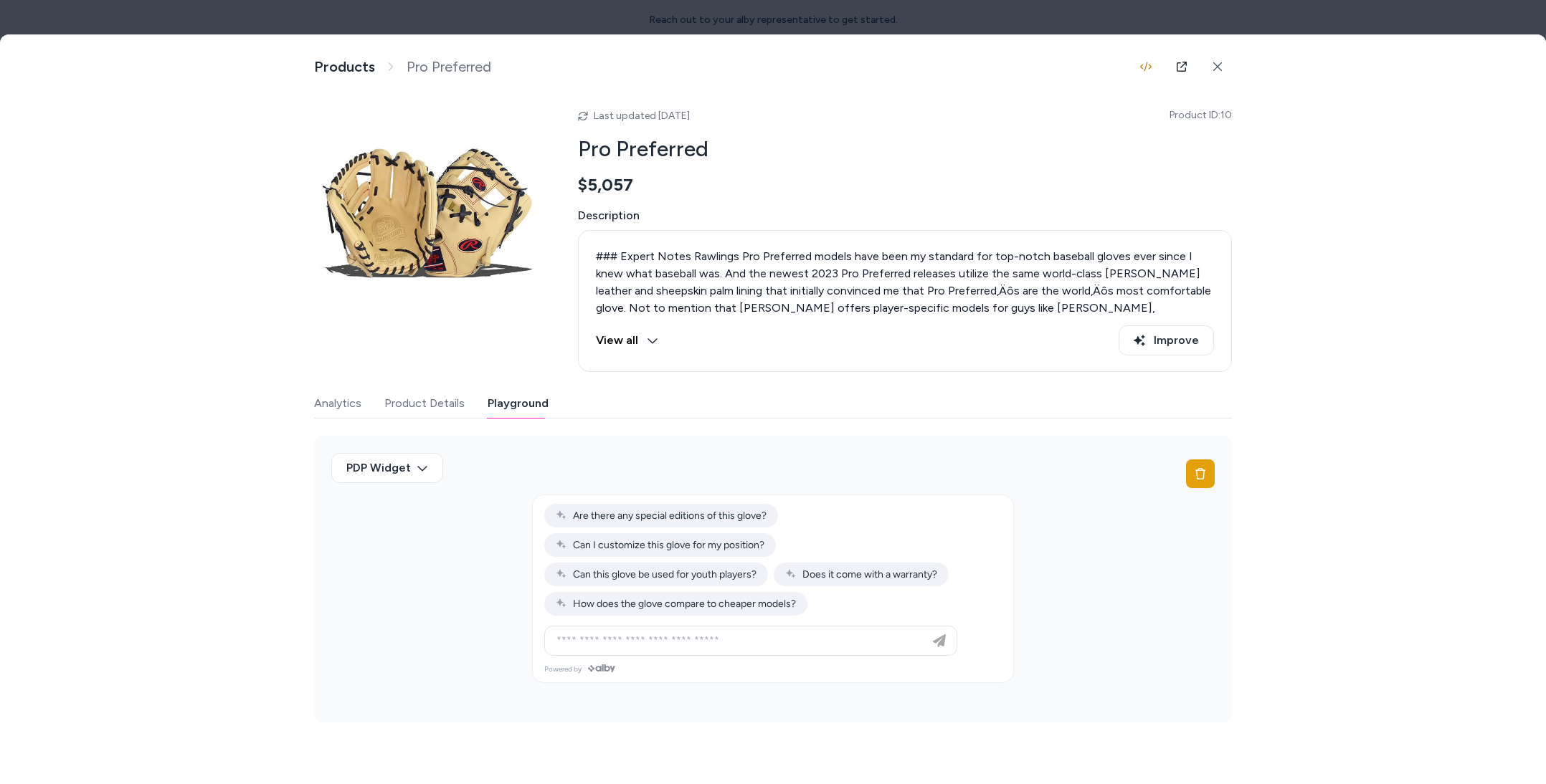
drag, startPoint x: 536, startPoint y: 499, endPoint x: 752, endPoint y: 417, distance: 231.0
click at [536, 499] on div at bounding box center [773, 560] width 481 height 129
click at [1141, 67] on icon "button" at bounding box center [1146, 67] width 11 height 9
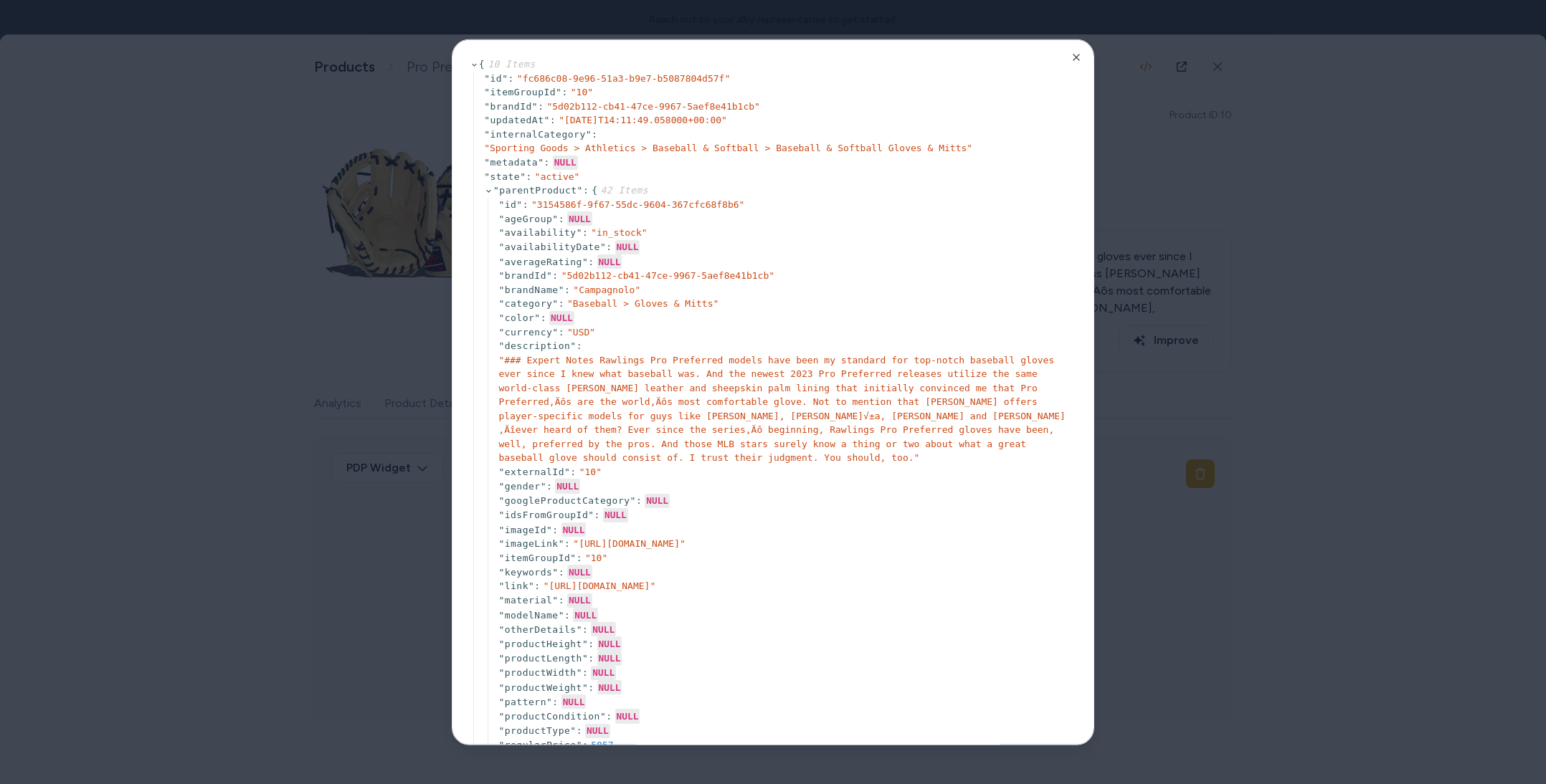
click at [1148, 76] on div at bounding box center [773, 392] width 1546 height 784
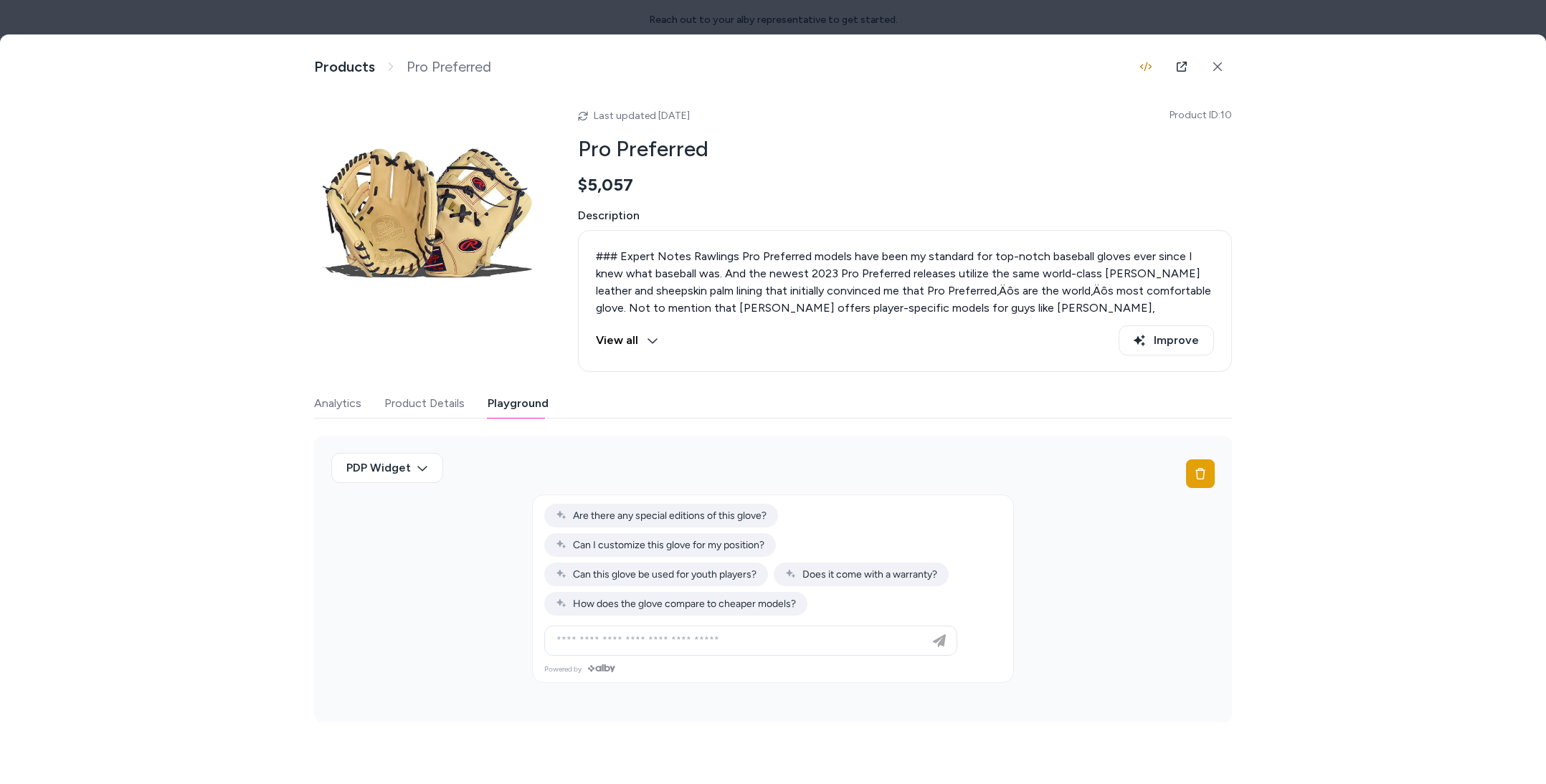
click at [842, 22] on div at bounding box center [773, 392] width 1546 height 784
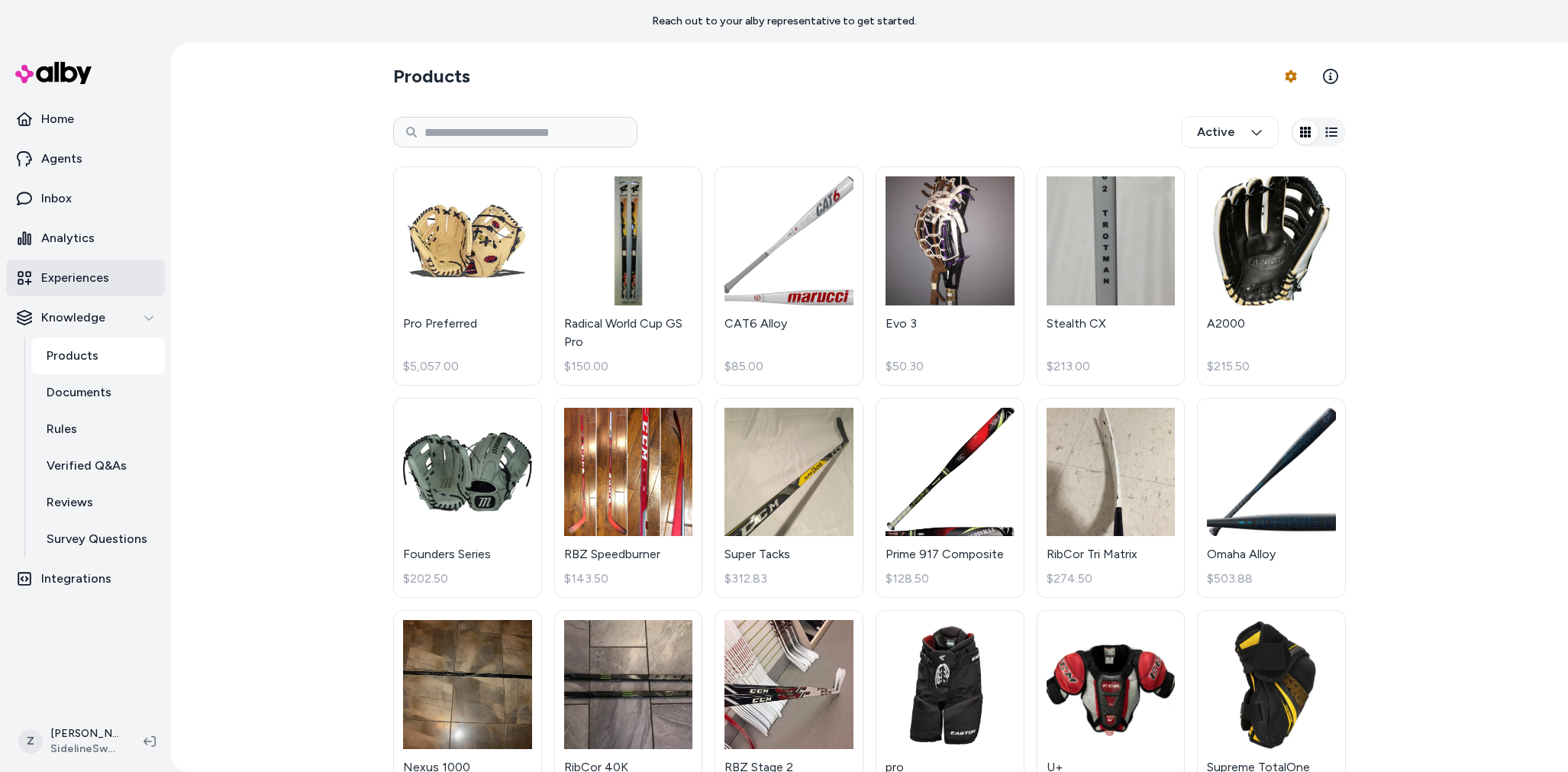
click at [117, 262] on link "Experiences" at bounding box center [85, 278] width 159 height 37
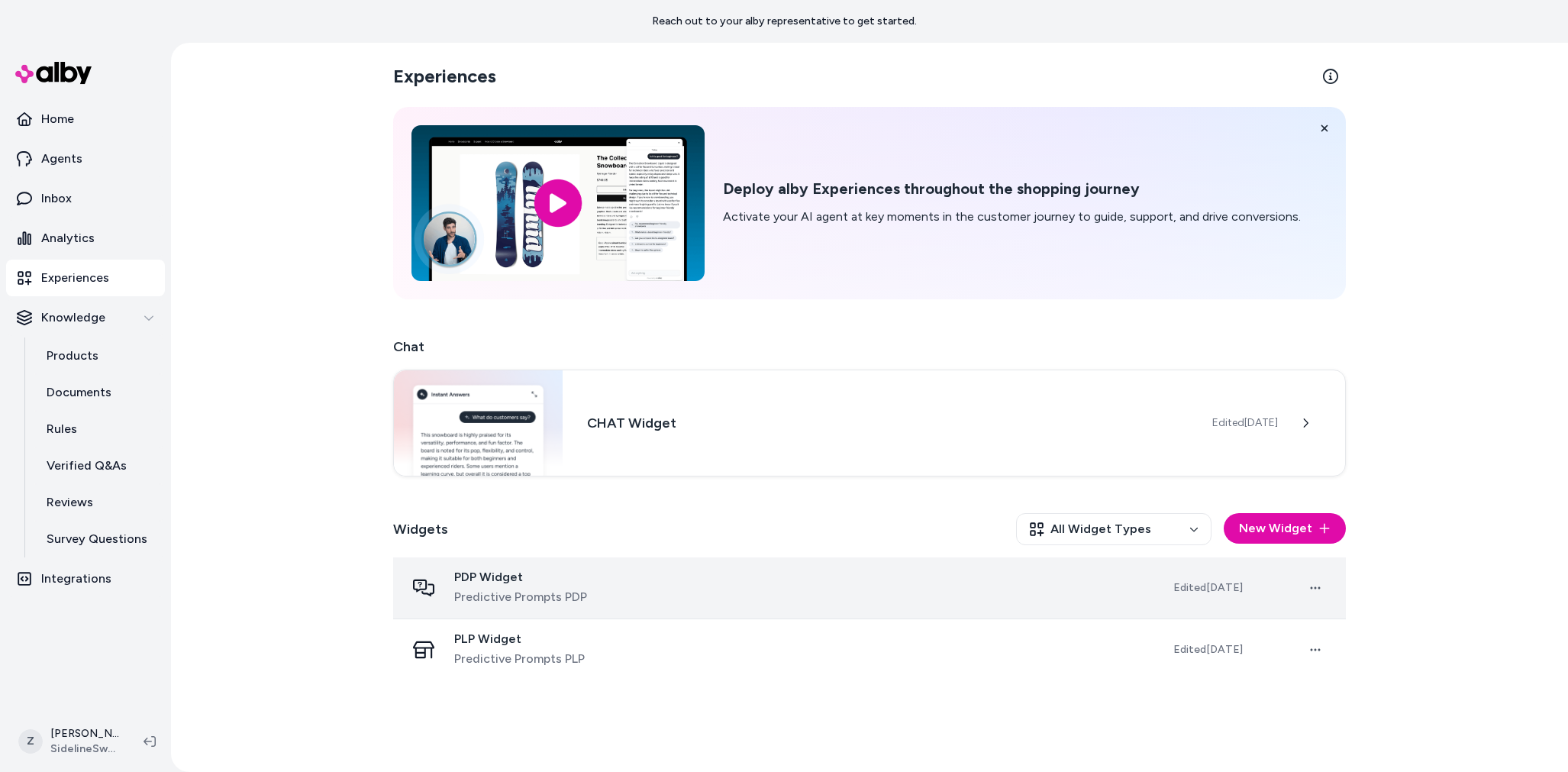
click at [526, 594] on span "Predictive Prompts PDP" at bounding box center [521, 596] width 133 height 18
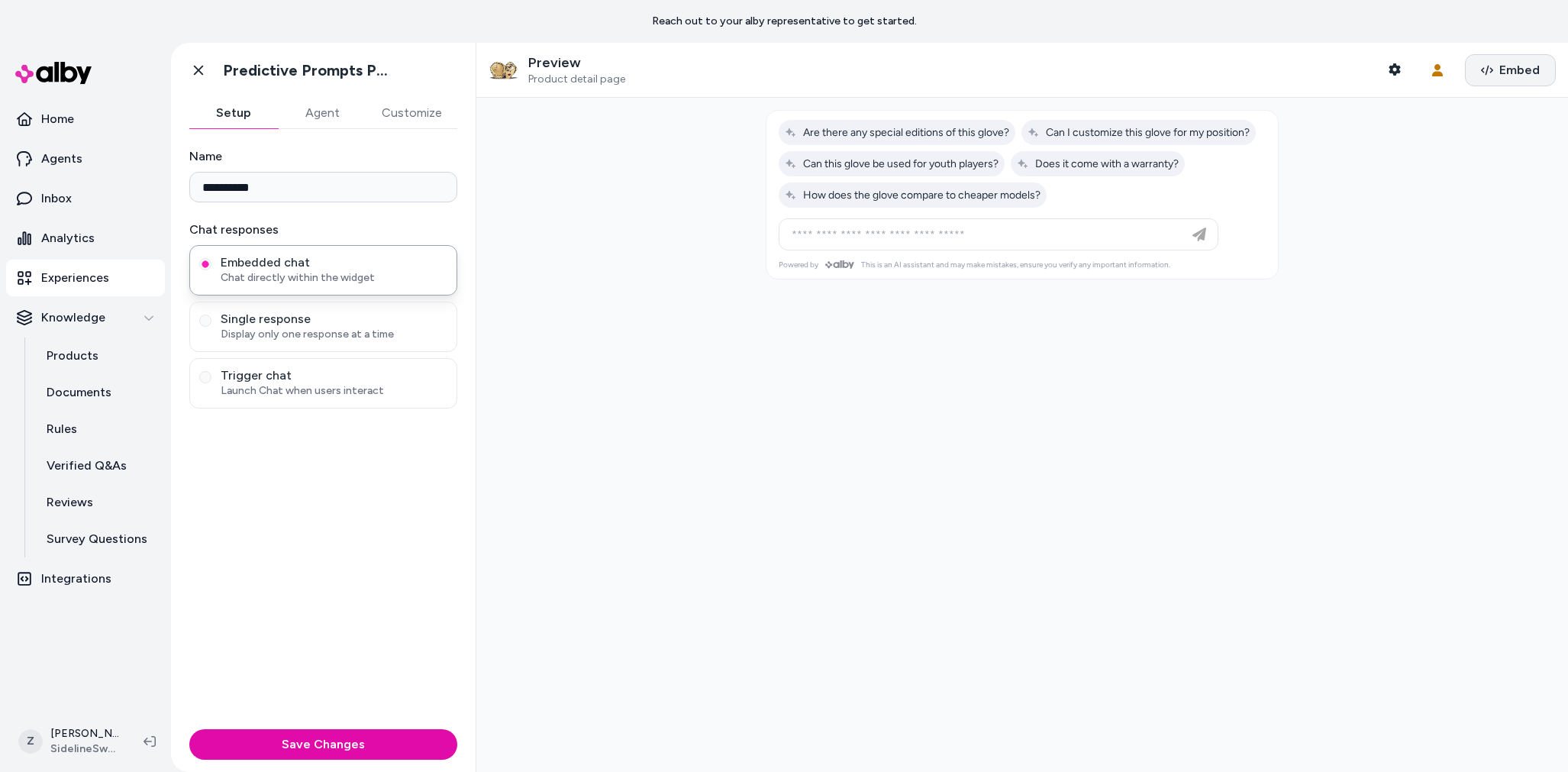
click at [1499, 68] on button "Embed" at bounding box center [1511, 70] width 91 height 32
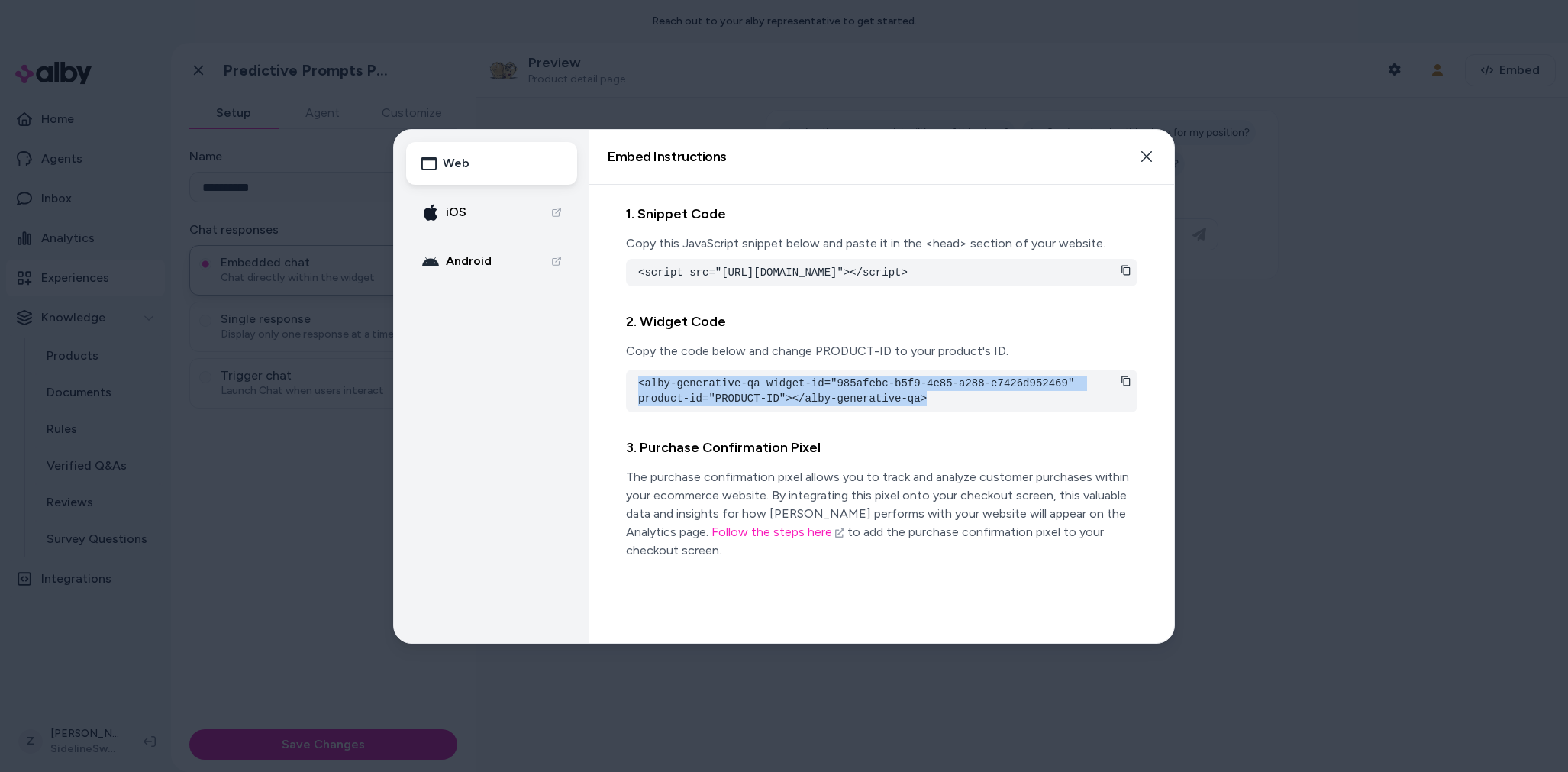
drag, startPoint x: 944, startPoint y: 418, endPoint x: 632, endPoint y: 398, distance: 312.6
click at [632, 398] on div "<alby-generative-qa widget-id="985afebc-b5f9-4e85-a288-e7426d952469" product-id…" at bounding box center [881, 391] width 512 height 43
click at [750, 406] on pre "<alby-generative-qa widget-id="985afebc-b5f9-4e85-a288-e7426d952469" product-id…" at bounding box center [882, 391] width 487 height 30
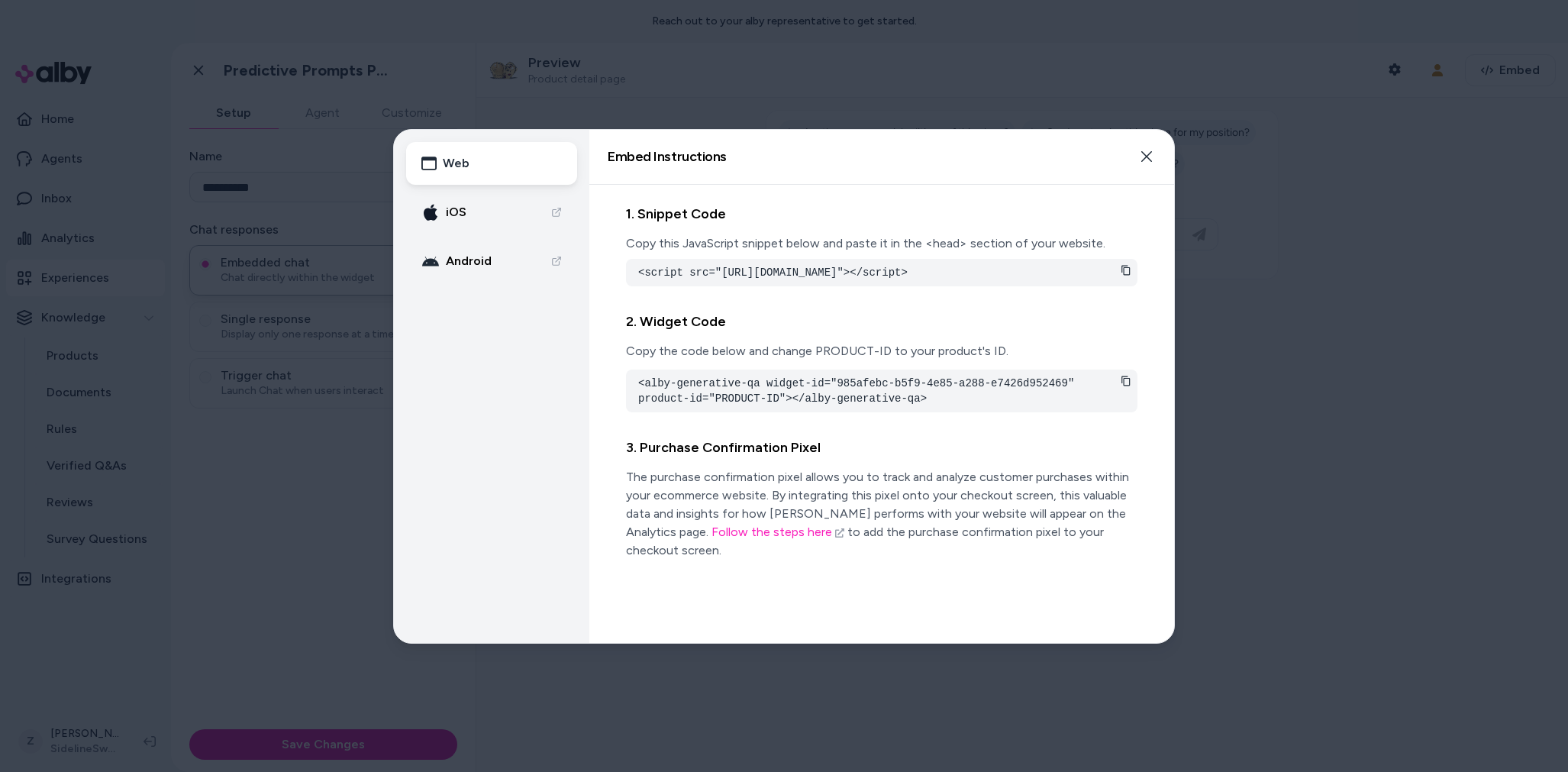
click at [738, 406] on pre "<alby-generative-qa widget-id="985afebc-b5f9-4e85-a288-e7426d952469" product-id…" at bounding box center [882, 391] width 487 height 30
drag, startPoint x: 715, startPoint y: 414, endPoint x: 778, endPoint y: 411, distance: 63.1
click at [778, 406] on pre "<alby-generative-qa widget-id="985afebc-b5f9-4e85-a288-e7426d952469" product-id…" at bounding box center [882, 391] width 487 height 30
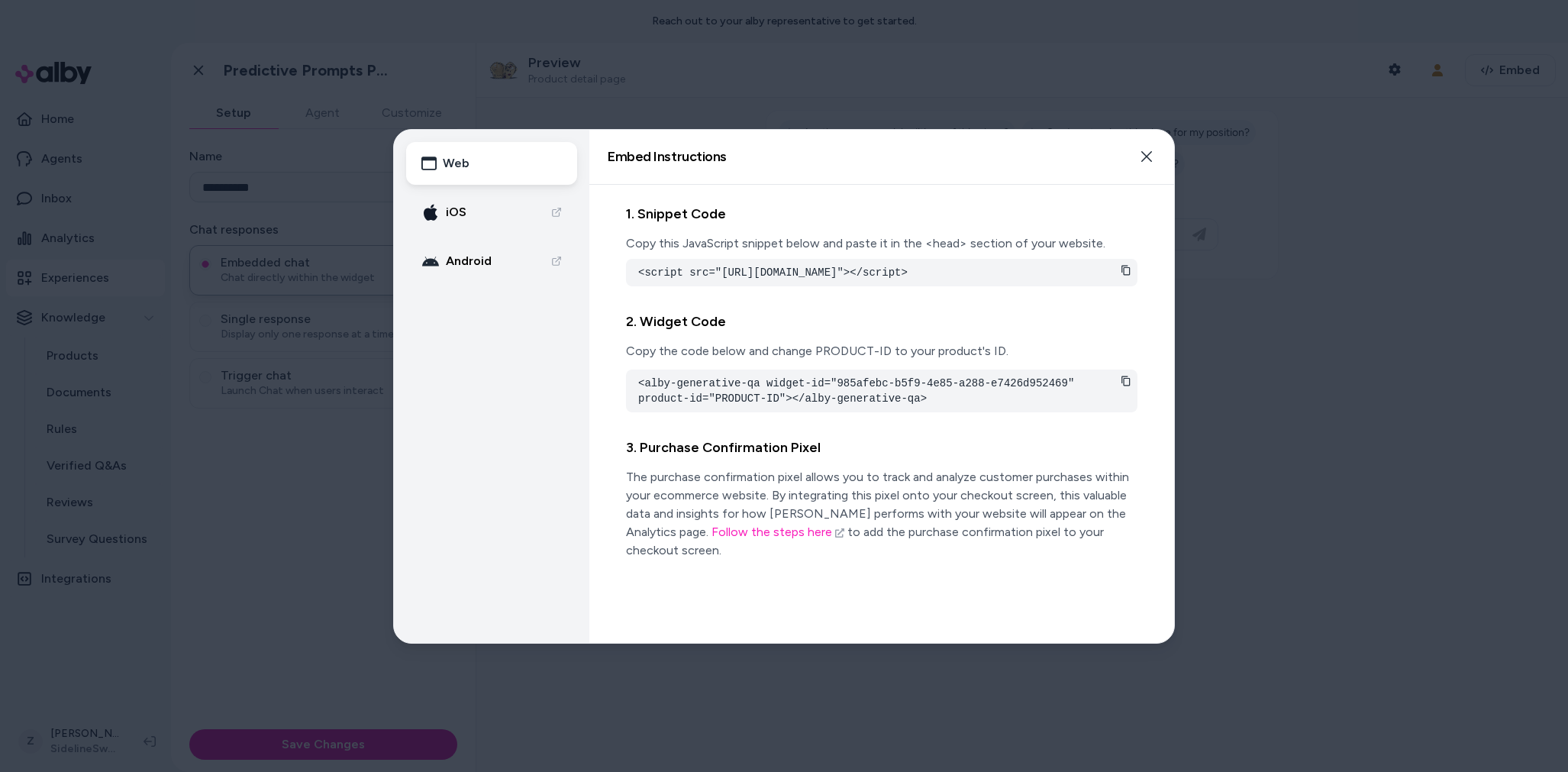
click at [777, 406] on pre "<alby-generative-qa widget-id="985afebc-b5f9-4e85-a288-e7426d952469" product-id…" at bounding box center [882, 391] width 487 height 30
drag, startPoint x: 774, startPoint y: 413, endPoint x: 716, endPoint y: 413, distance: 58.0
click at [716, 406] on pre "<alby-generative-qa widget-id="985afebc-b5f9-4e85-a288-e7426d952469" product-id…" at bounding box center [882, 391] width 487 height 30
click at [323, 485] on div at bounding box center [784, 386] width 1568 height 772
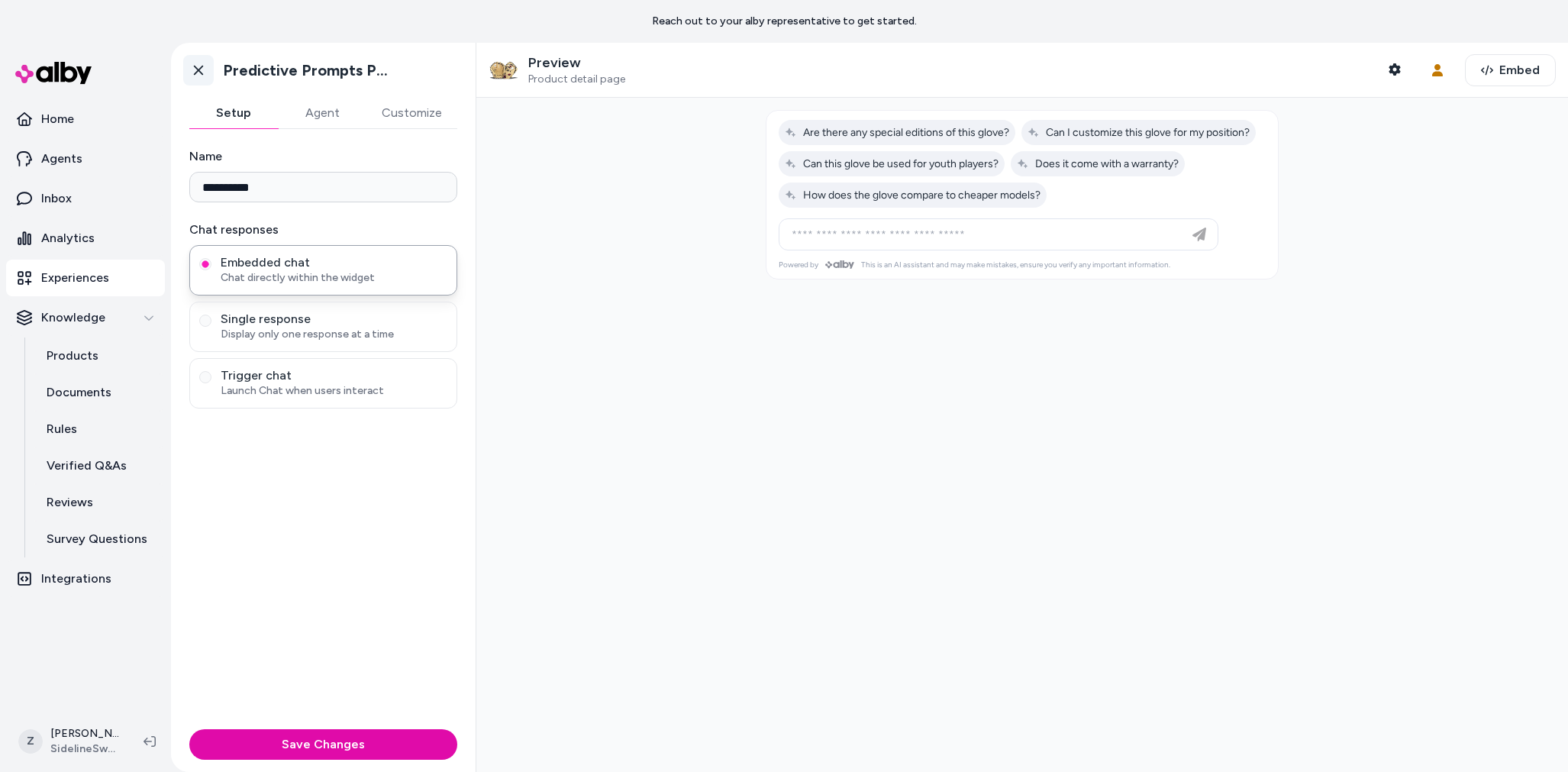
click at [197, 62] on icon at bounding box center [198, 69] width 15 height 15
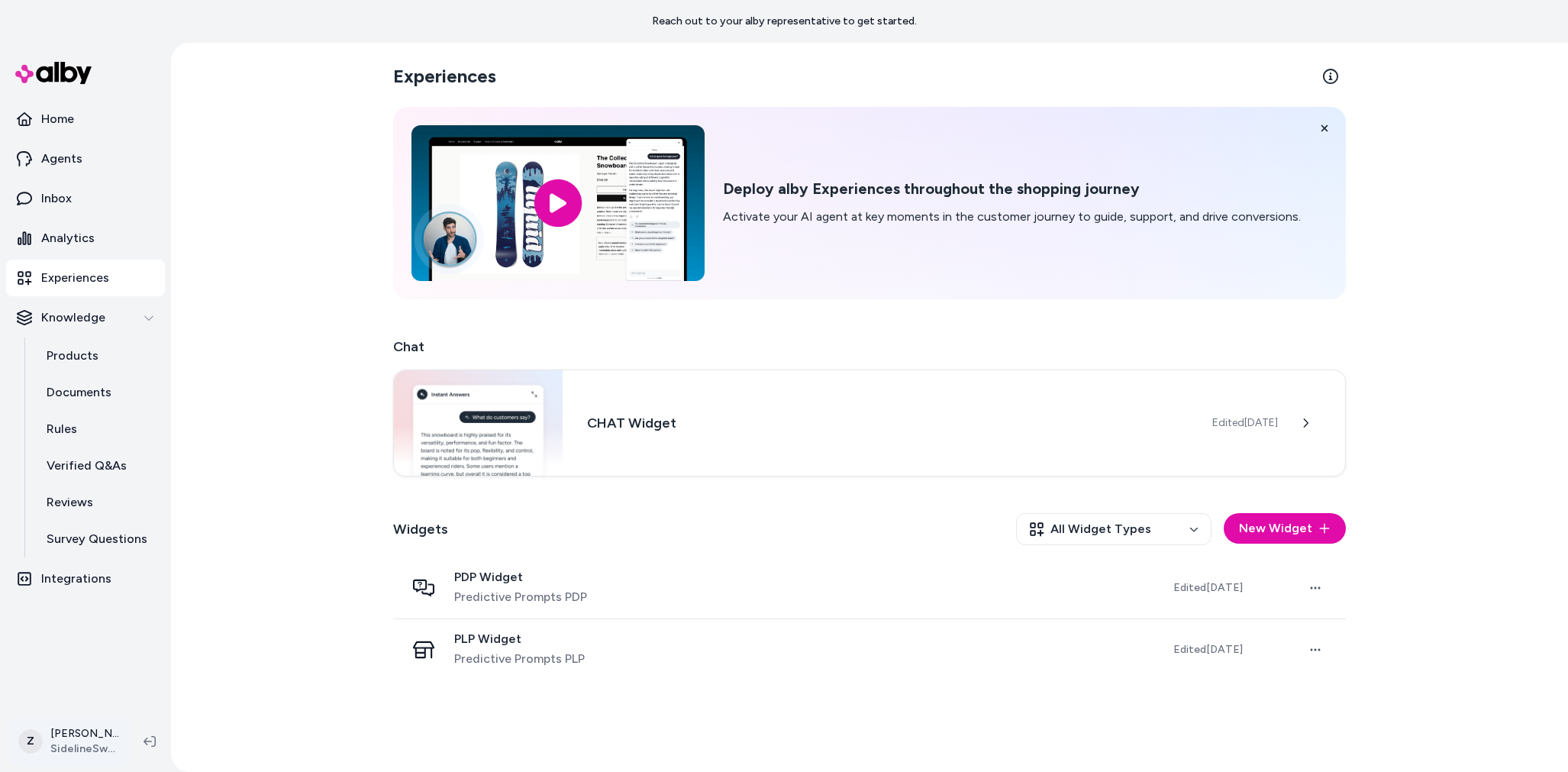
click at [69, 746] on html "Reach out to your alby representative to get started. Home Agents Inbox Analyti…" at bounding box center [784, 386] width 1568 height 772
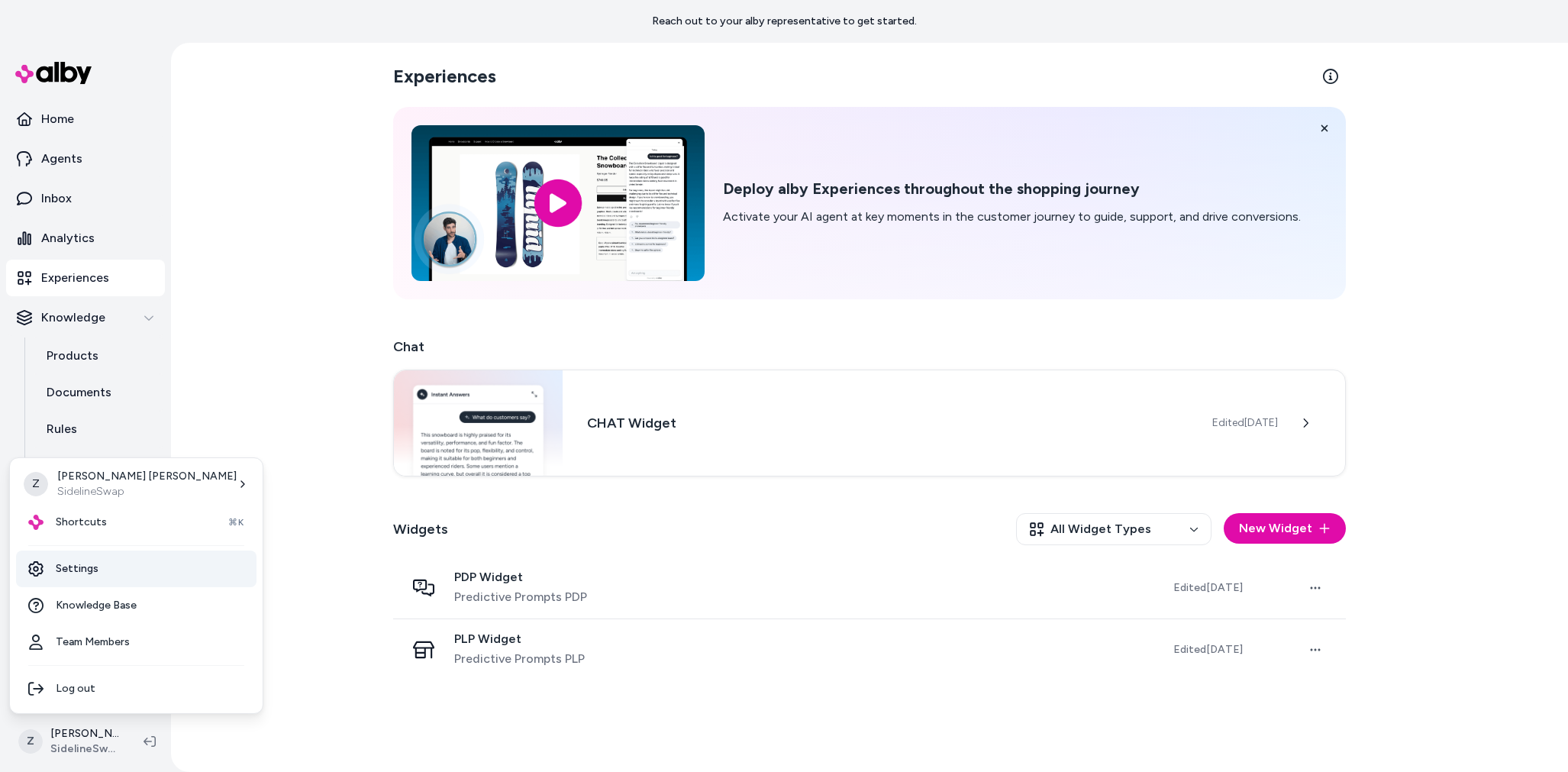
click at [68, 575] on link "Settings" at bounding box center [136, 569] width 240 height 37
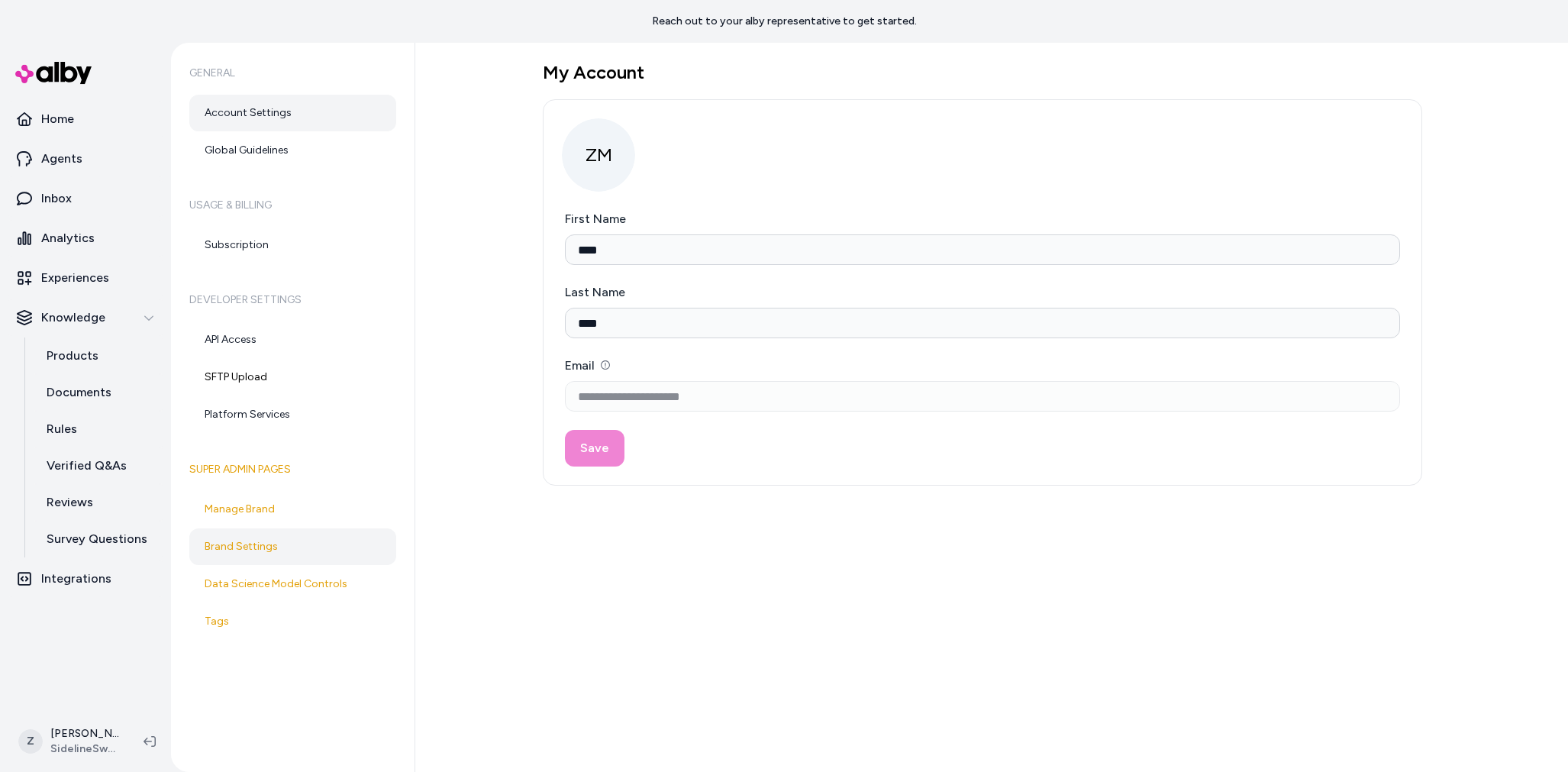
click at [236, 556] on link "Brand Settings" at bounding box center [292, 547] width 207 height 37
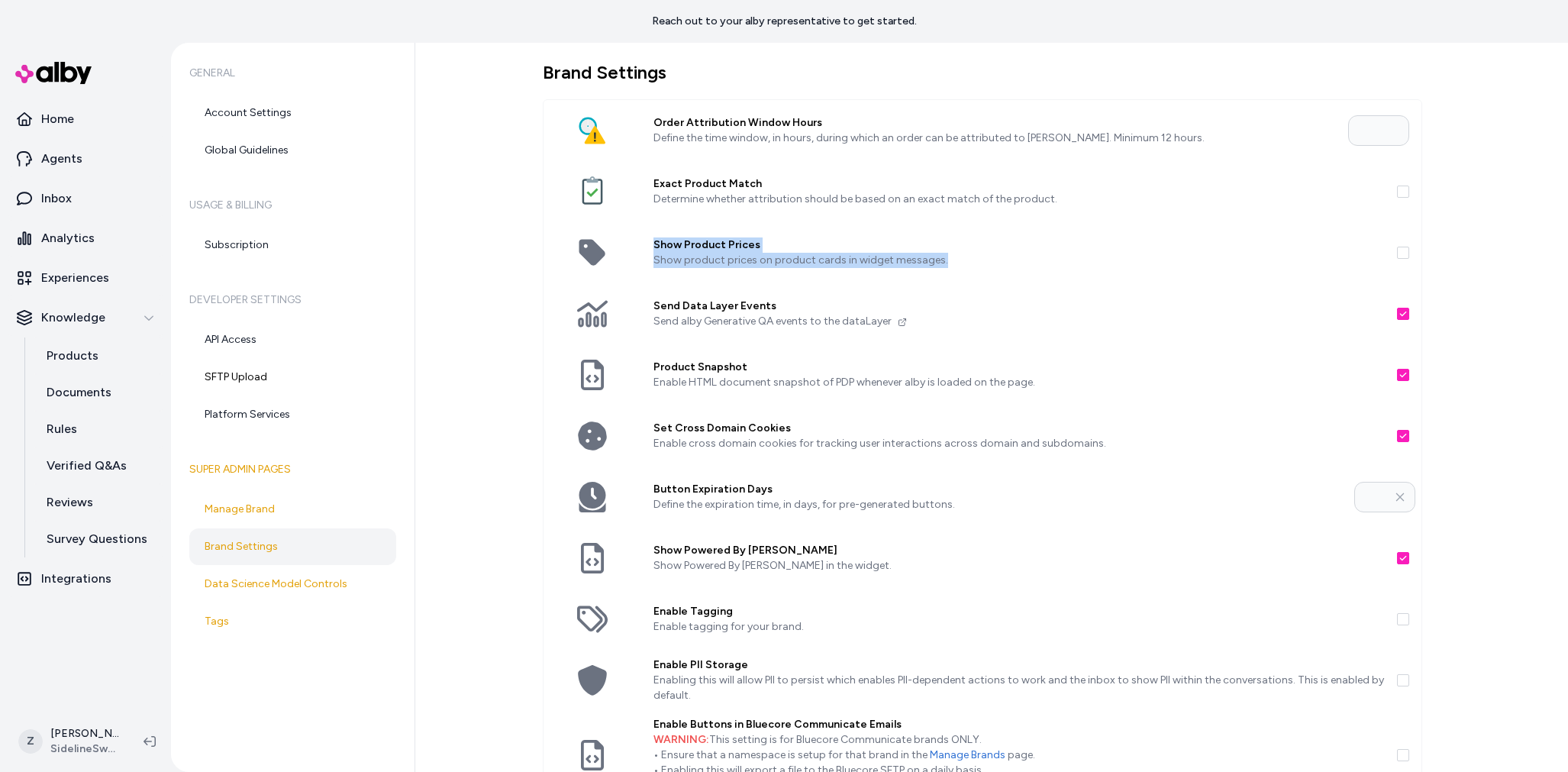
drag, startPoint x: 655, startPoint y: 247, endPoint x: 1095, endPoint y: 261, distance: 440.2
click at [1095, 261] on div "Show Product Prices Show product prices on product cards in widget messages." at bounding box center [1019, 252] width 756 height 61
click at [948, 266] on p "Show product prices on product cards in widget messages." at bounding box center [1020, 260] width 731 height 15
drag, startPoint x: 905, startPoint y: 261, endPoint x: 643, endPoint y: 245, distance: 262.5
click at [643, 245] on div "Show Product Prices Show product prices on product cards in widget messages." at bounding box center [1019, 252] width 756 height 61
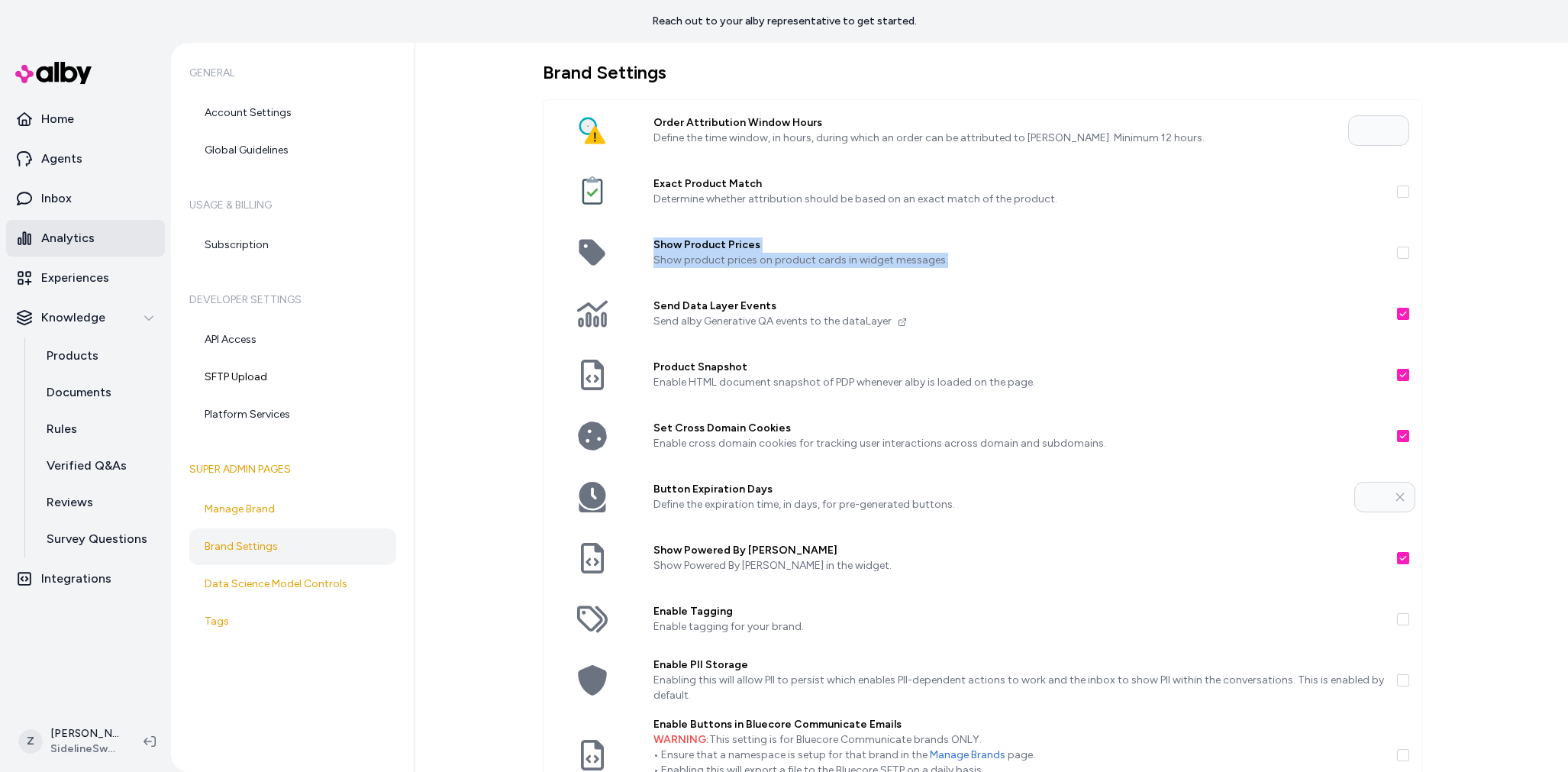
click at [56, 245] on p "Analytics" at bounding box center [68, 238] width 53 height 18
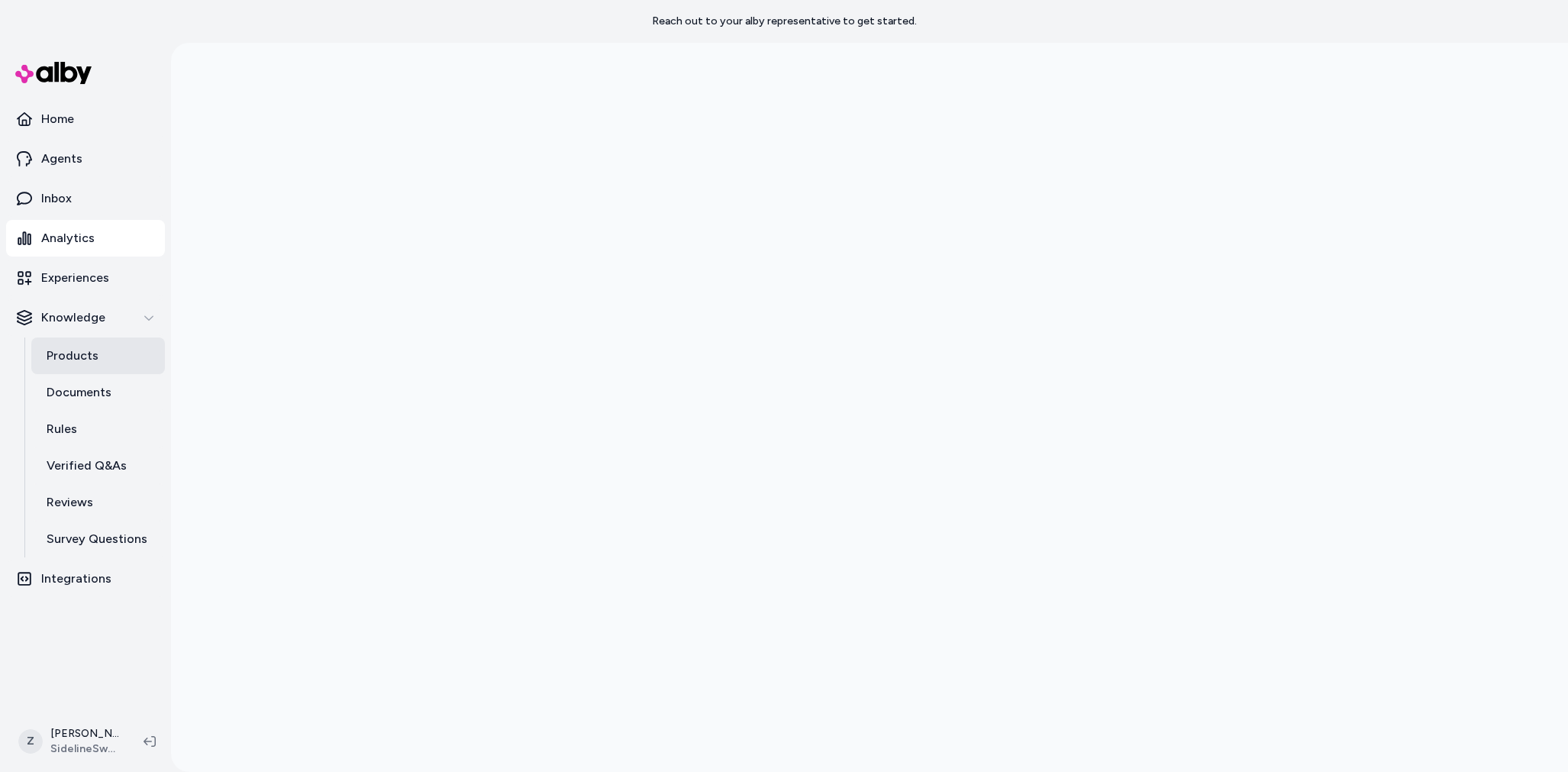
click at [75, 366] on link "Products" at bounding box center [97, 356] width 133 height 37
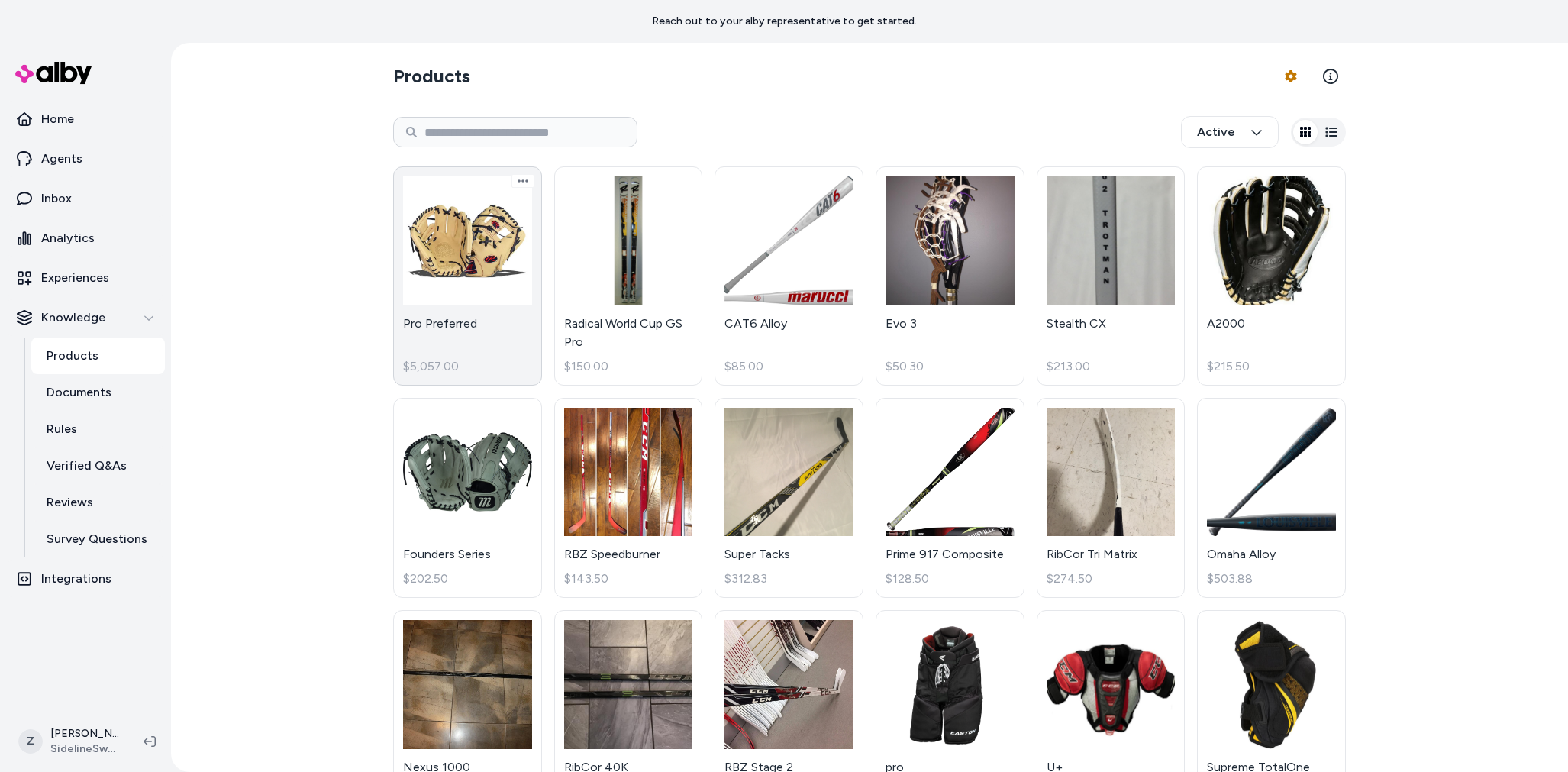
click at [411, 288] on link "Pro Preferred $5,057.00" at bounding box center [468, 275] width 148 height 219
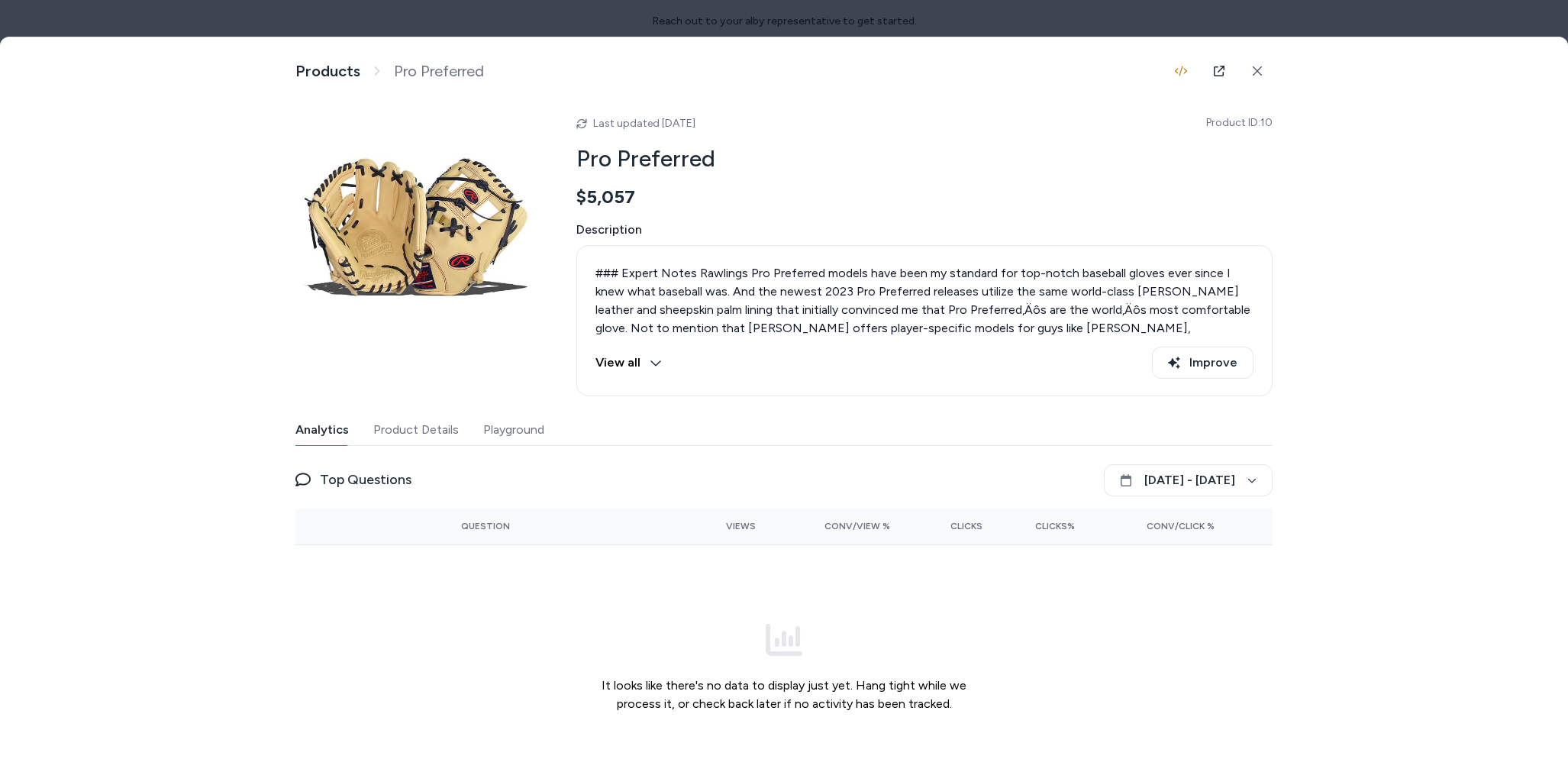
scroll to position [6, 0]
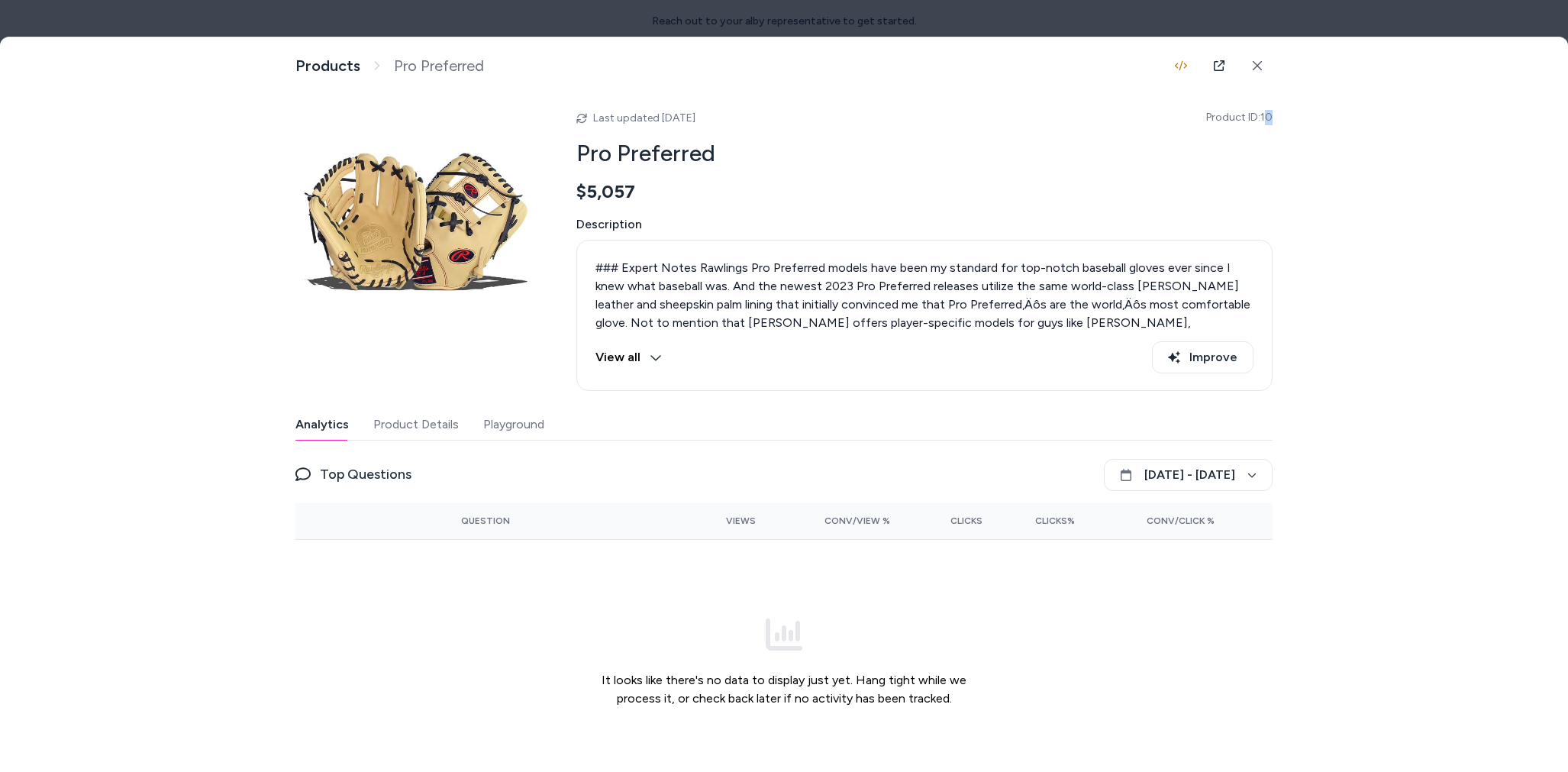
drag, startPoint x: 1273, startPoint y: 113, endPoint x: 1265, endPoint y: 116, distance: 8.5
click at [1265, 116] on div "Product Details View and manage product information Products Pro Preferred Last…" at bounding box center [784, 423] width 1568 height 771
click at [1262, 118] on span "Product ID: 10" at bounding box center [1239, 117] width 66 height 15
click at [513, 439] on div "Analytics Product Details Playground" at bounding box center [784, 425] width 977 height 31
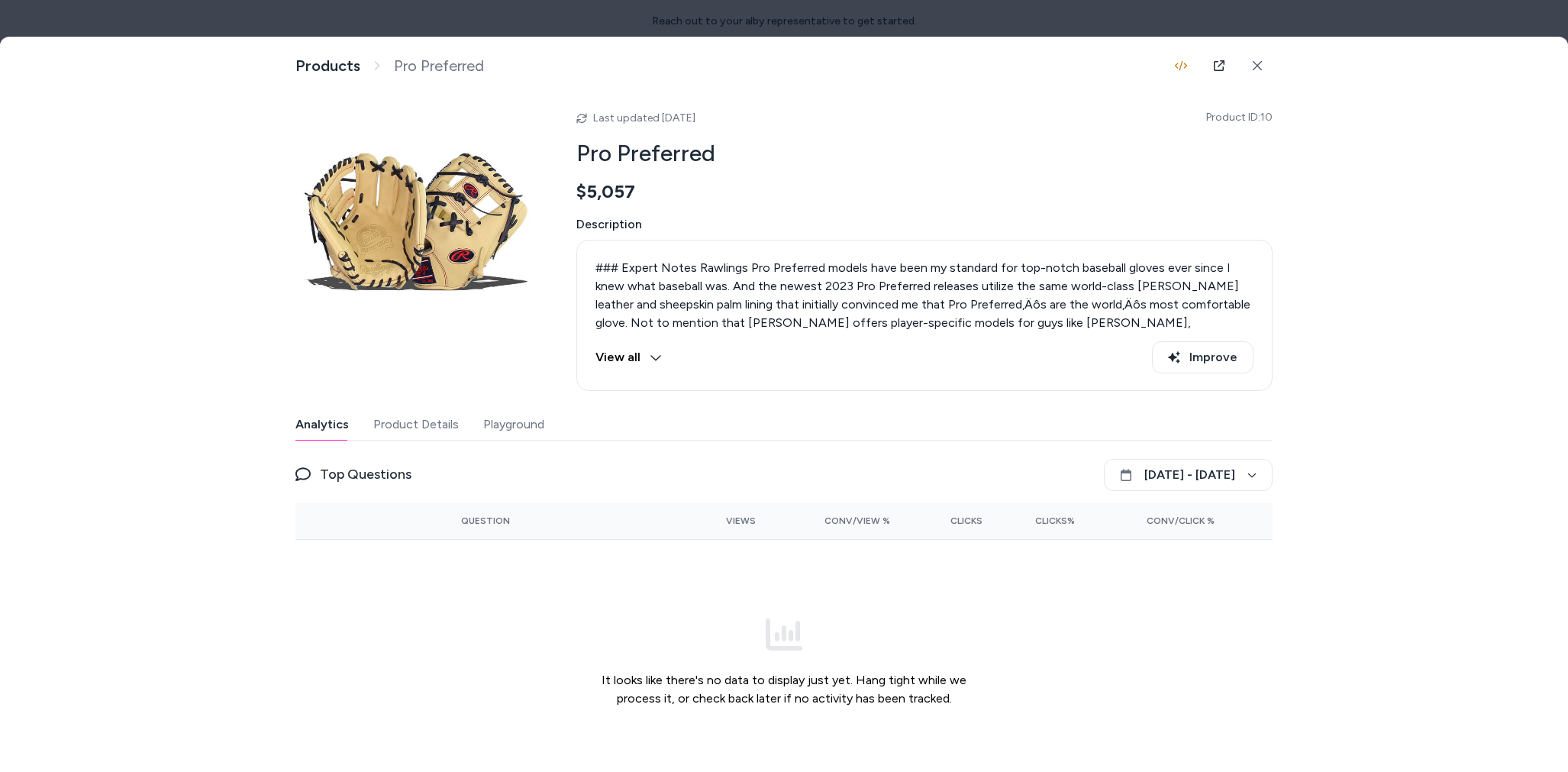
click at [511, 430] on button "Playground" at bounding box center [513, 425] width 61 height 30
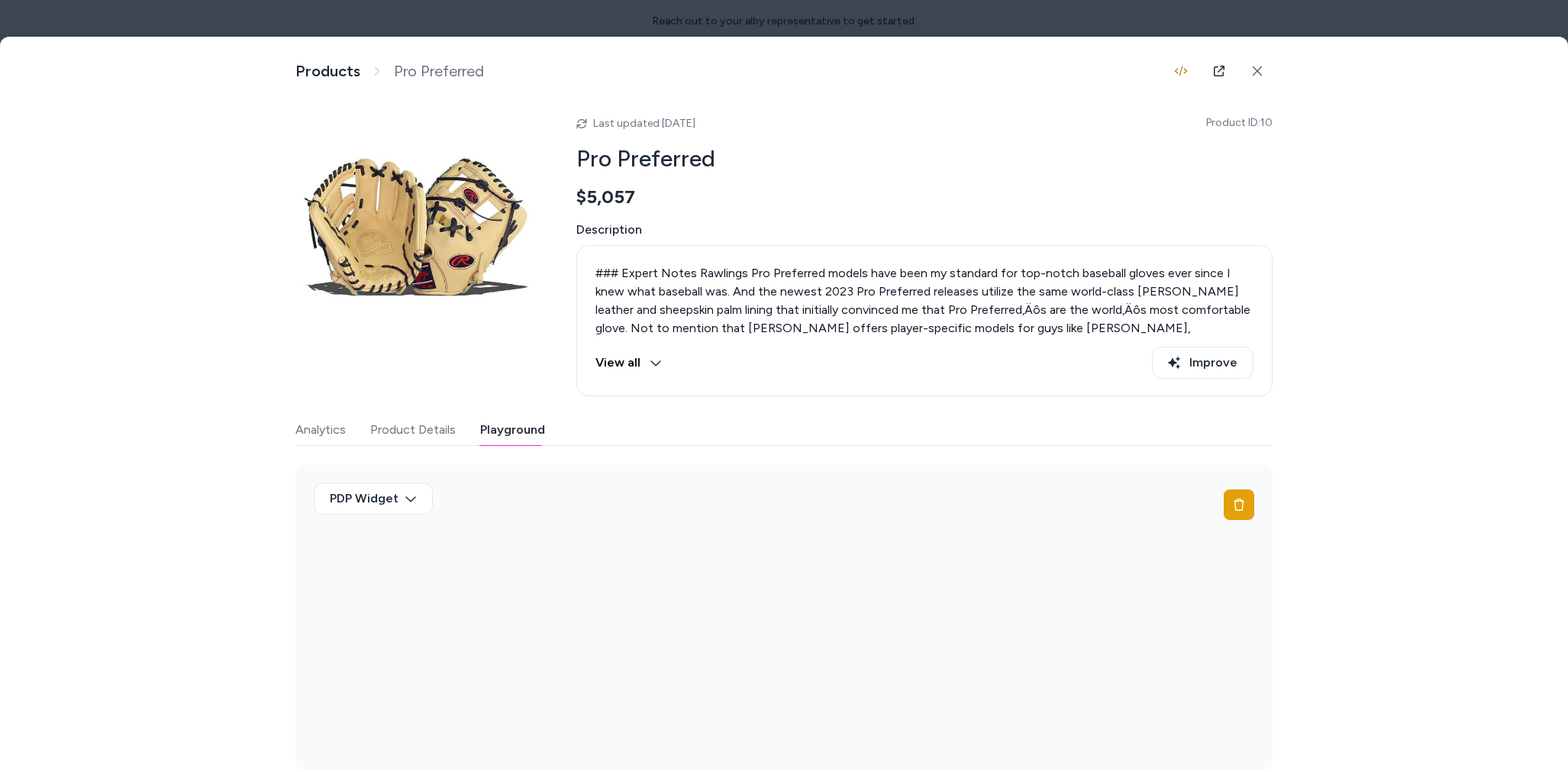
scroll to position [0, 0]
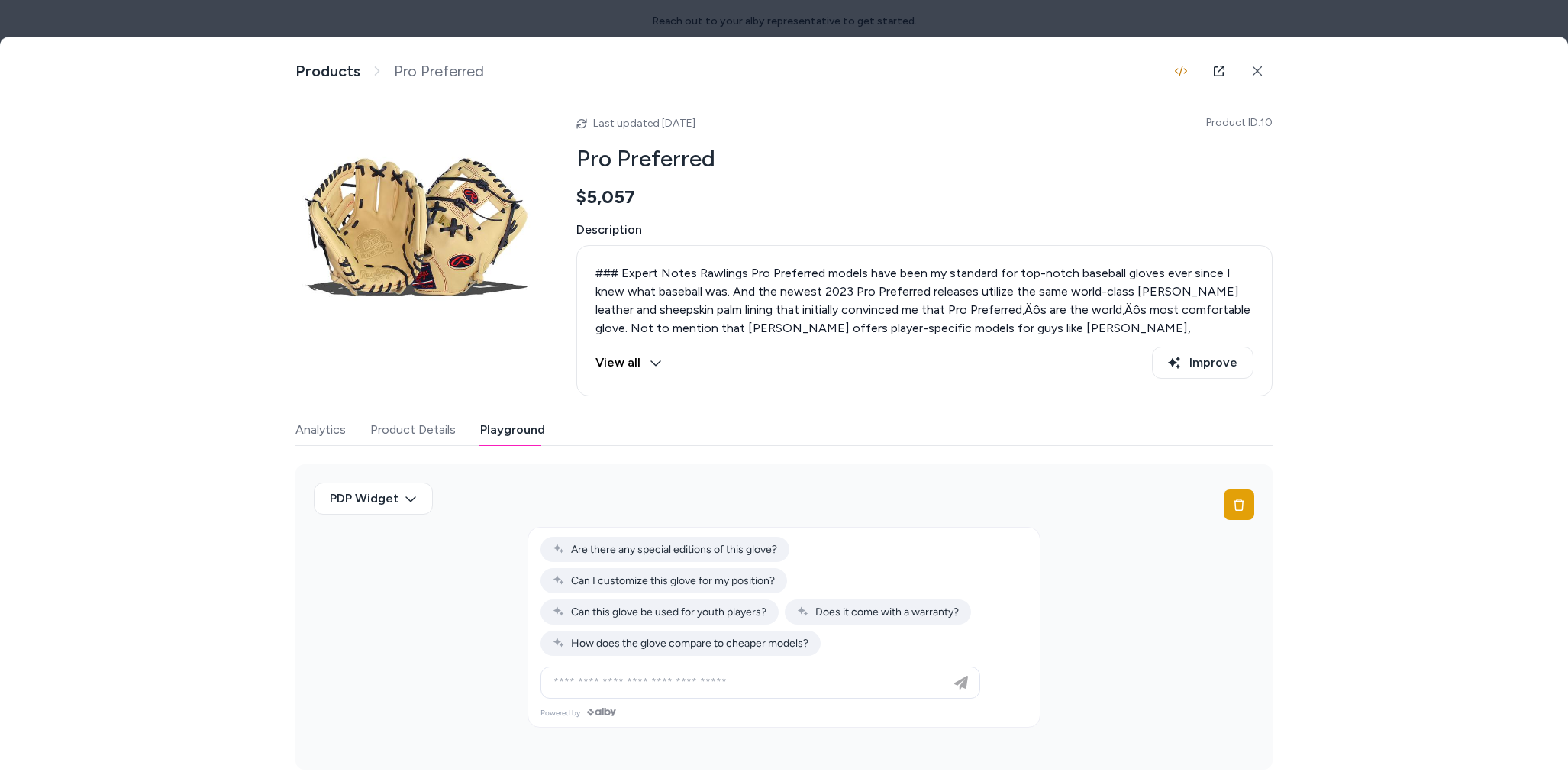
click at [325, 47] on div "Products Pro Preferred Last updated Oct 06, 2025 Product ID: 10 Pro Preferred $…" at bounding box center [784, 403] width 977 height 732
click at [325, 26] on div at bounding box center [784, 386] width 1568 height 772
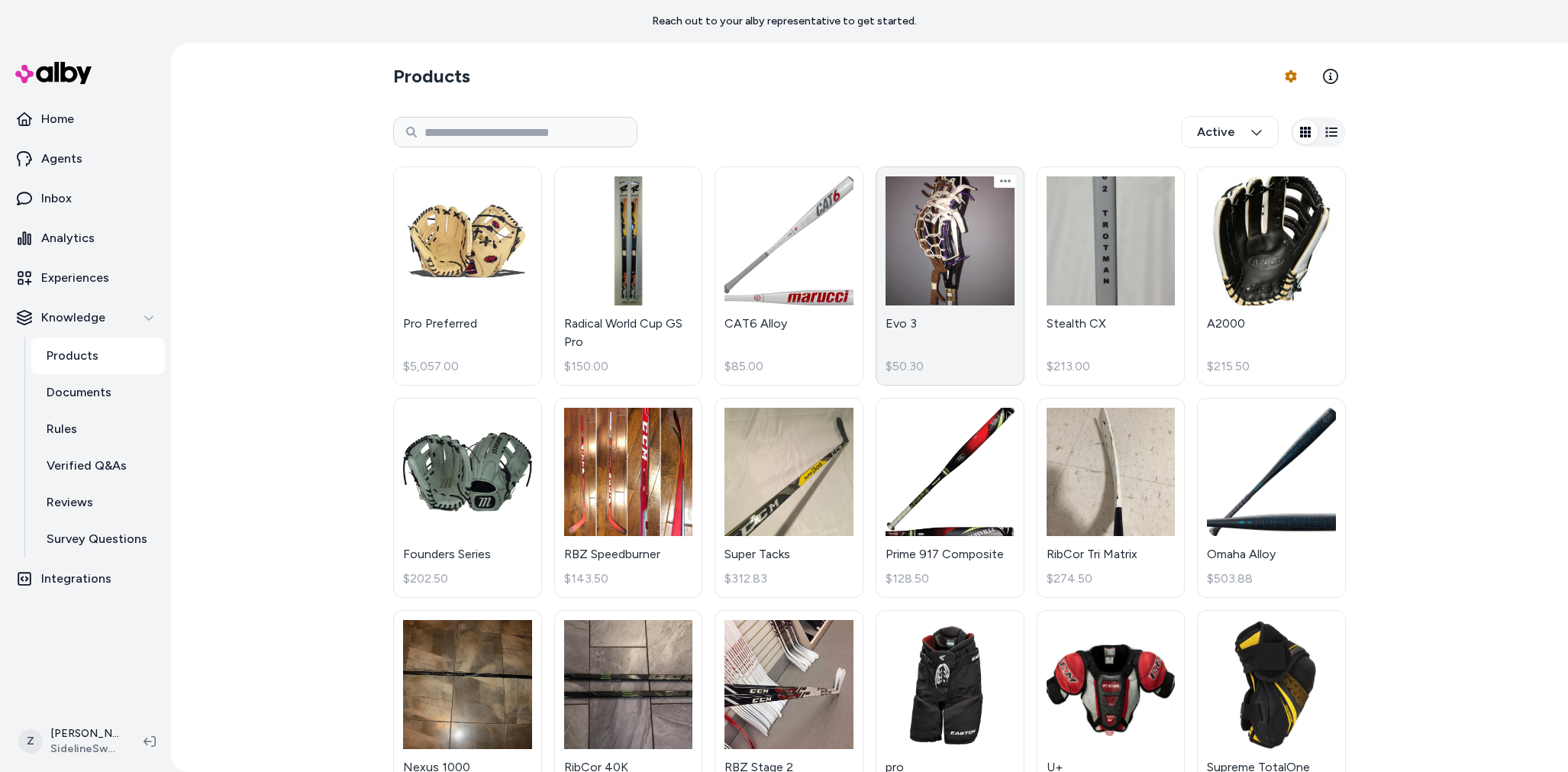
click at [929, 273] on link "Evo 3 $50.30" at bounding box center [950, 275] width 148 height 219
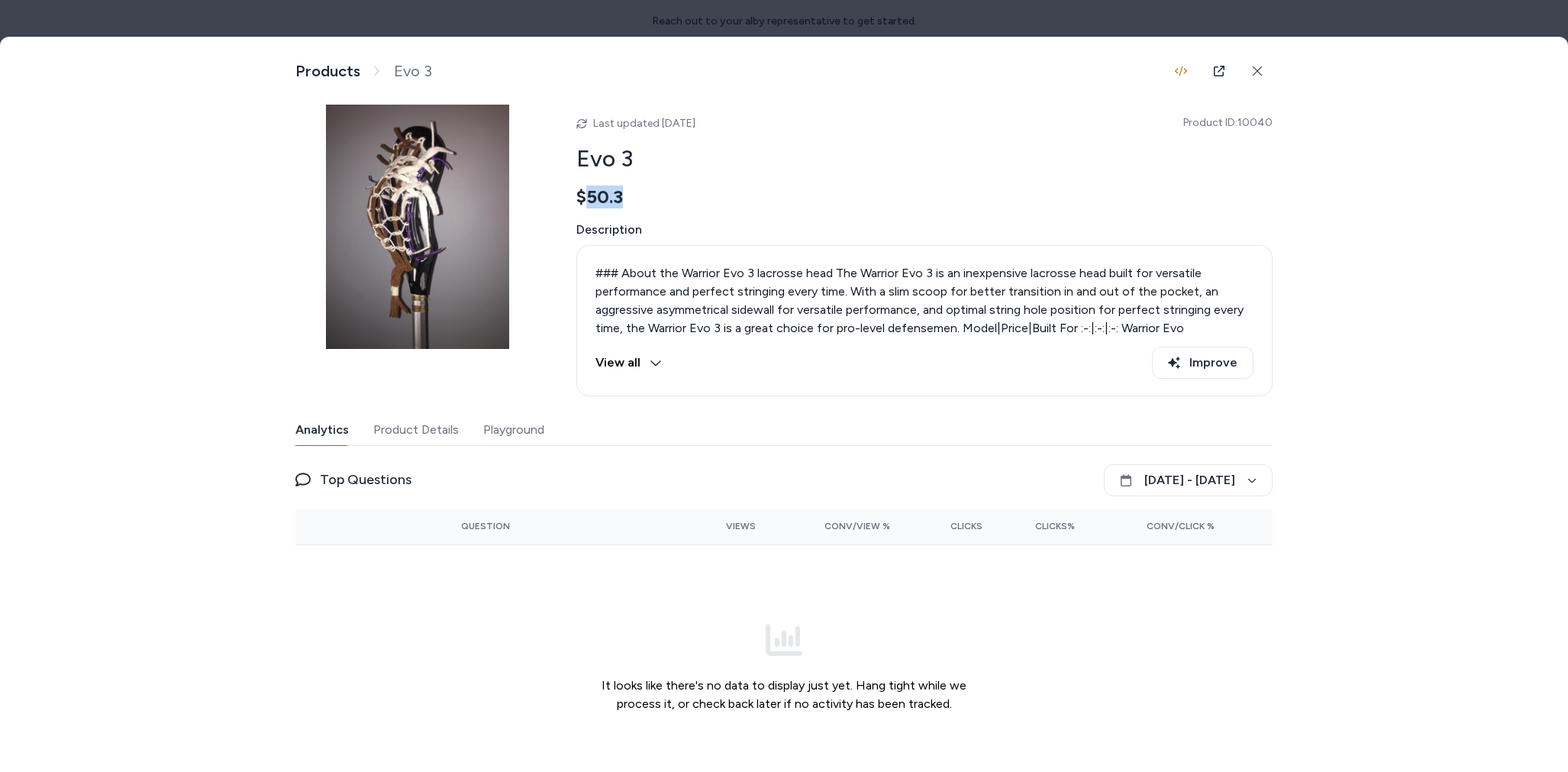
drag, startPoint x: 636, startPoint y: 196, endPoint x: 584, endPoint y: 197, distance: 52.0
click at [584, 197] on div "$50.3" at bounding box center [925, 196] width 696 height 23
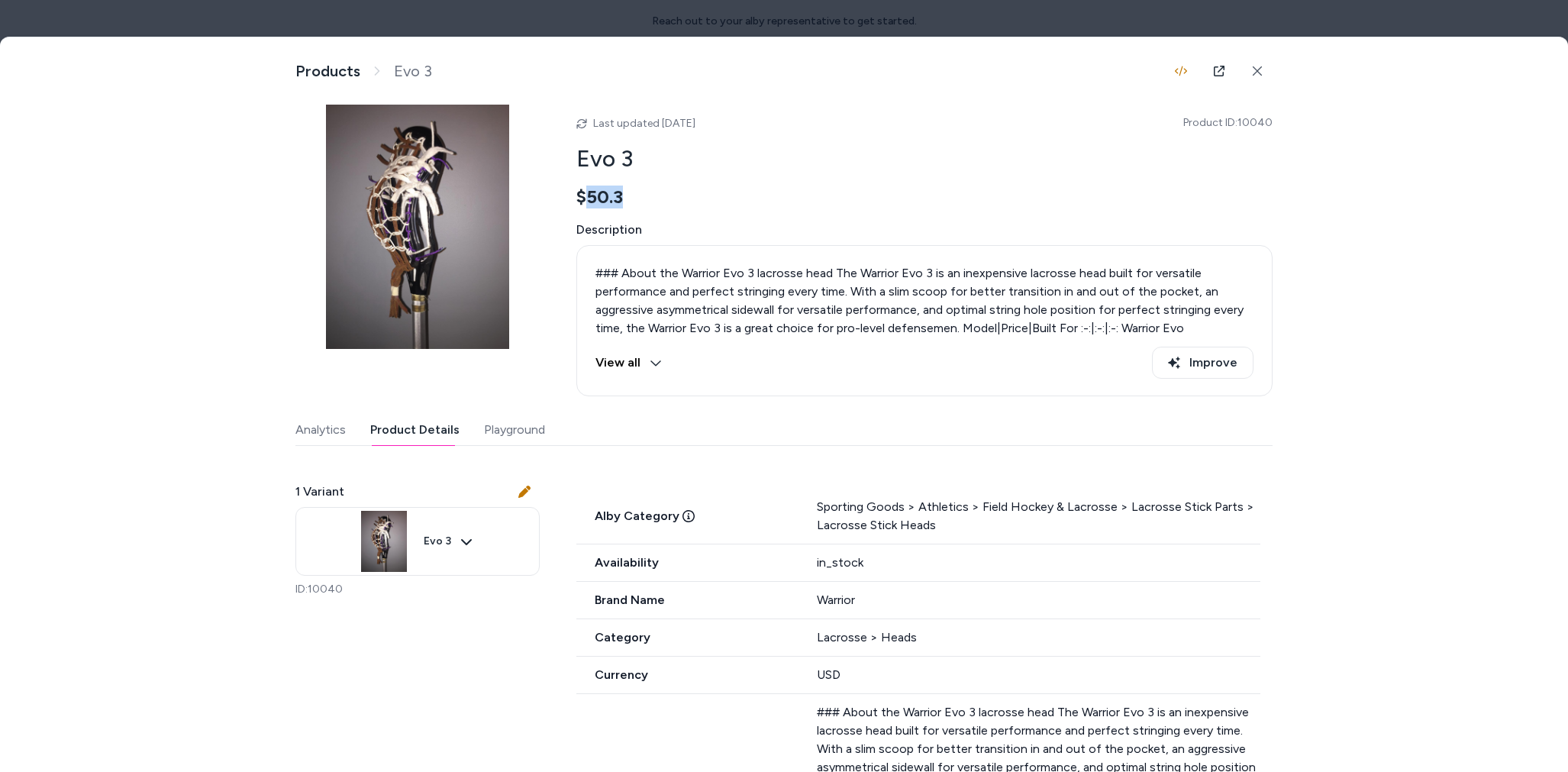
click at [414, 429] on button "Product Details" at bounding box center [415, 430] width 89 height 30
click at [517, 441] on button "Playground" at bounding box center [514, 430] width 61 height 30
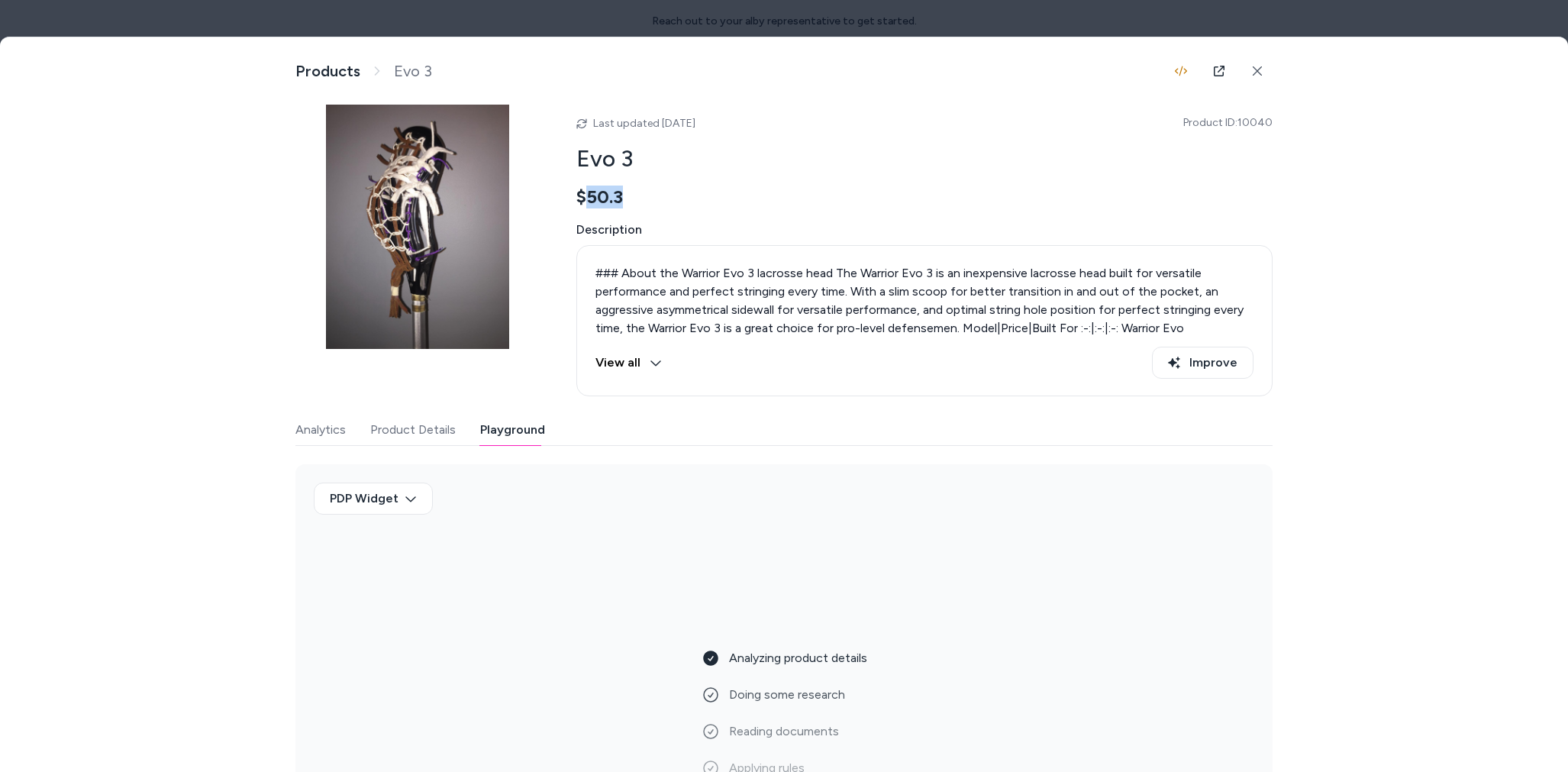
scroll to position [54, 0]
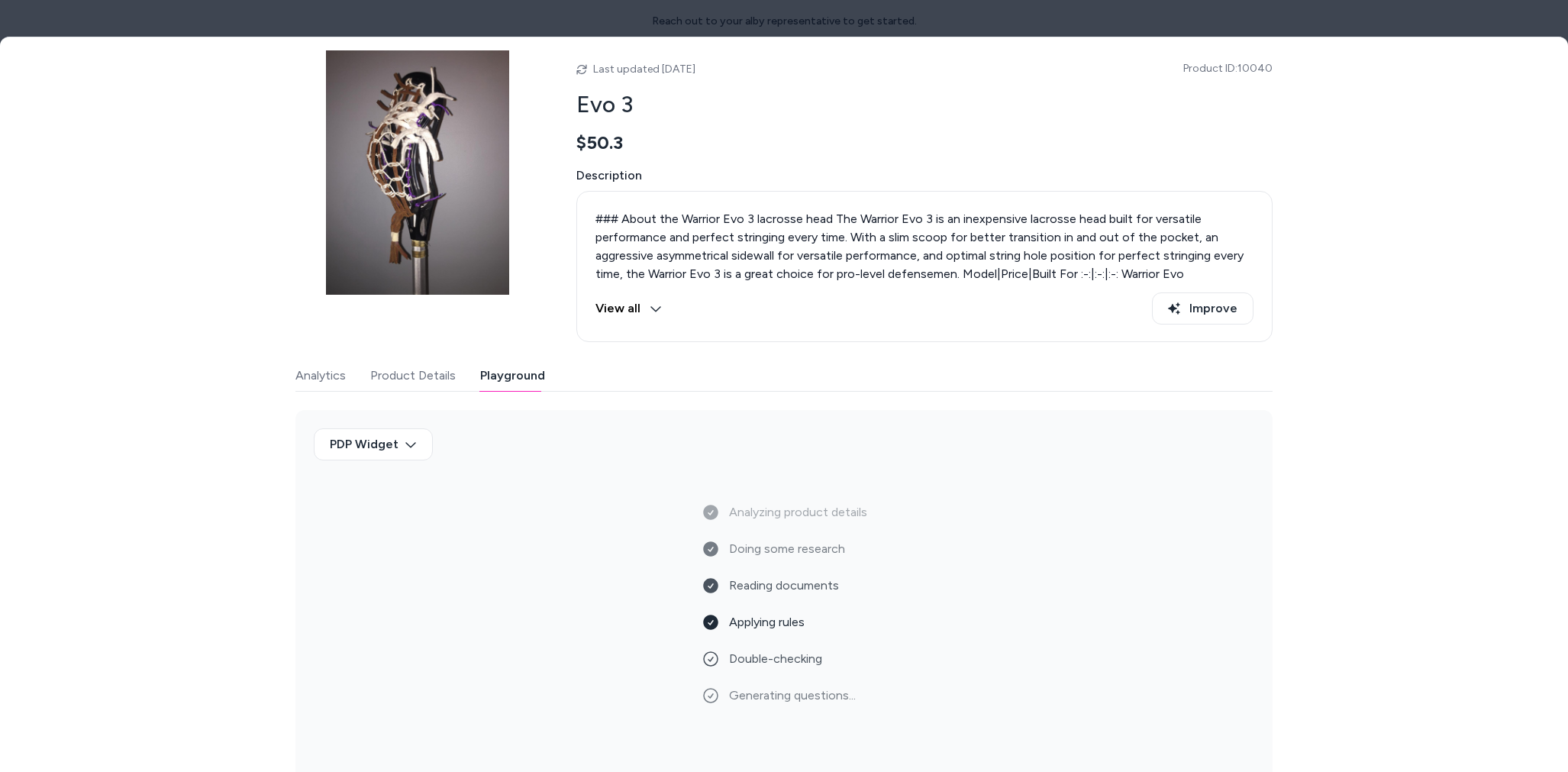
click at [507, 22] on div at bounding box center [784, 386] width 1568 height 772
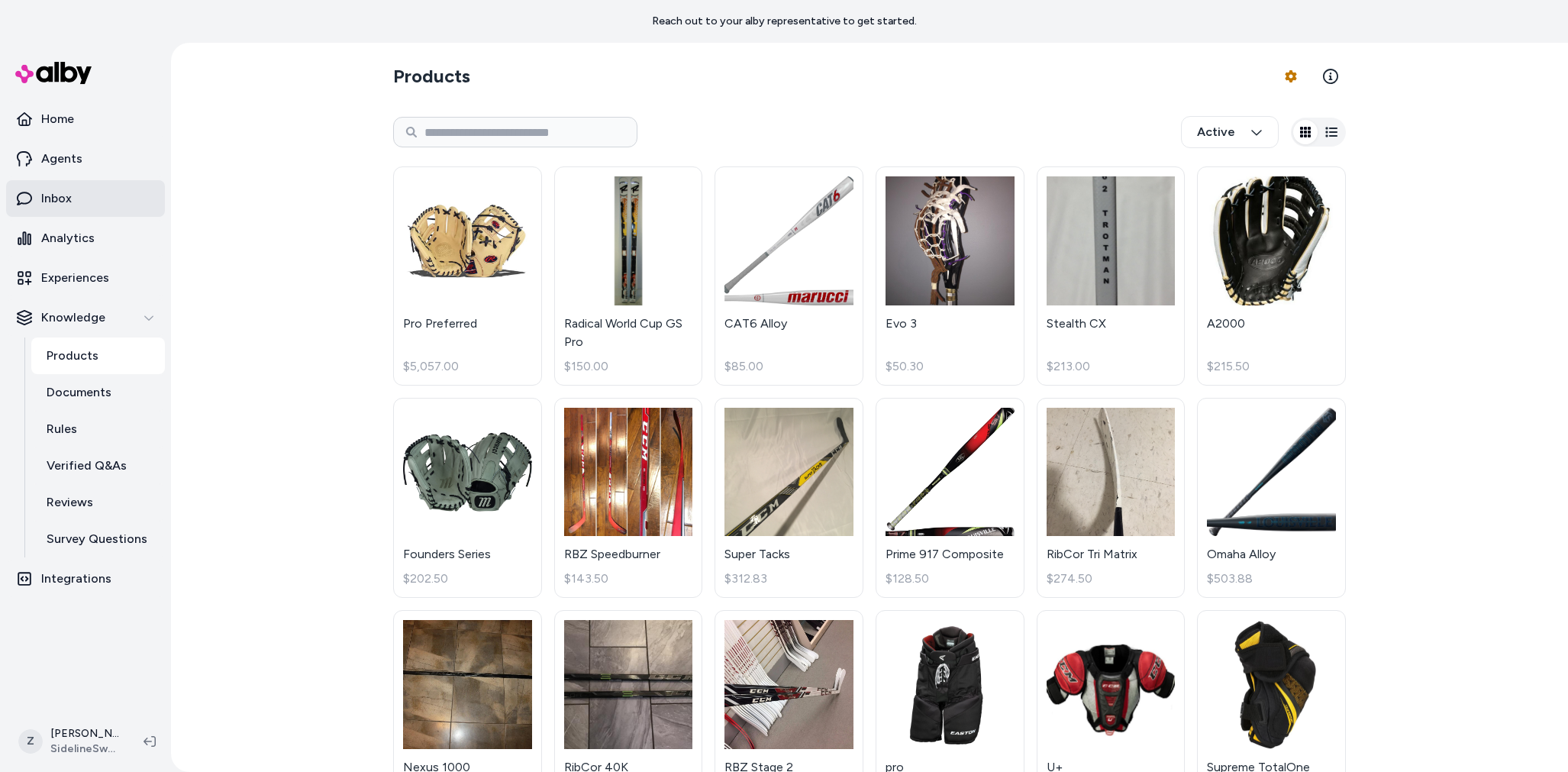
click at [73, 193] on link "Inbox" at bounding box center [85, 199] width 159 height 37
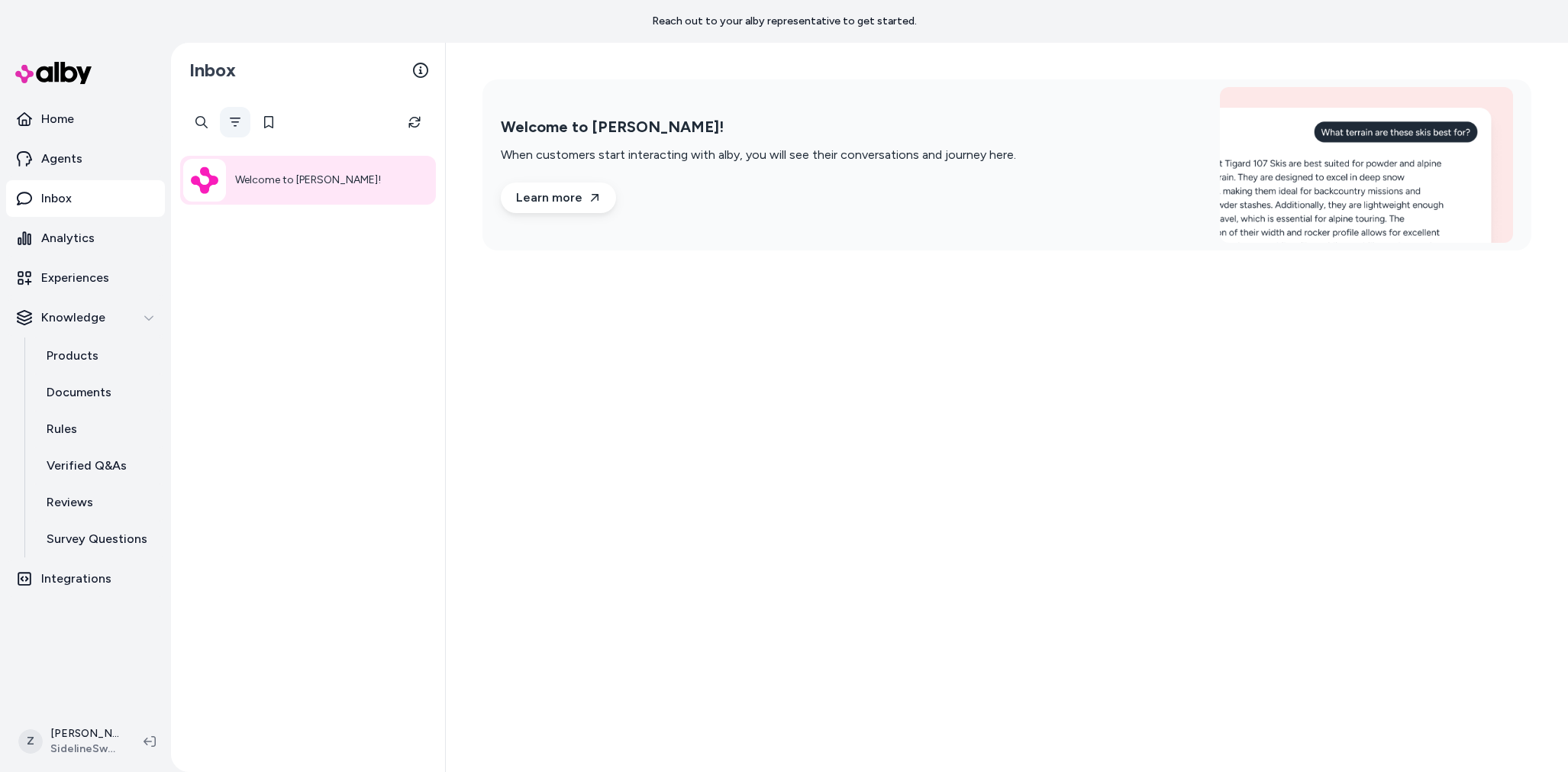
click at [241, 125] on button "Filter" at bounding box center [235, 122] width 30 height 30
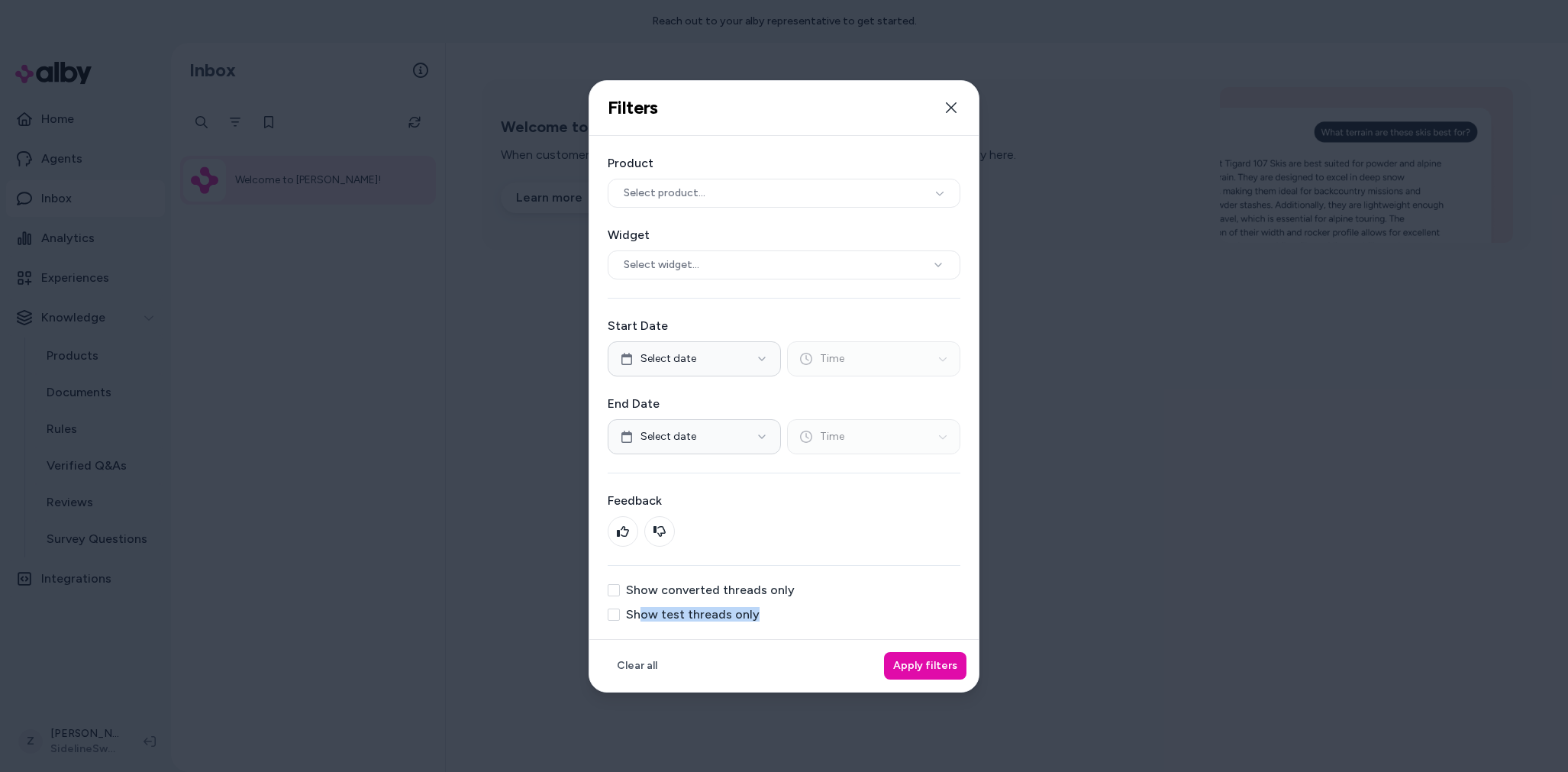
drag, startPoint x: 805, startPoint y: 621, endPoint x: 643, endPoint y: 608, distance: 162.5
click at [643, 608] on div "Product Select product... Widget Select widget... Start Date Select date Time E…" at bounding box center [784, 387] width 390 height 503
click at [633, 616] on label "Show test threads only" at bounding box center [692, 614] width 133 height 12
click at [620, 616] on button "Show test threads only" at bounding box center [613, 614] width 12 height 12
click at [927, 670] on button "Apply filters" at bounding box center [925, 666] width 82 height 27
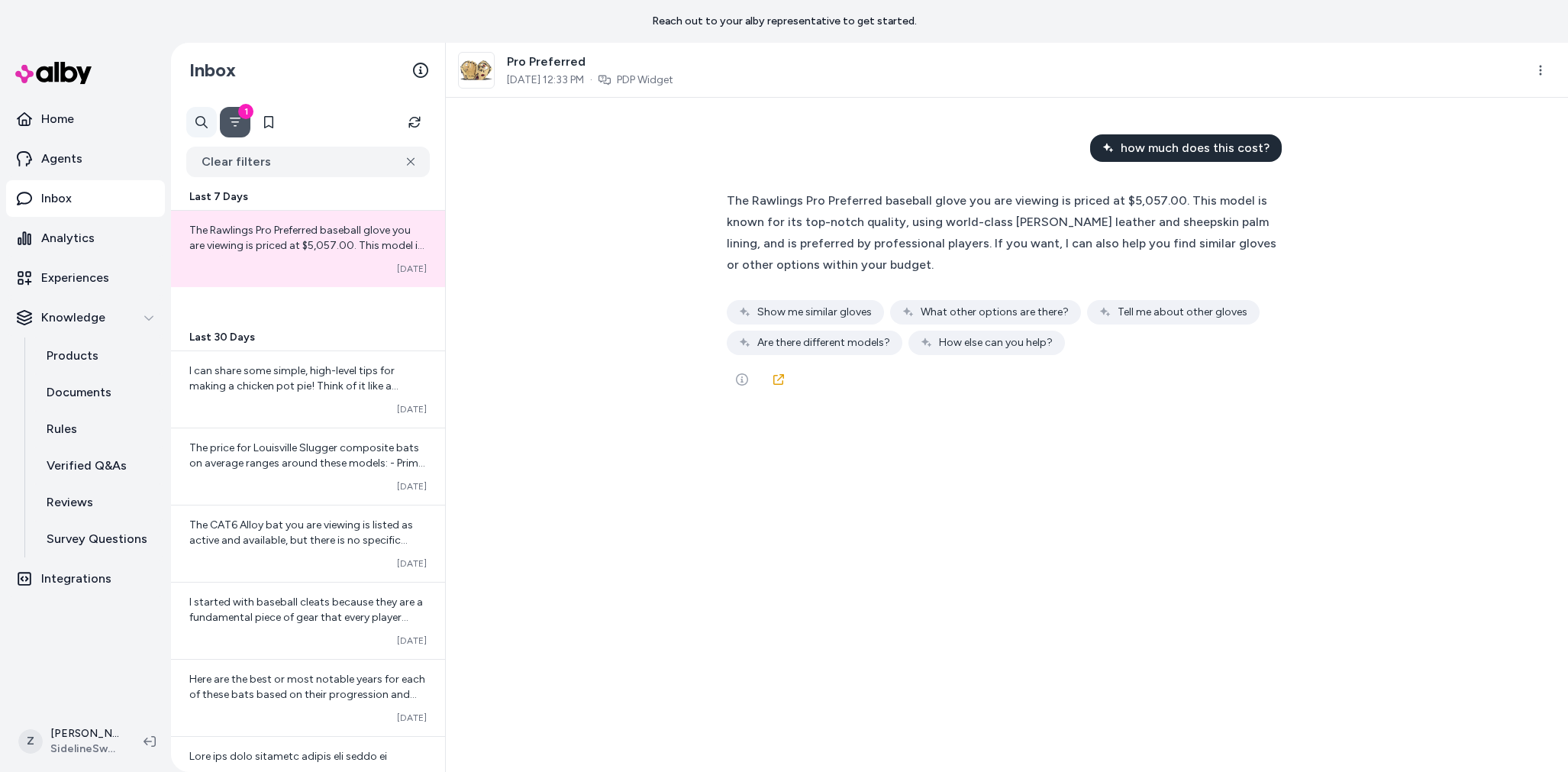
scroll to position [1, 0]
click at [224, 119] on button "1" at bounding box center [235, 122] width 30 height 30
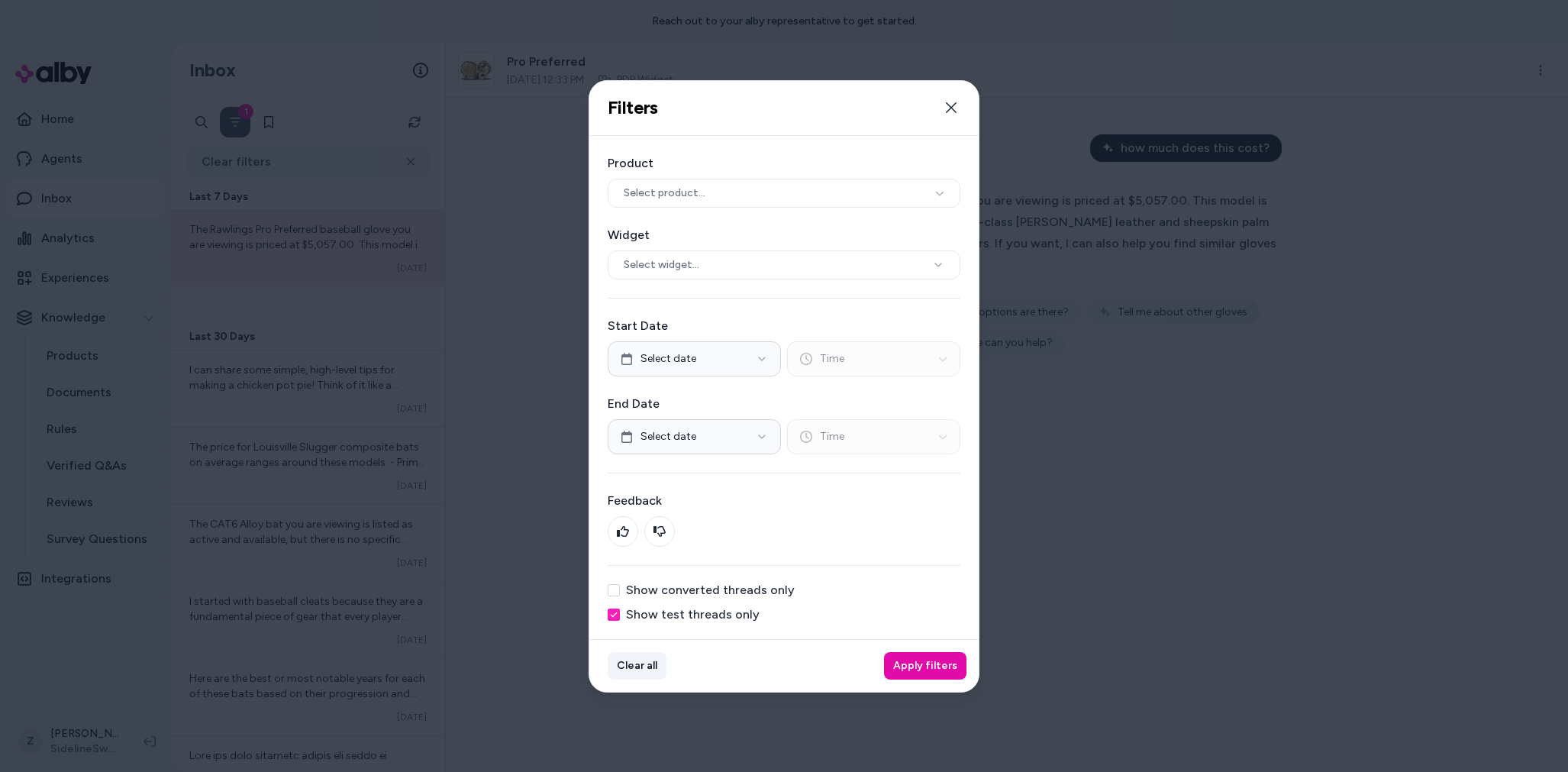
click at [631, 667] on button "Clear all" at bounding box center [637, 666] width 59 height 27
